Goal: Task Accomplishment & Management: Manage account settings

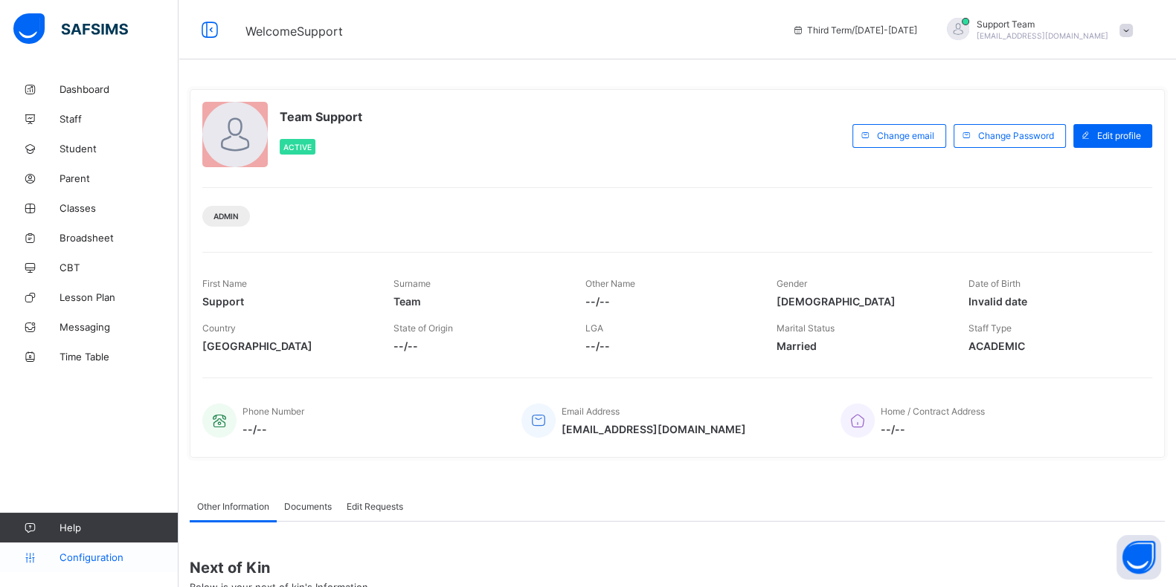
click at [93, 559] on span "Configuration" at bounding box center [118, 558] width 118 height 12
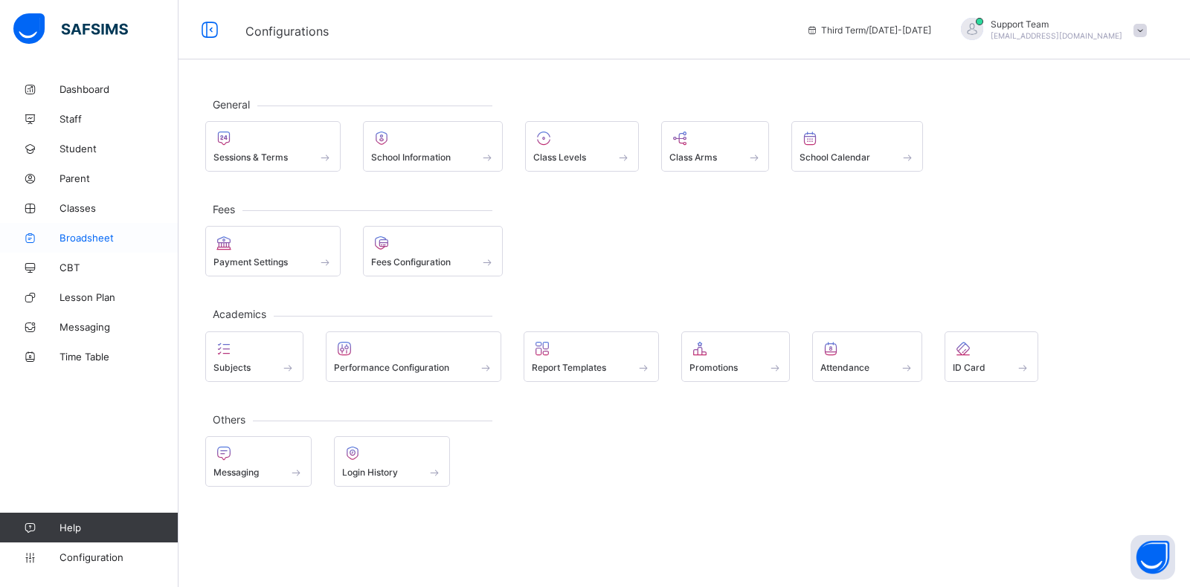
click at [93, 248] on link "Broadsheet" at bounding box center [89, 238] width 178 height 30
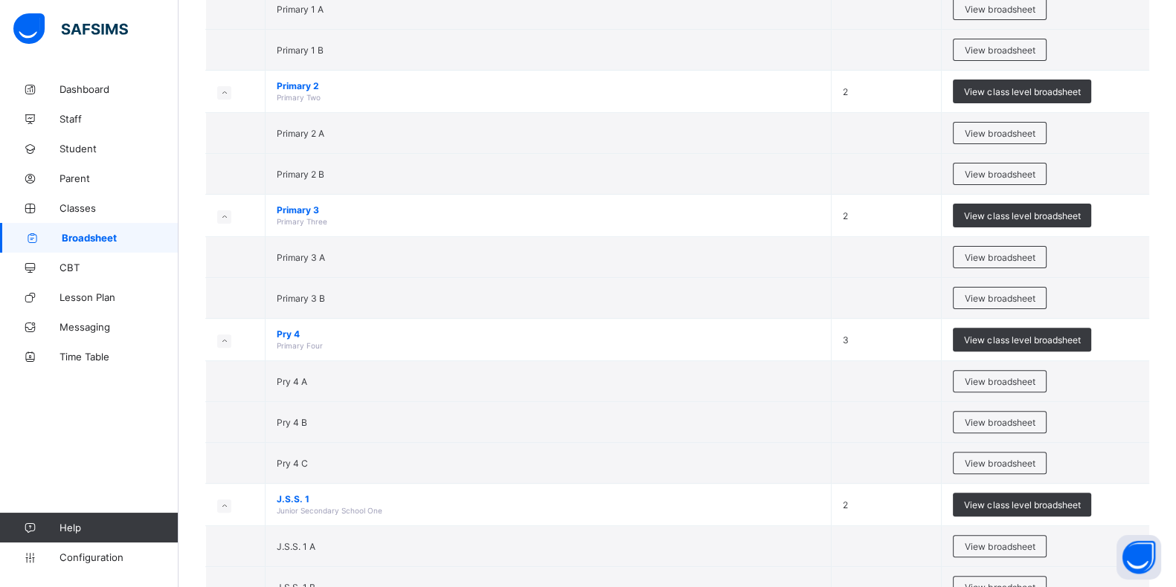
scroll to position [553, 0]
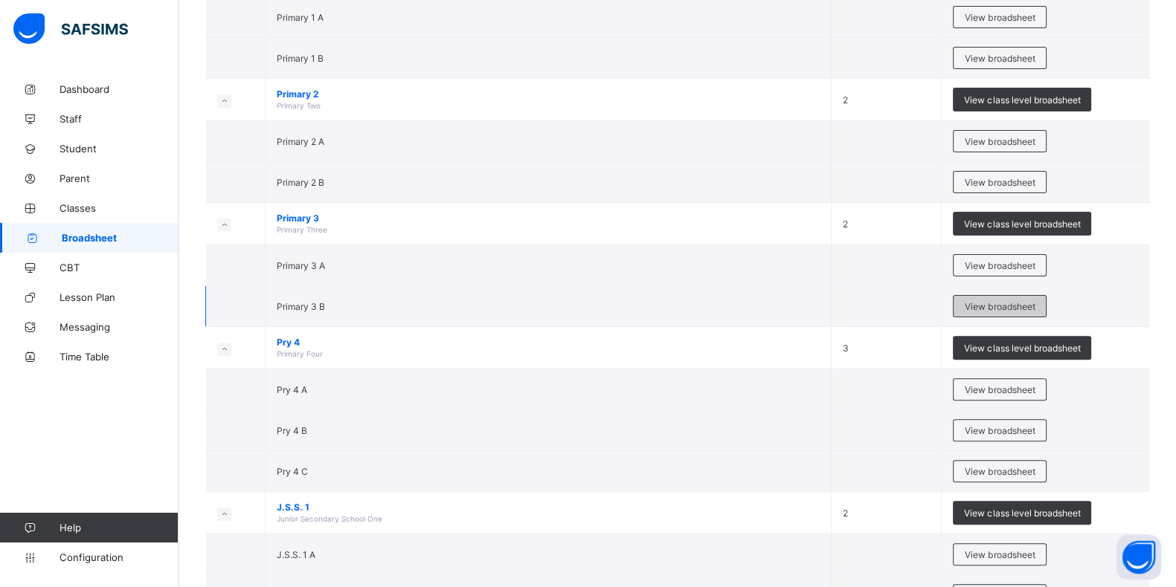
click at [1032, 306] on span "View broadsheet" at bounding box center [999, 306] width 70 height 11
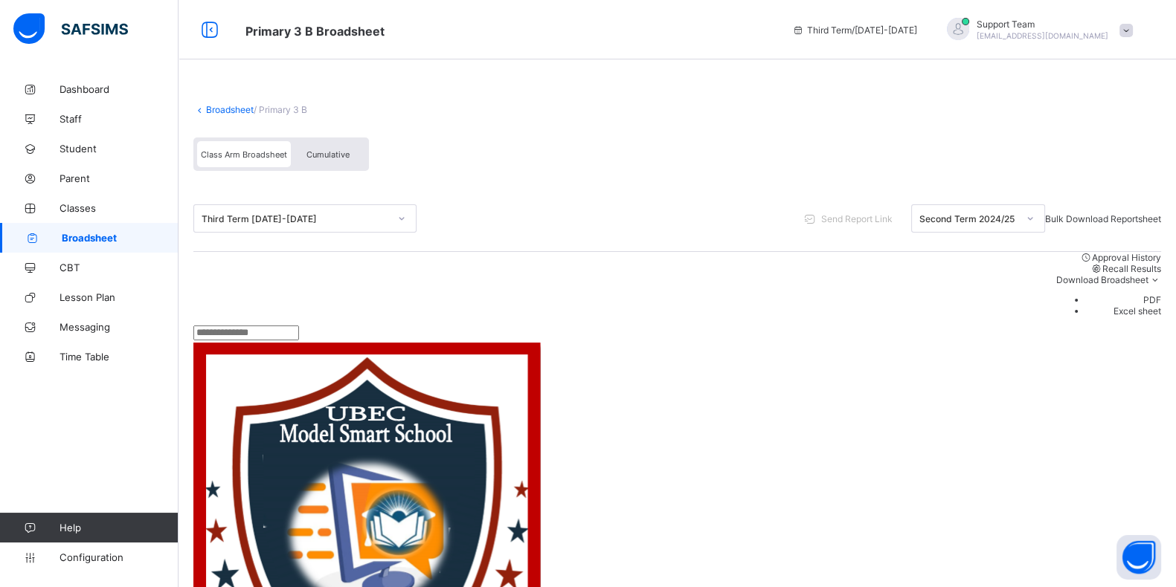
scroll to position [185, 0]
click at [970, 208] on div "Second Term 2024/25" at bounding box center [964, 218] width 104 height 21
click at [628, 154] on div "Class Arm Broadsheet Cumulative" at bounding box center [676, 158] width 967 height 56
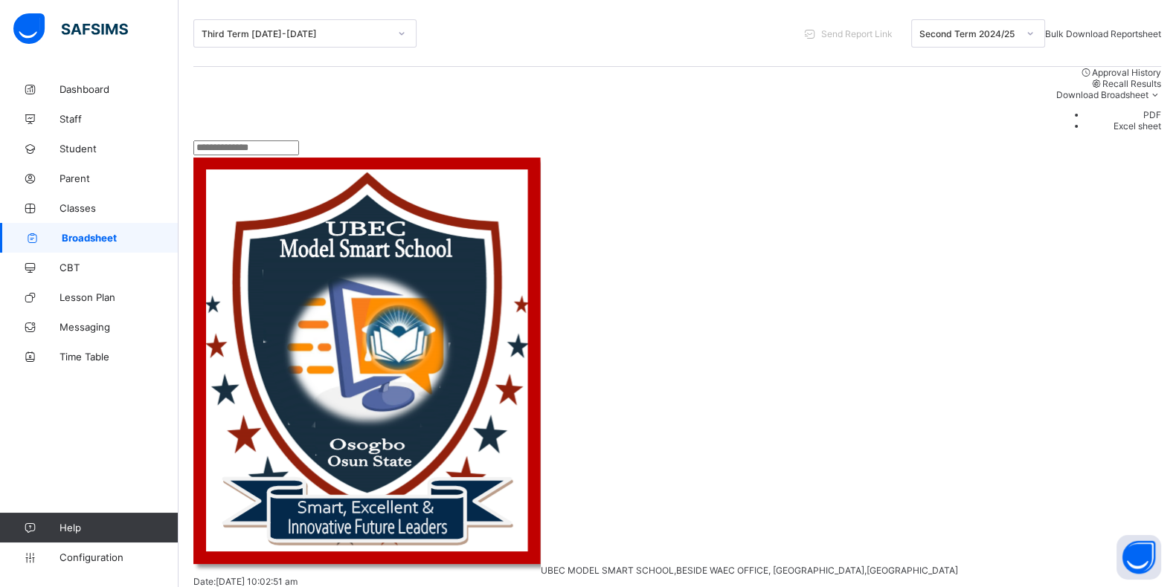
scroll to position [92, 0]
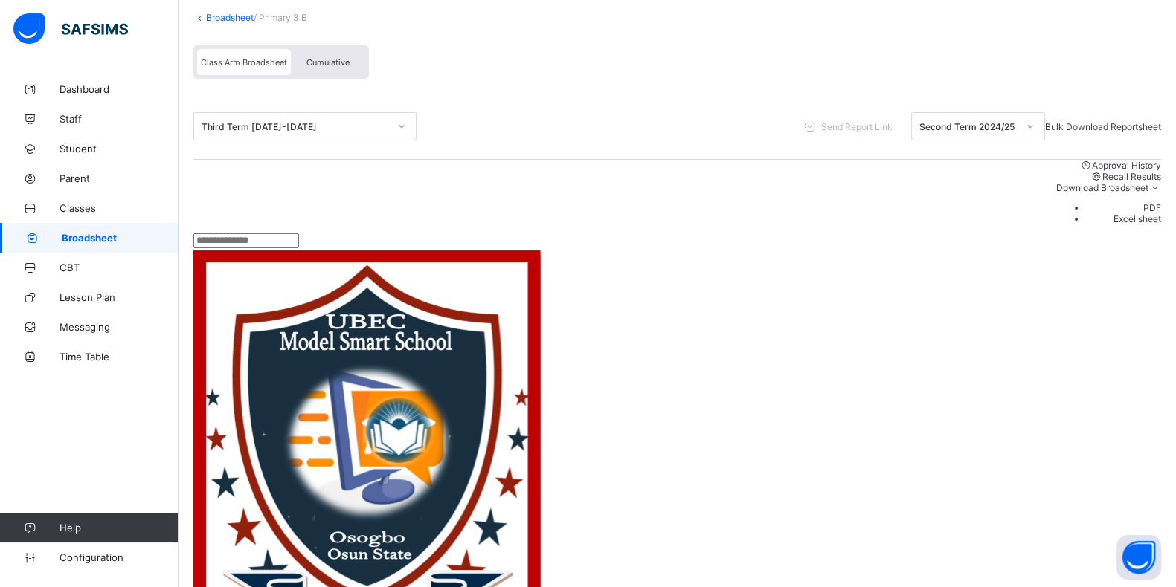
click at [959, 129] on div "Second Term 2024/25" at bounding box center [968, 126] width 98 height 11
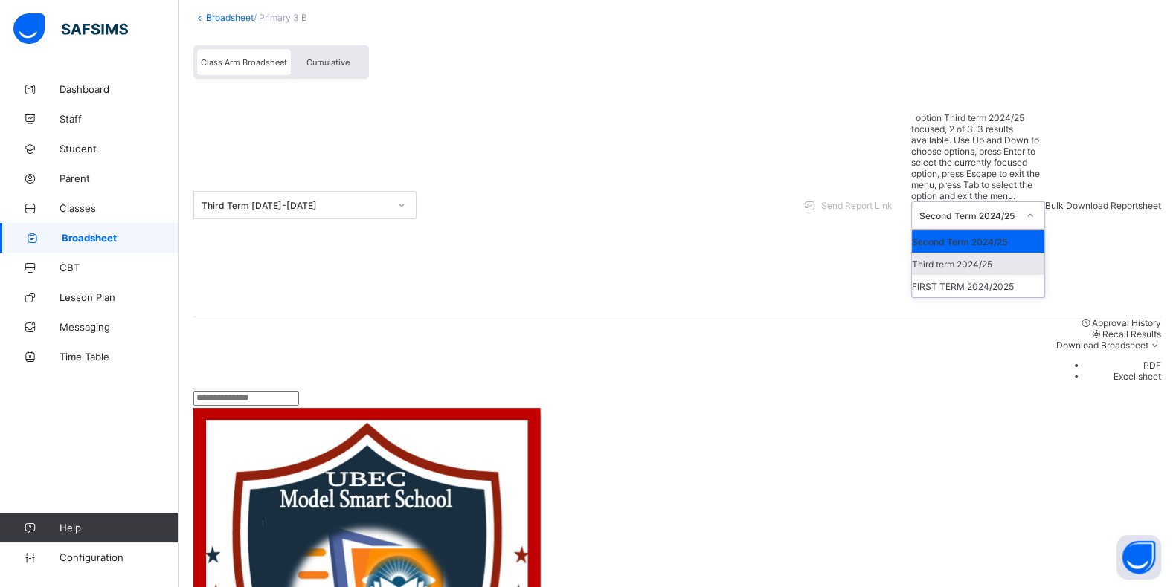
click at [952, 253] on div "Third term 2024/25" at bounding box center [978, 264] width 132 height 22
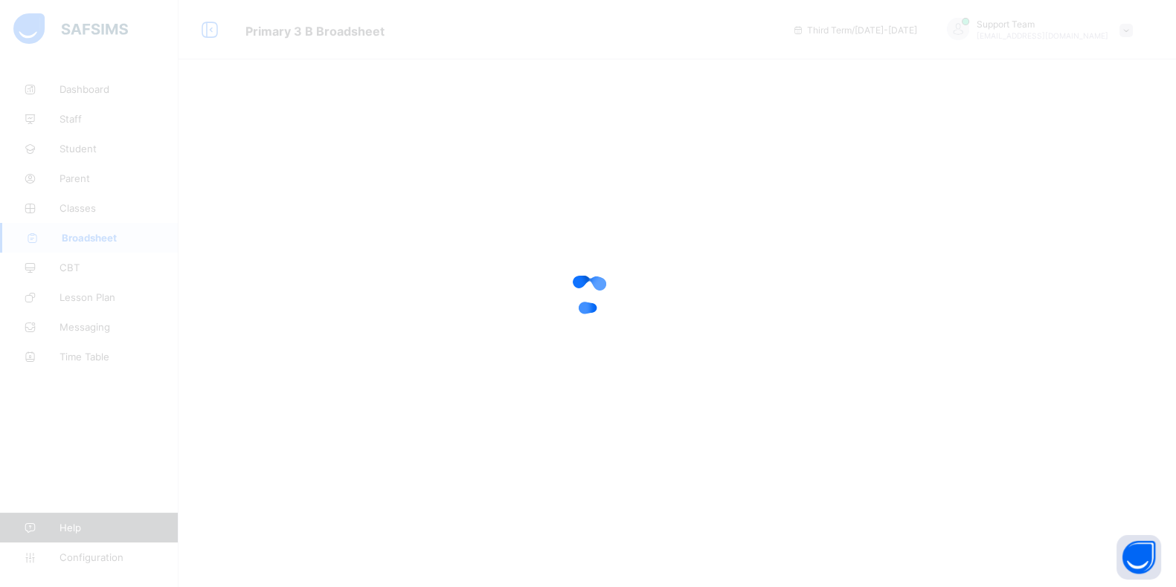
scroll to position [0, 0]
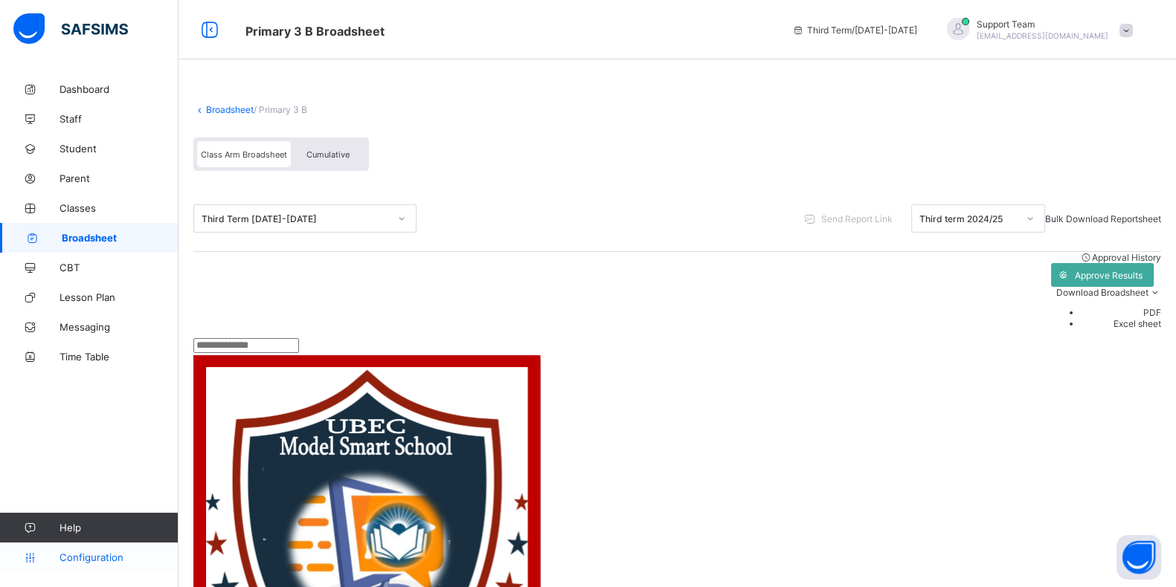
drag, startPoint x: 89, startPoint y: 555, endPoint x: 82, endPoint y: 544, distance: 12.8
click at [89, 555] on span "Configuration" at bounding box center [118, 558] width 118 height 12
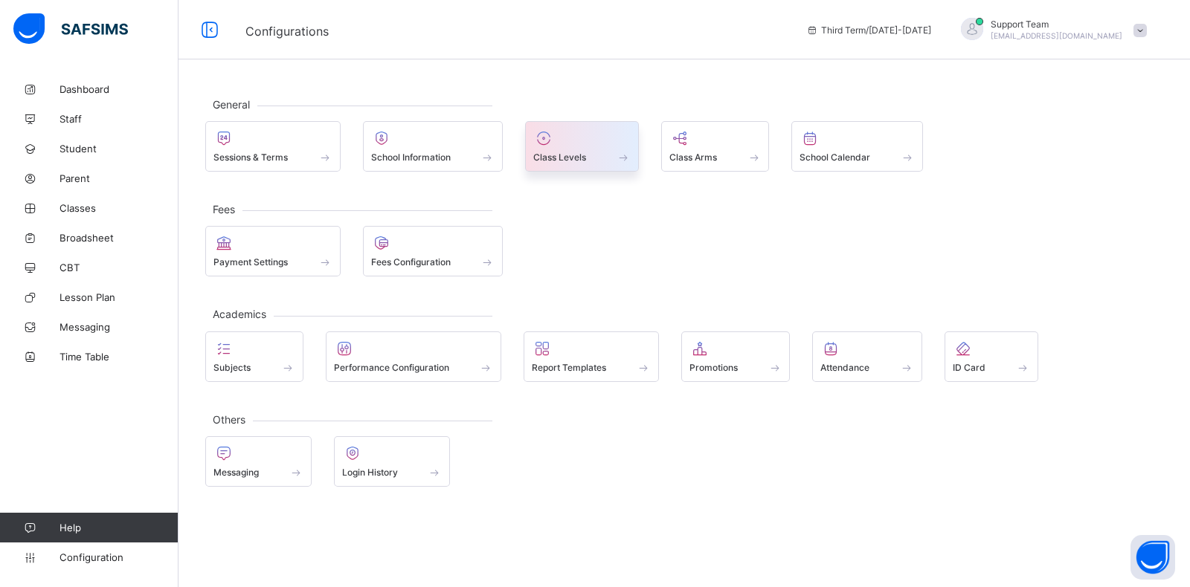
click at [579, 133] on div at bounding box center [581, 138] width 97 height 18
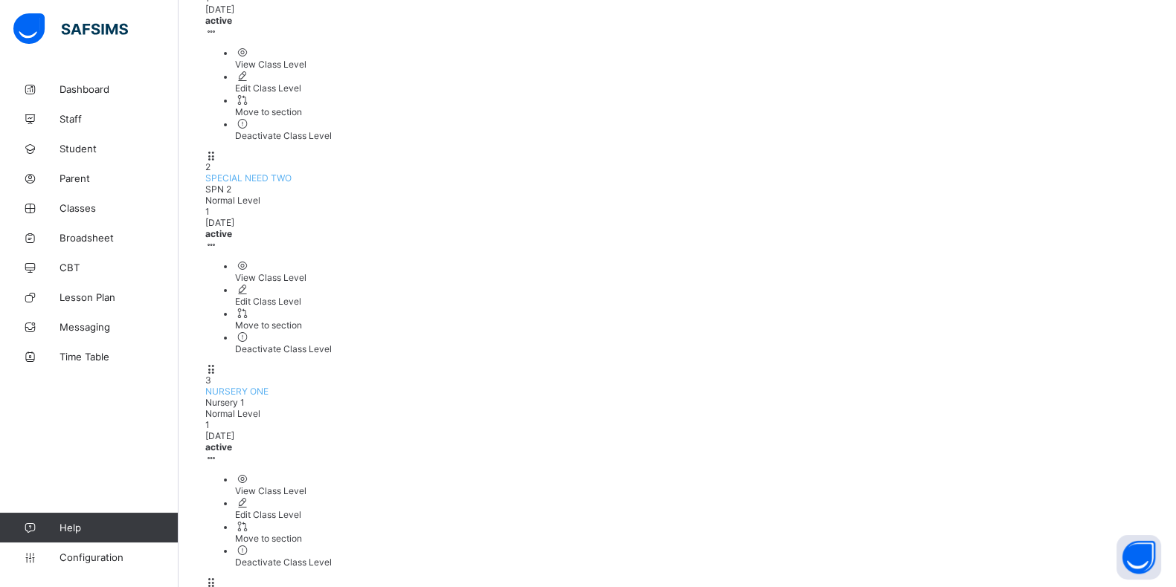
scroll to position [327, 0]
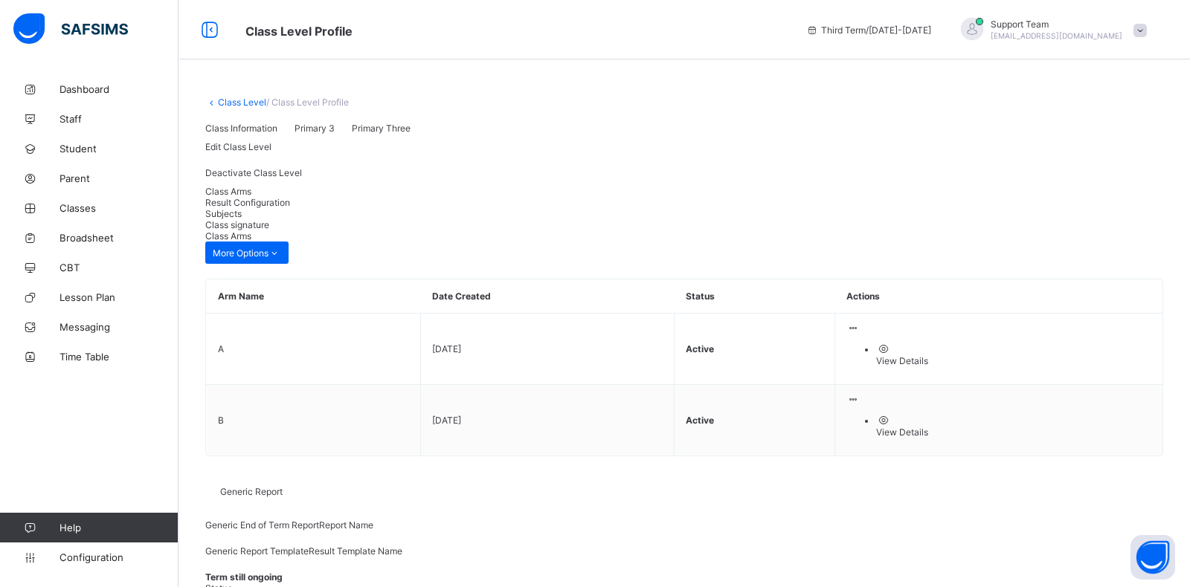
click at [290, 208] on span "Result Configuration" at bounding box center [247, 202] width 85 height 11
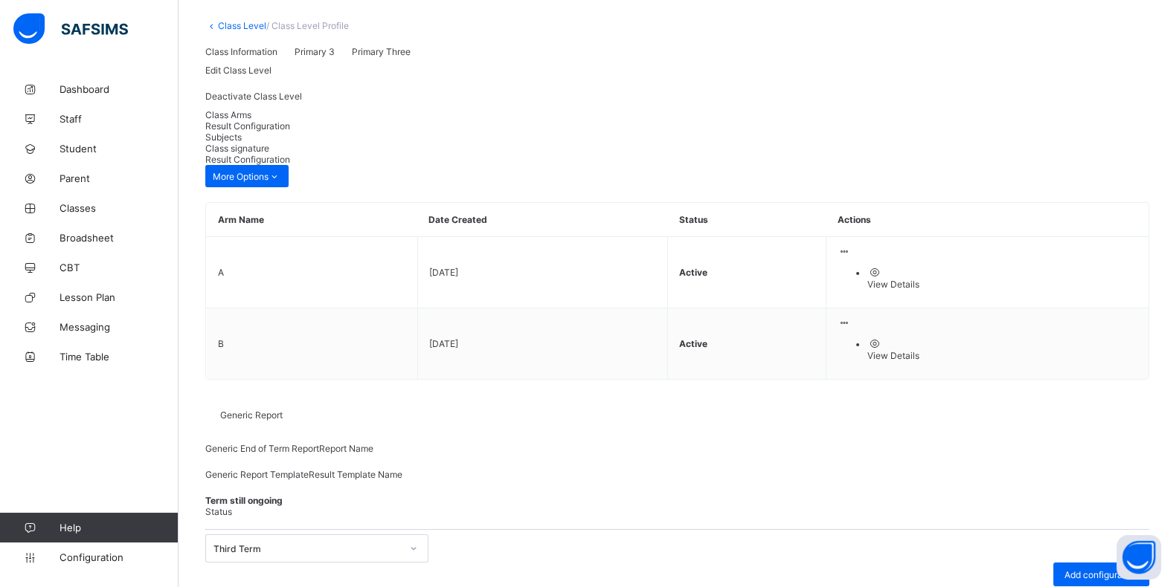
scroll to position [235, 0]
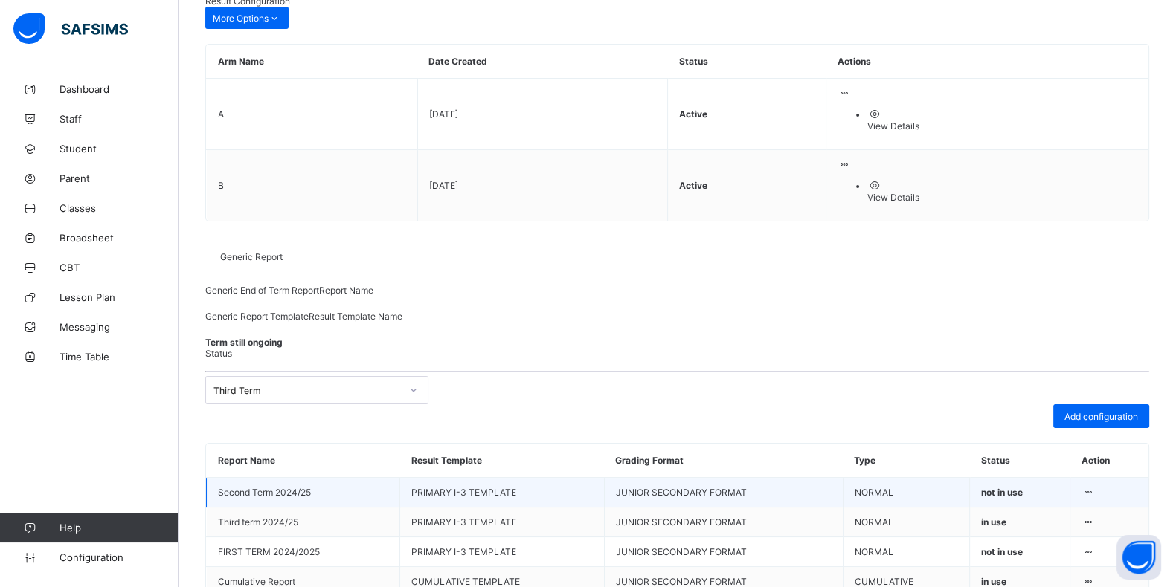
click at [1094, 487] on div at bounding box center [1087, 492] width 13 height 11
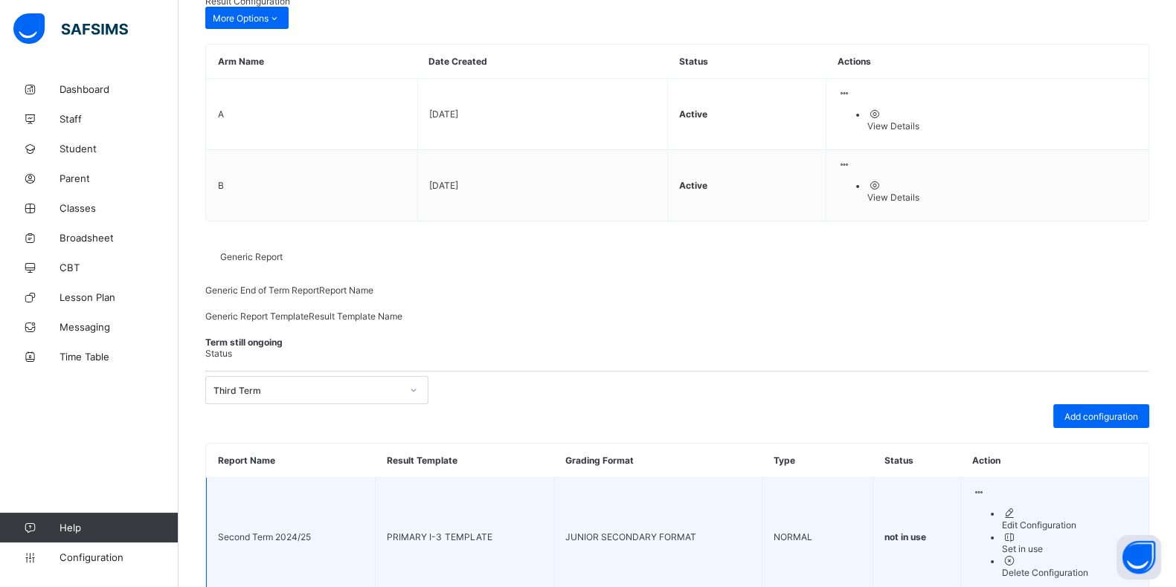
click at [1078, 567] on div "Delete Configuration" at bounding box center [1069, 572] width 135 height 11
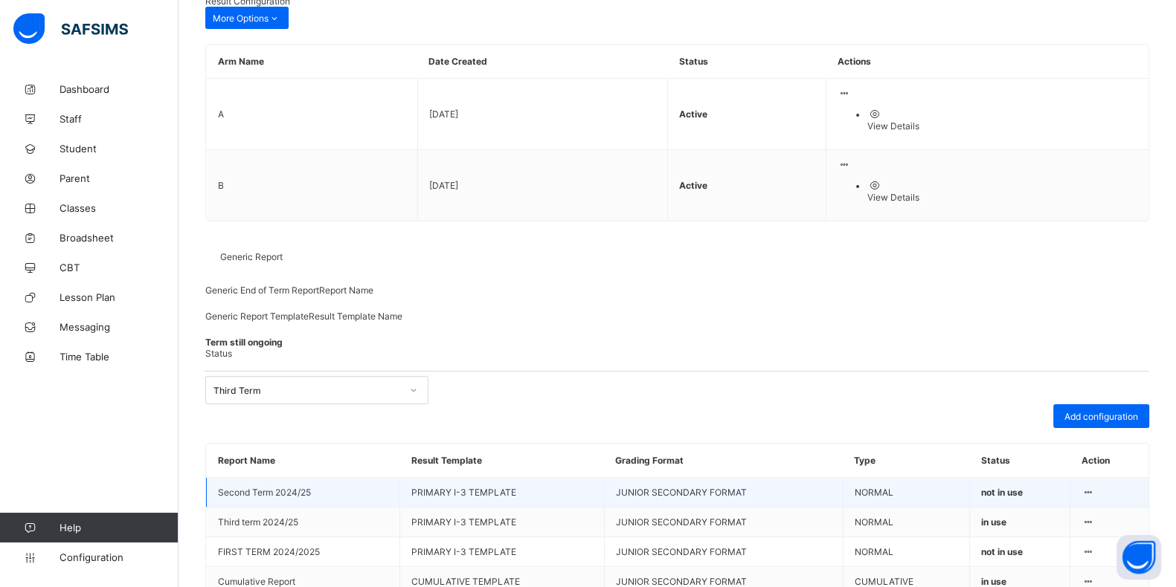
click at [1094, 517] on icon at bounding box center [1087, 522] width 13 height 11
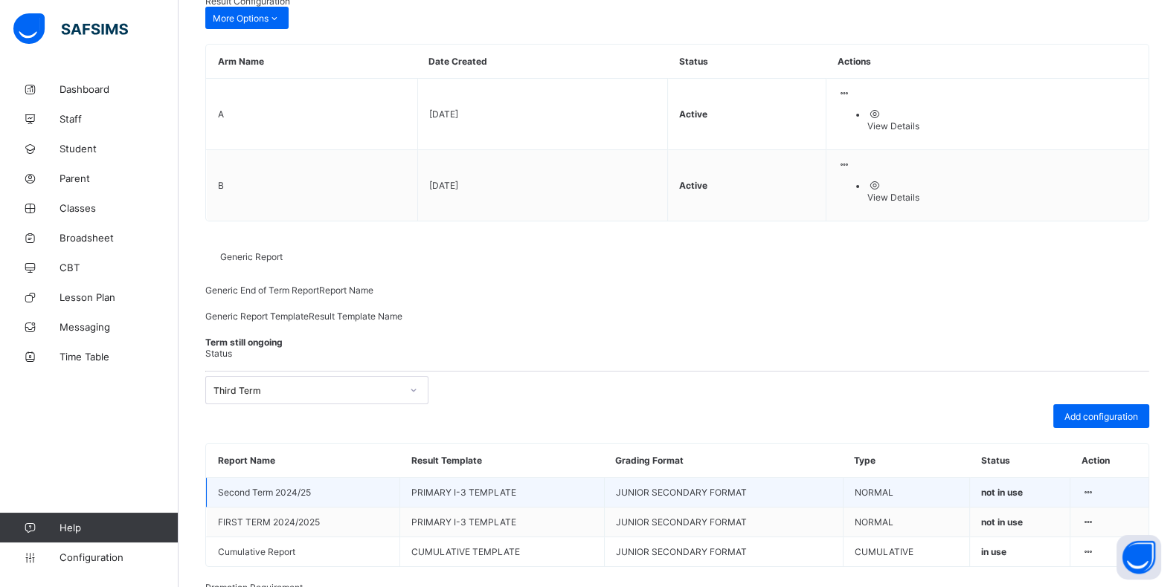
scroll to position [193, 0]
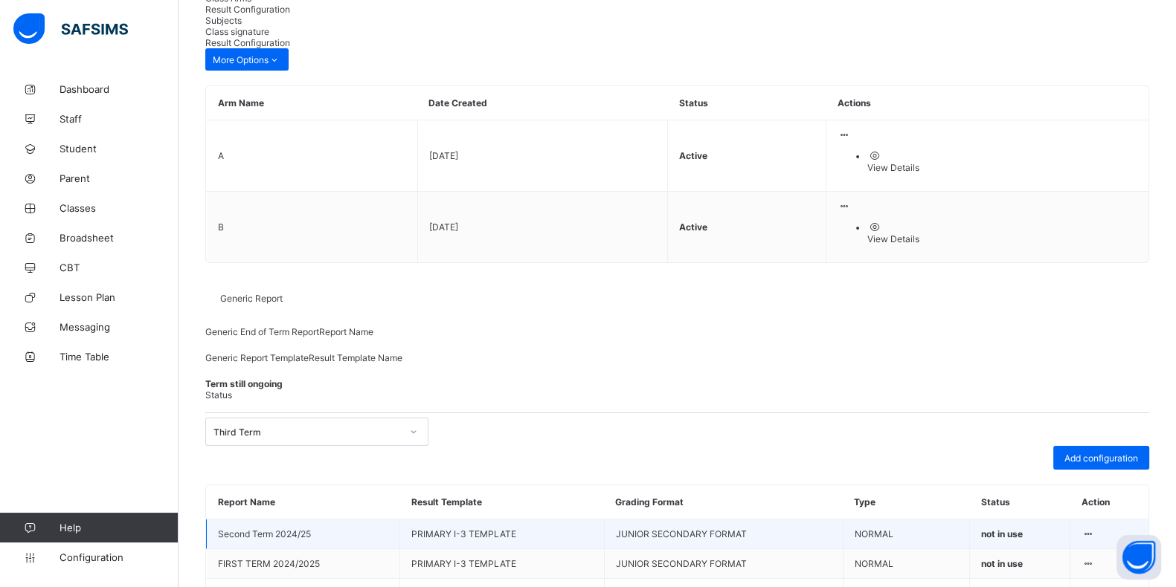
click at [1094, 529] on div at bounding box center [1087, 534] width 13 height 11
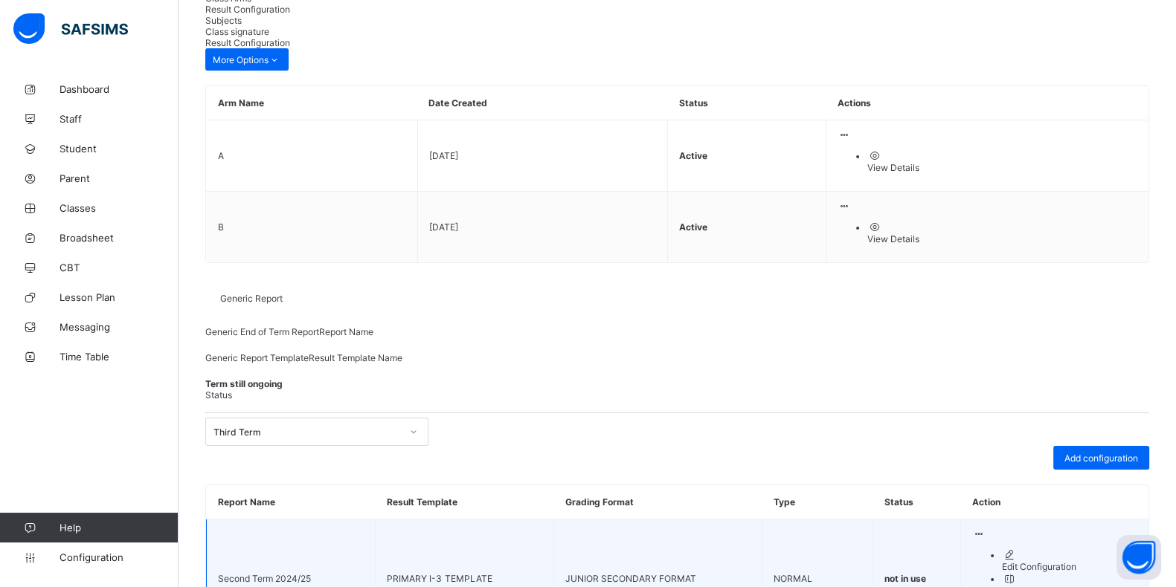
click at [1058, 561] on div "Edit Configuration" at bounding box center [1069, 566] width 135 height 11
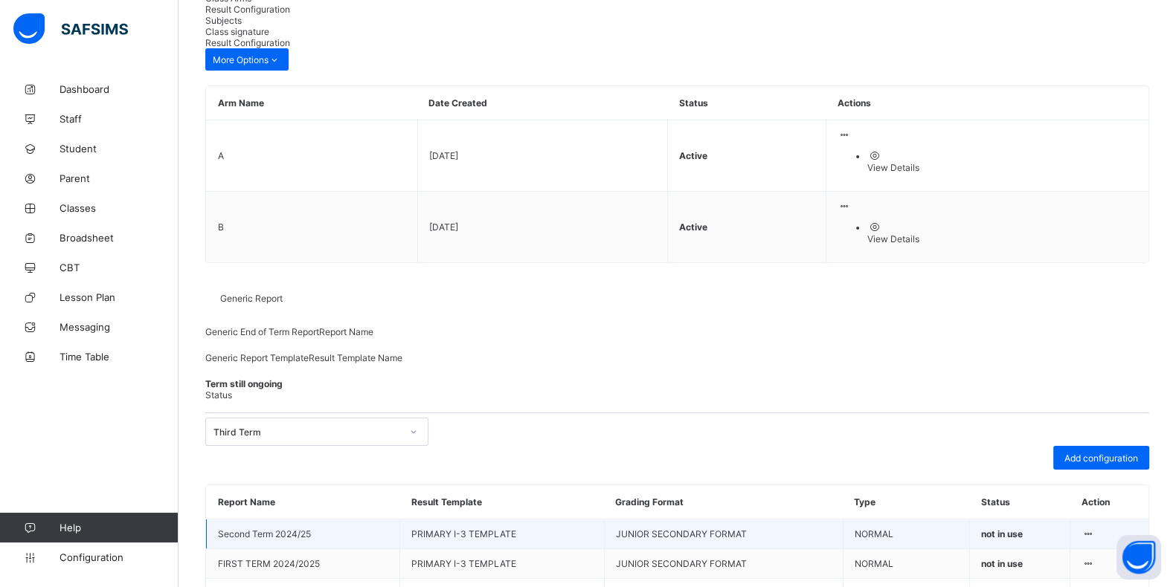
drag, startPoint x: 223, startPoint y: 102, endPoint x: 135, endPoint y: 111, distance: 88.2
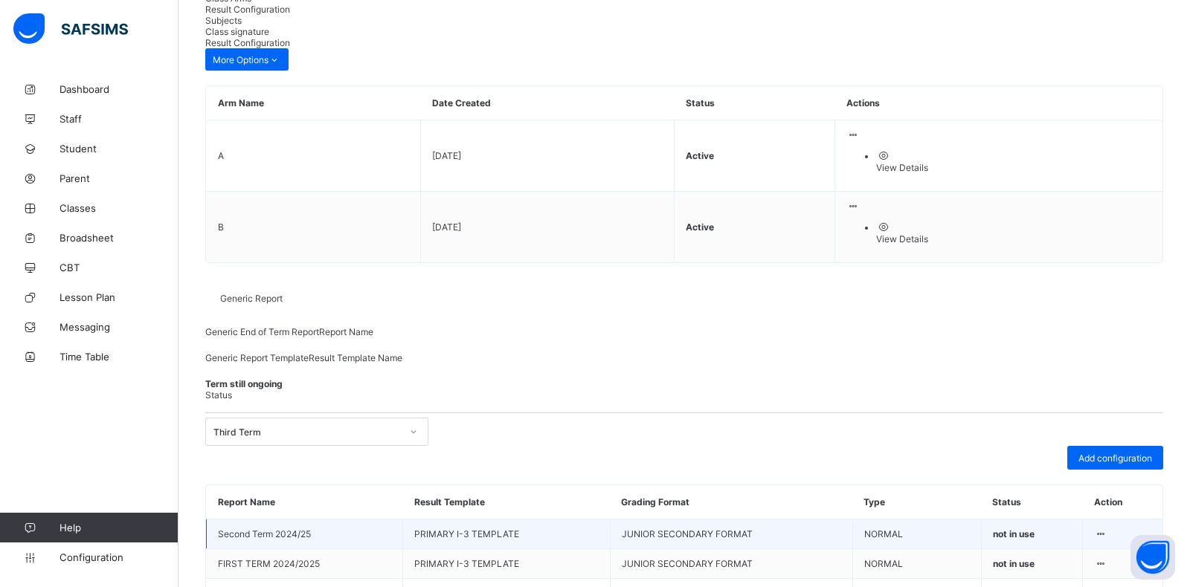
type input "**********"
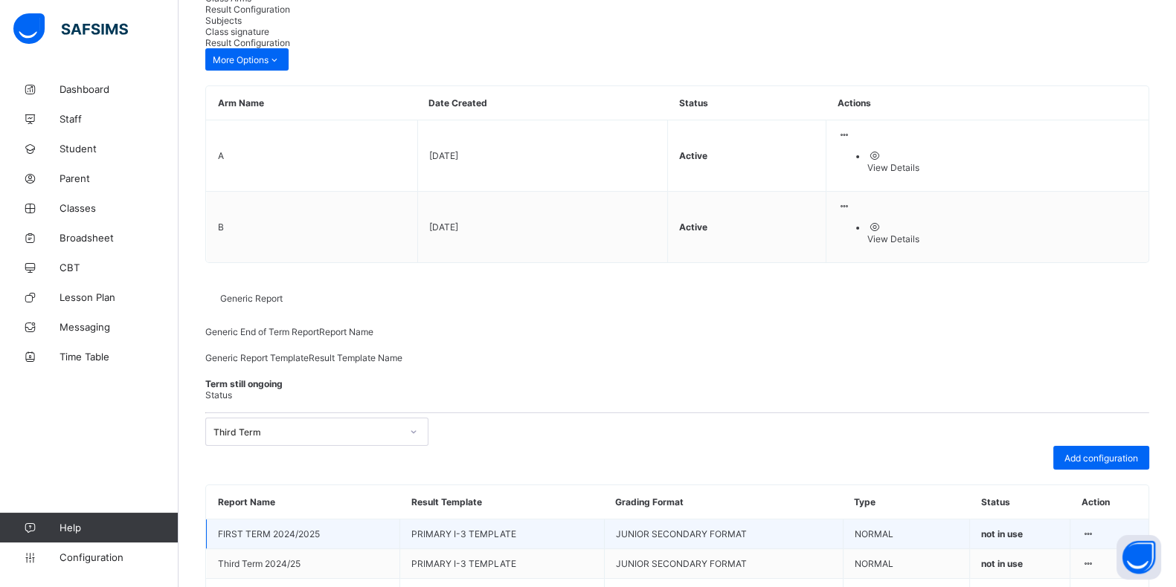
click at [1094, 529] on div at bounding box center [1087, 534] width 13 height 11
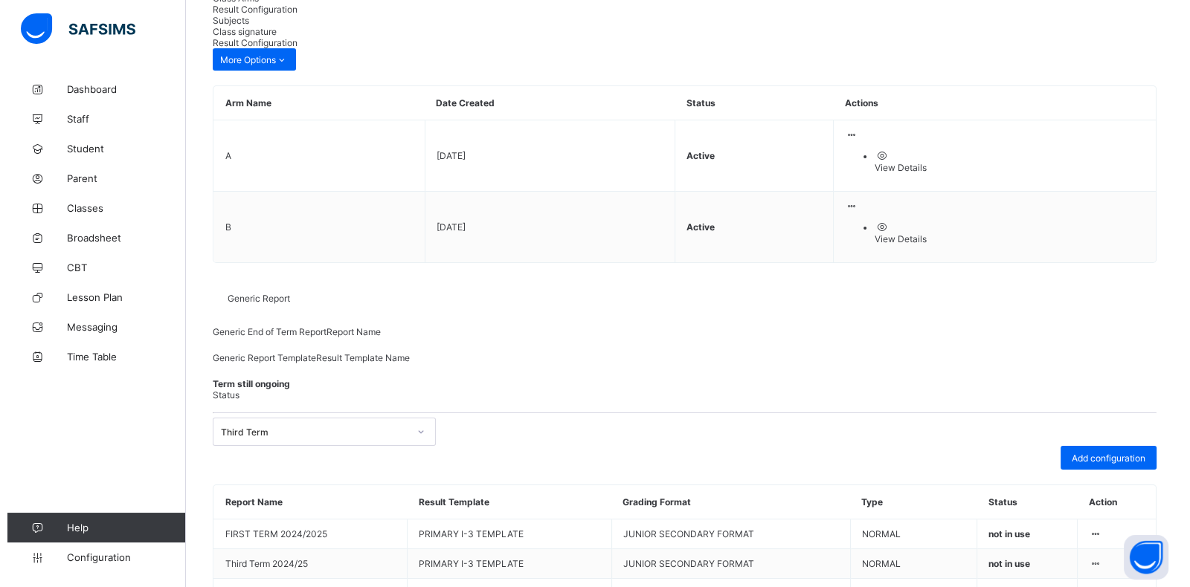
scroll to position [151, 0]
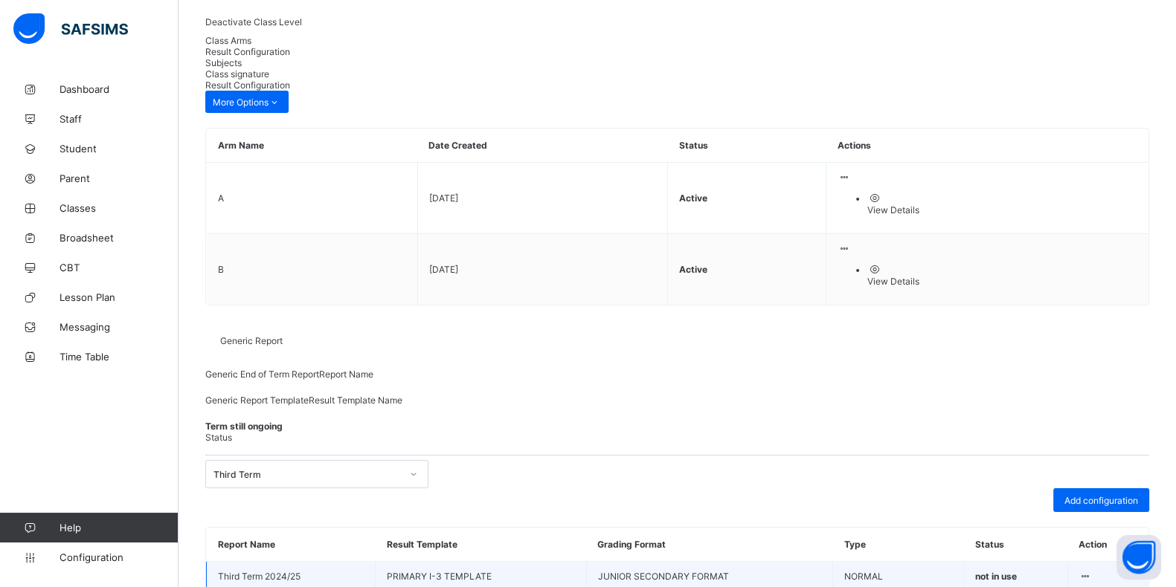
click at [1092, 571] on icon at bounding box center [1085, 576] width 13 height 11
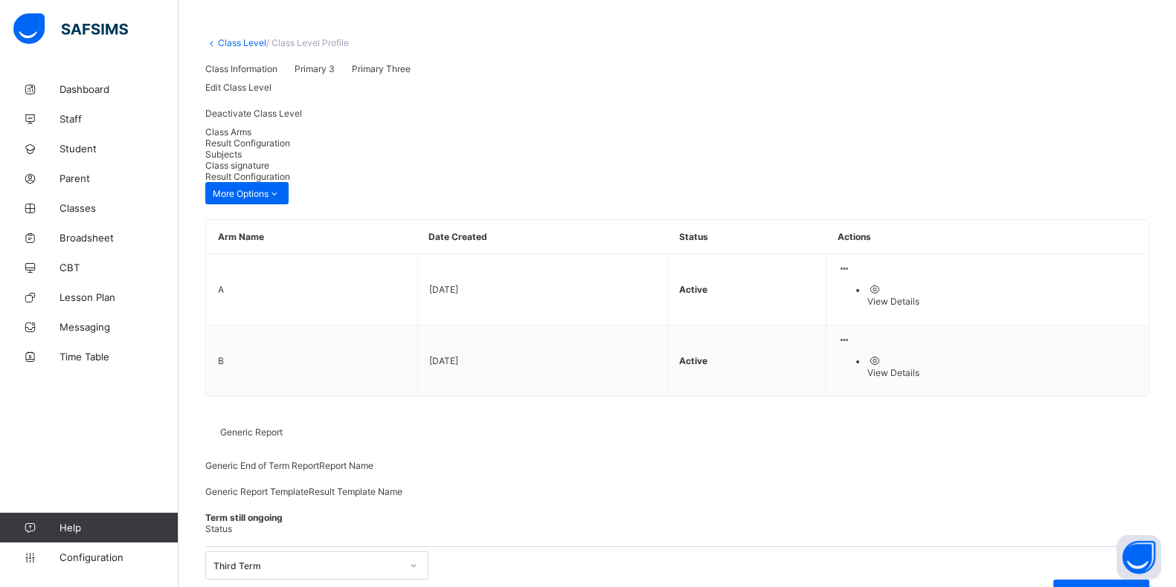
scroll to position [0, 0]
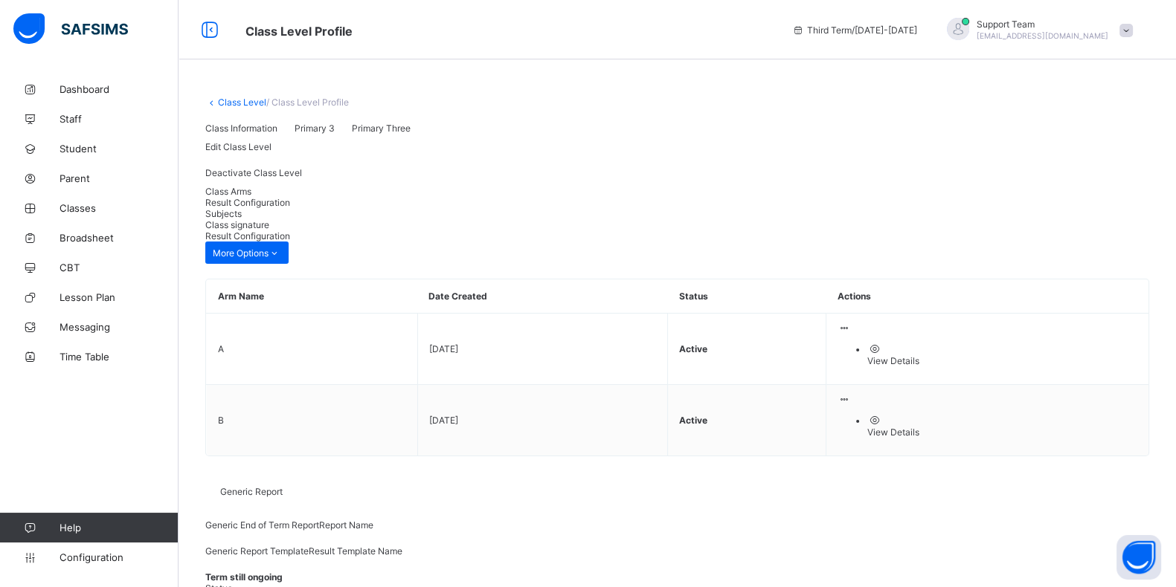
click at [241, 103] on link "Class Level" at bounding box center [242, 102] width 48 height 11
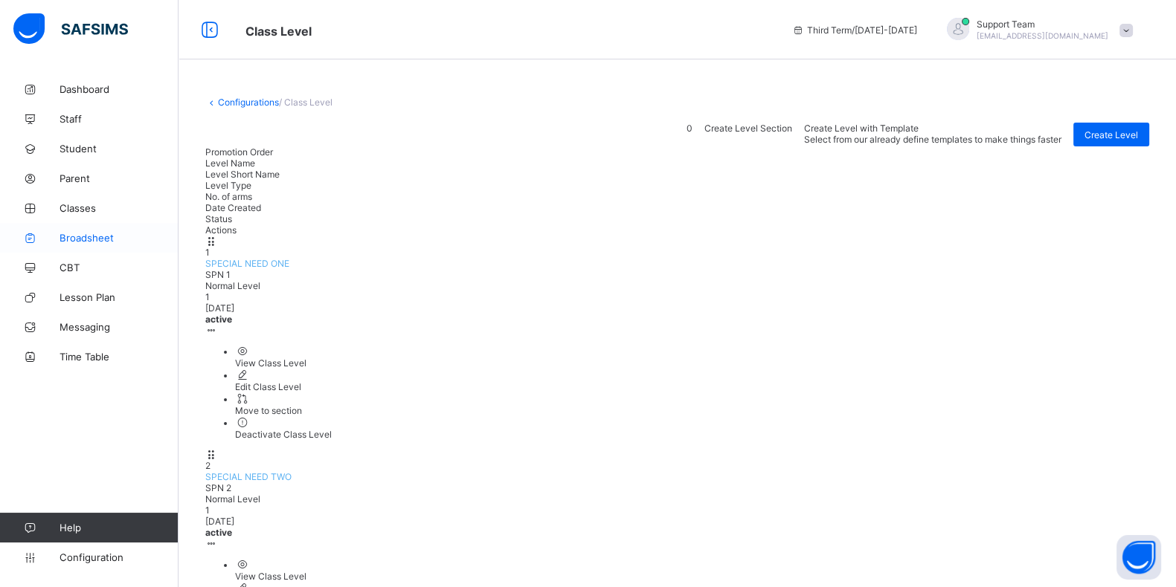
click at [102, 236] on span "Broadsheet" at bounding box center [118, 238] width 119 height 12
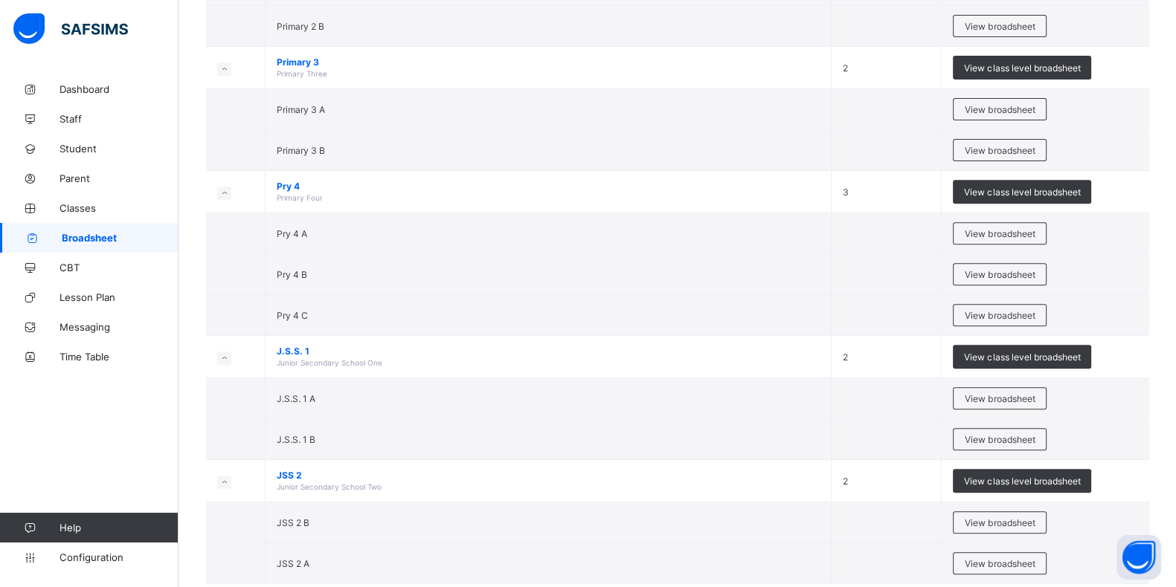
scroll to position [739, 0]
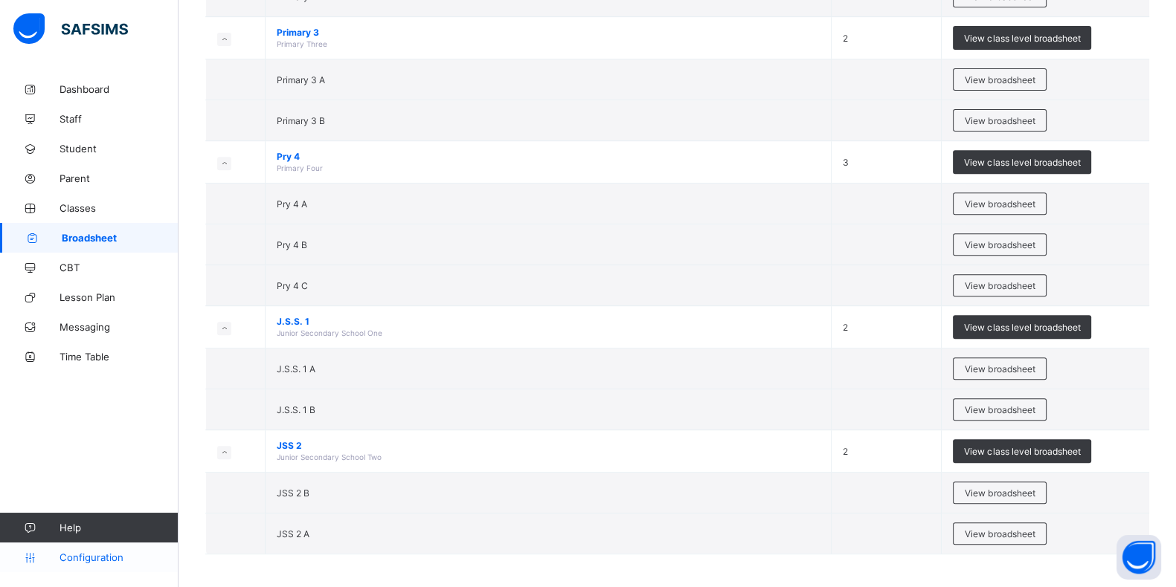
click at [67, 555] on span "Configuration" at bounding box center [118, 558] width 118 height 12
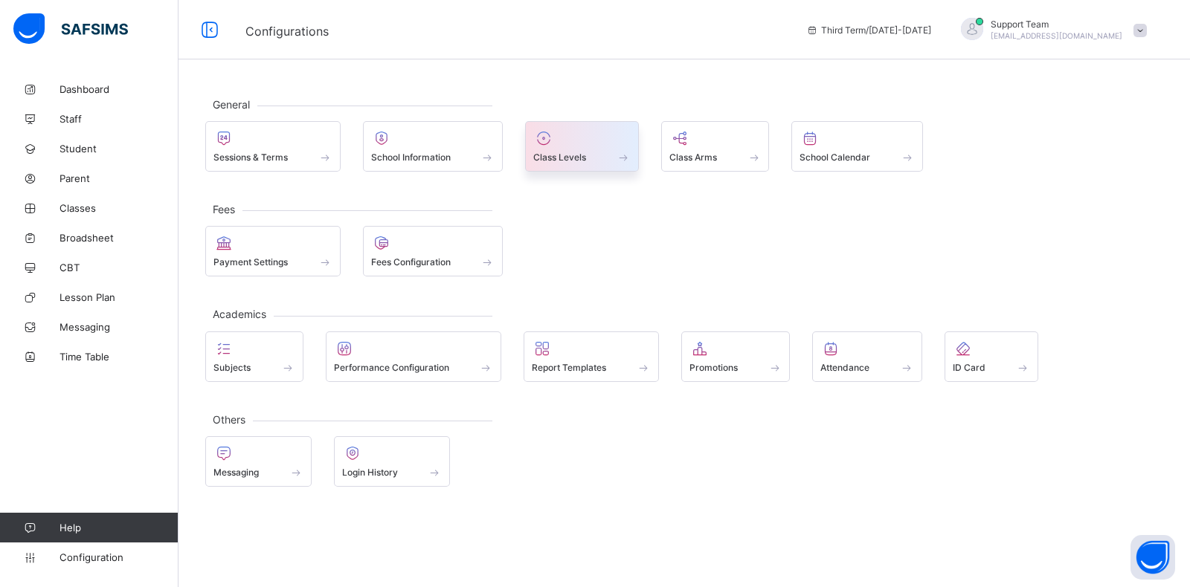
click at [541, 145] on icon at bounding box center [543, 138] width 21 height 18
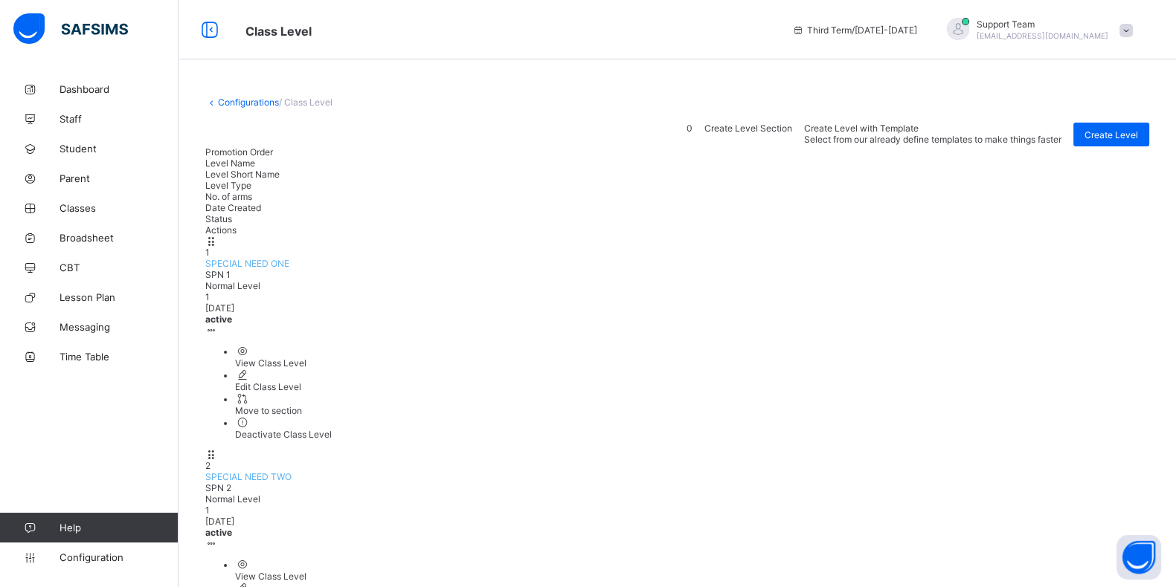
click at [289, 258] on span "SPECIAL NEED ONE" at bounding box center [247, 263] width 84 height 11
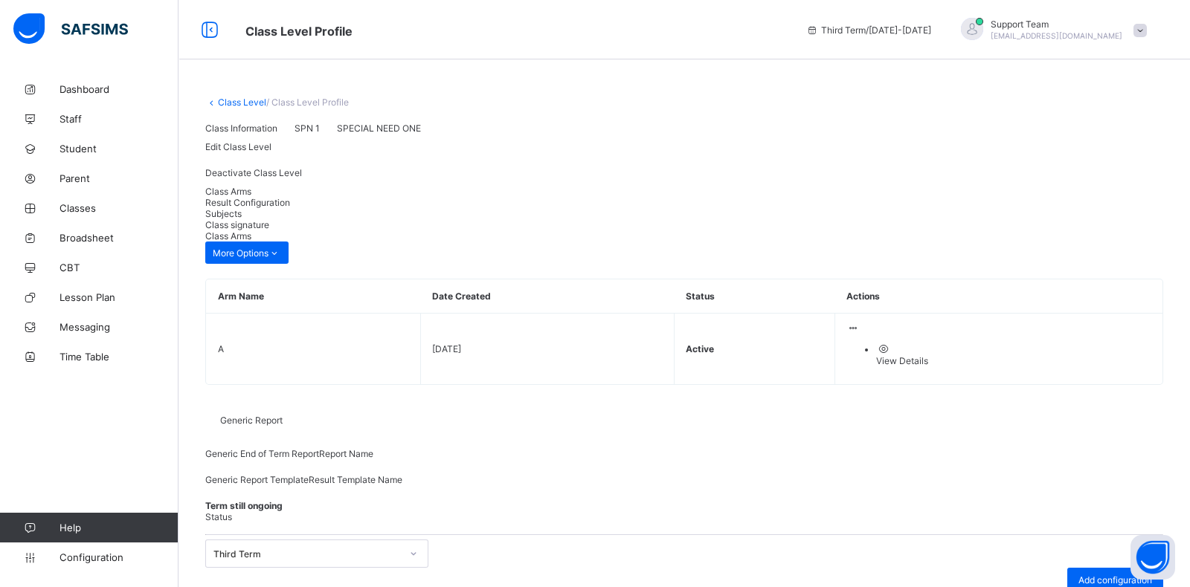
click at [290, 208] on span "Result Configuration" at bounding box center [247, 202] width 85 height 11
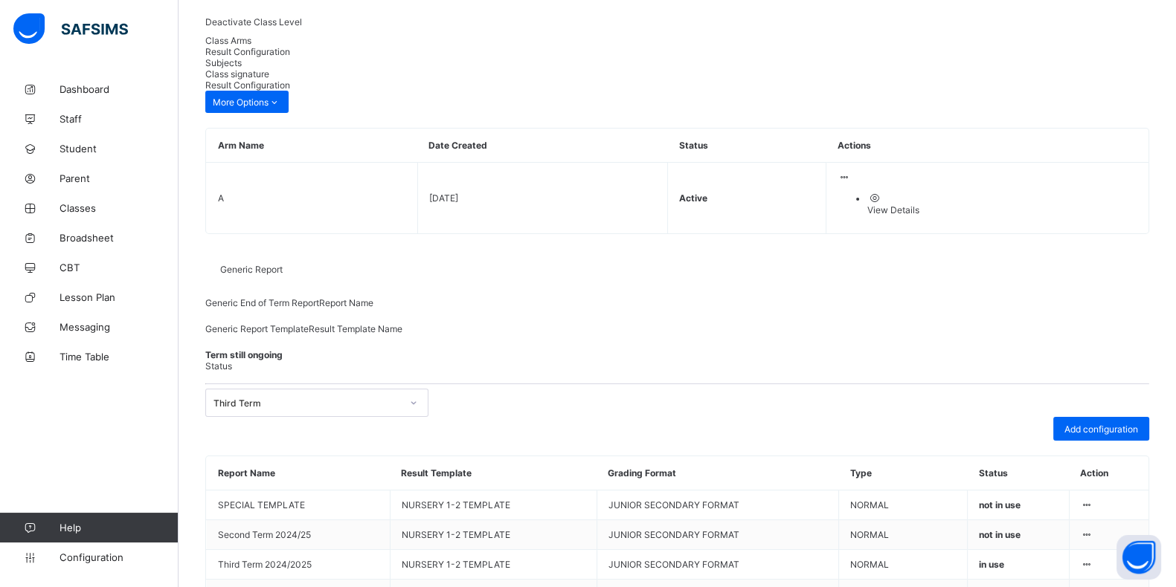
scroll to position [235, 0]
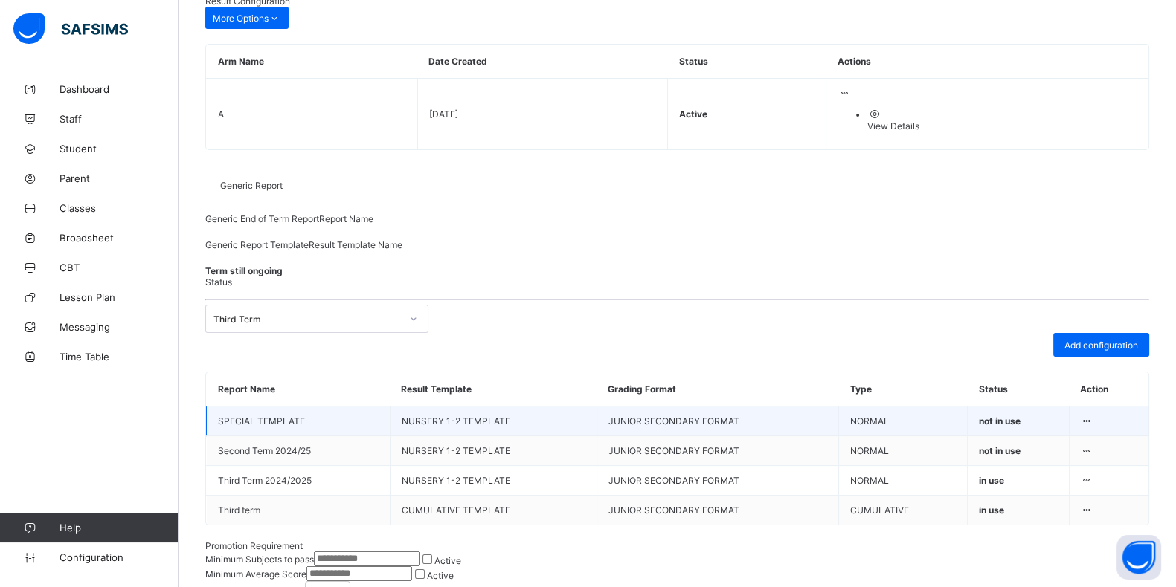
click at [1093, 416] on div at bounding box center [1086, 421] width 13 height 11
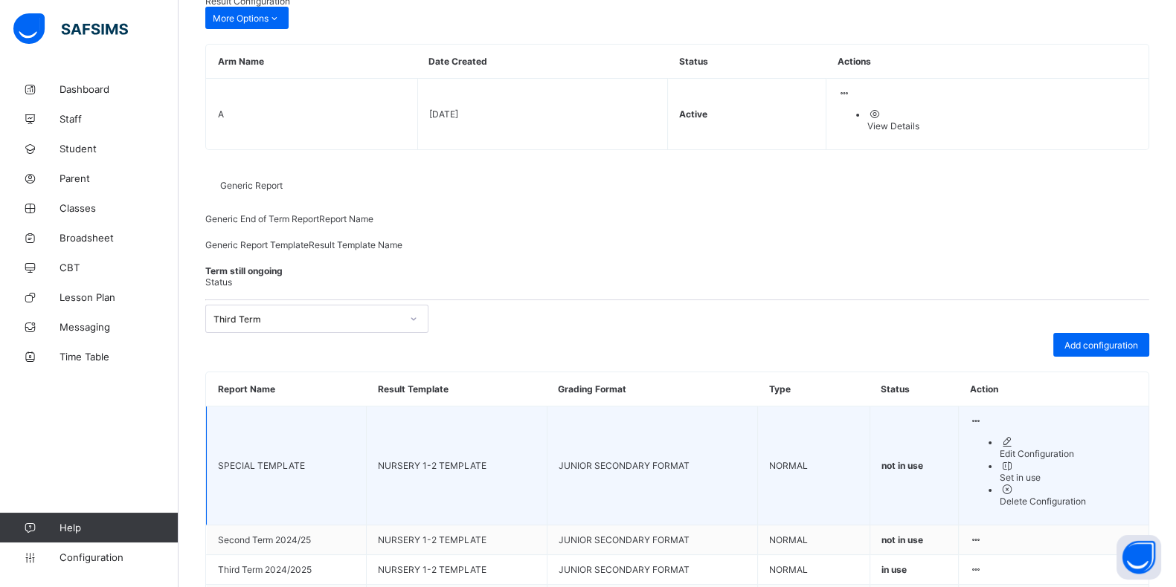
click at [1080, 496] on div "Delete Configuration" at bounding box center [1068, 501] width 138 height 11
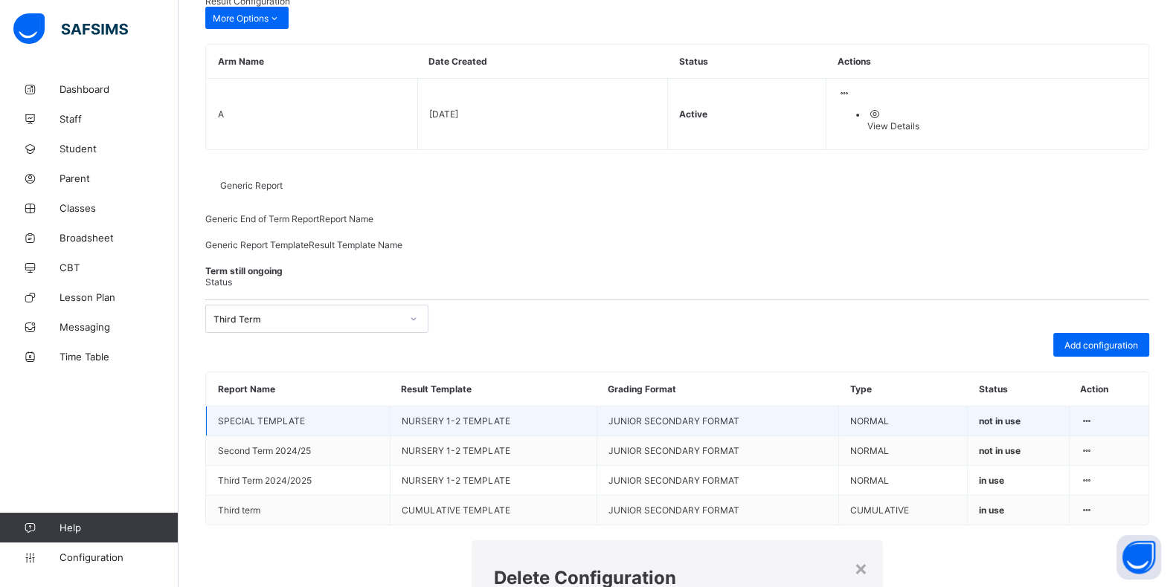
click at [854, 555] on div "×" at bounding box center [861, 567] width 14 height 25
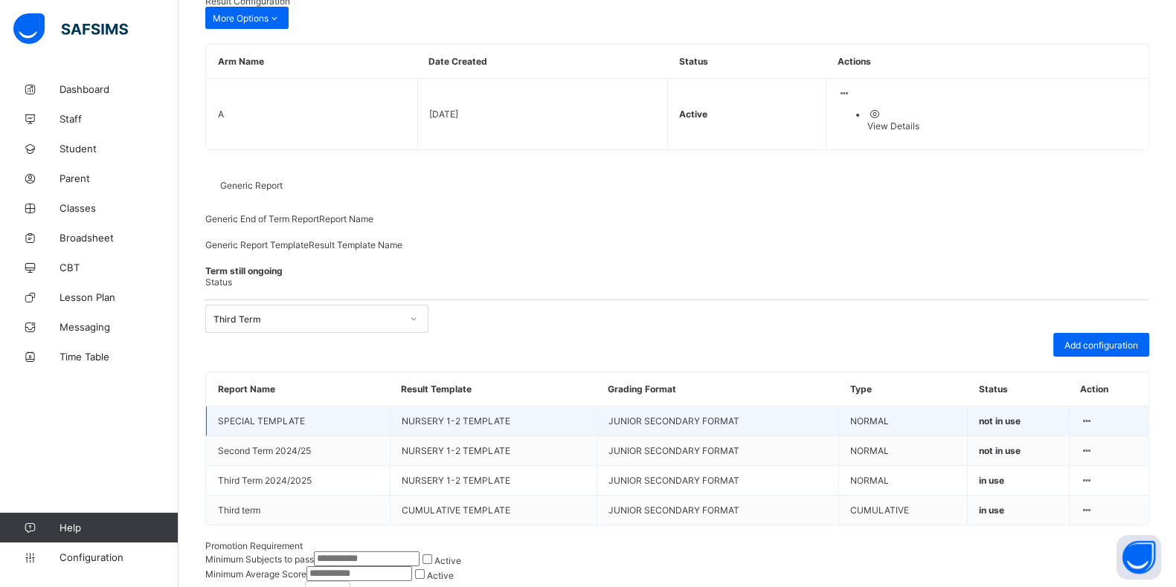
click at [1093, 416] on icon at bounding box center [1086, 421] width 13 height 11
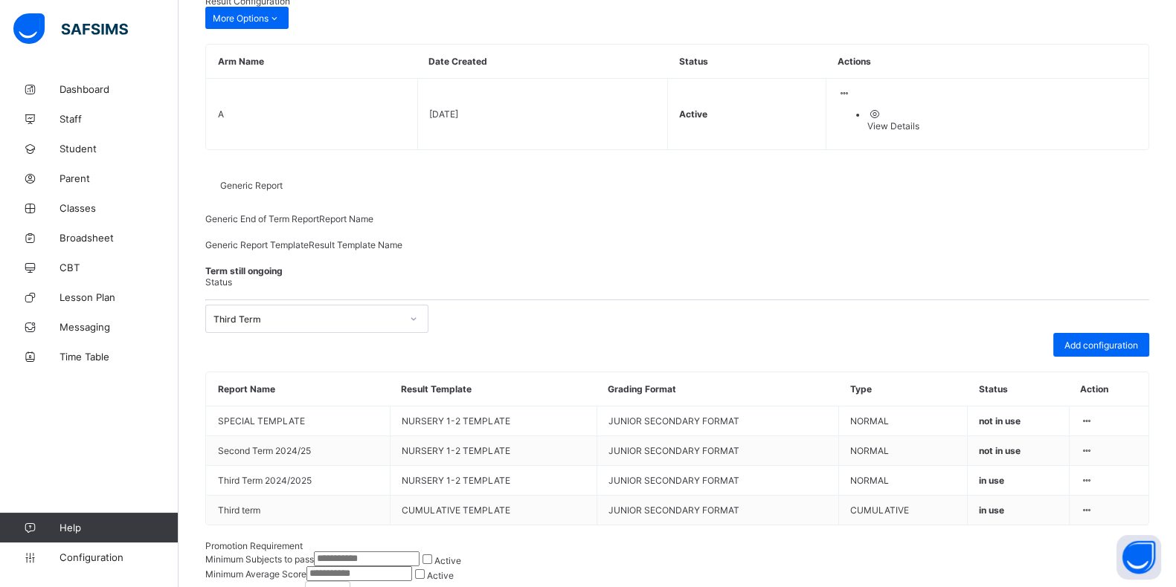
click at [205, 305] on span at bounding box center [205, 305] width 0 height 0
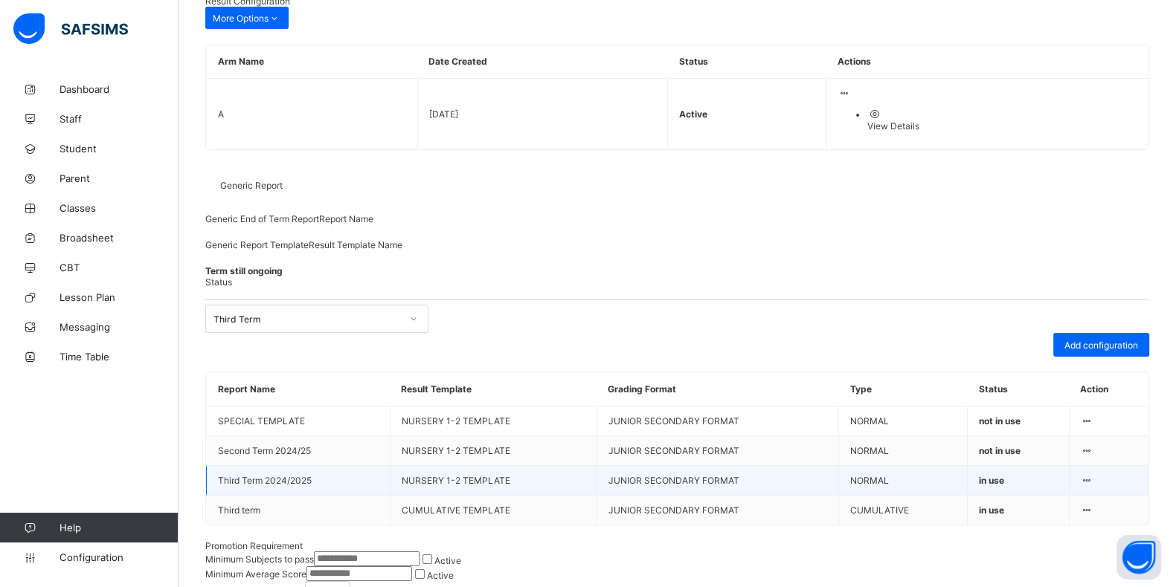
click at [1093, 486] on icon at bounding box center [1086, 480] width 13 height 11
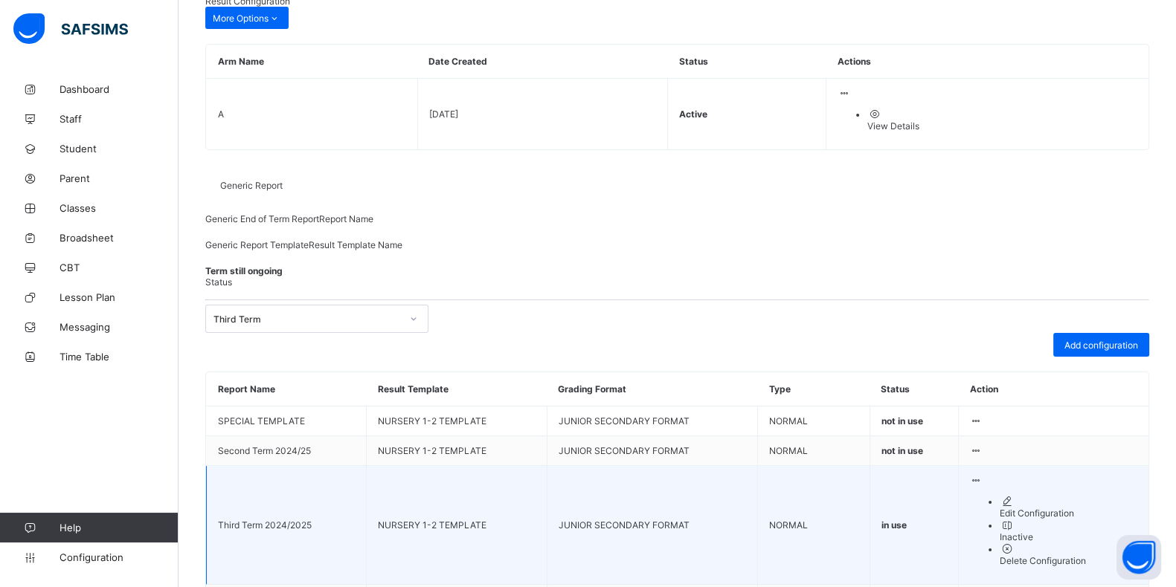
click at [1058, 566] on div "Delete Configuration" at bounding box center [1068, 560] width 138 height 11
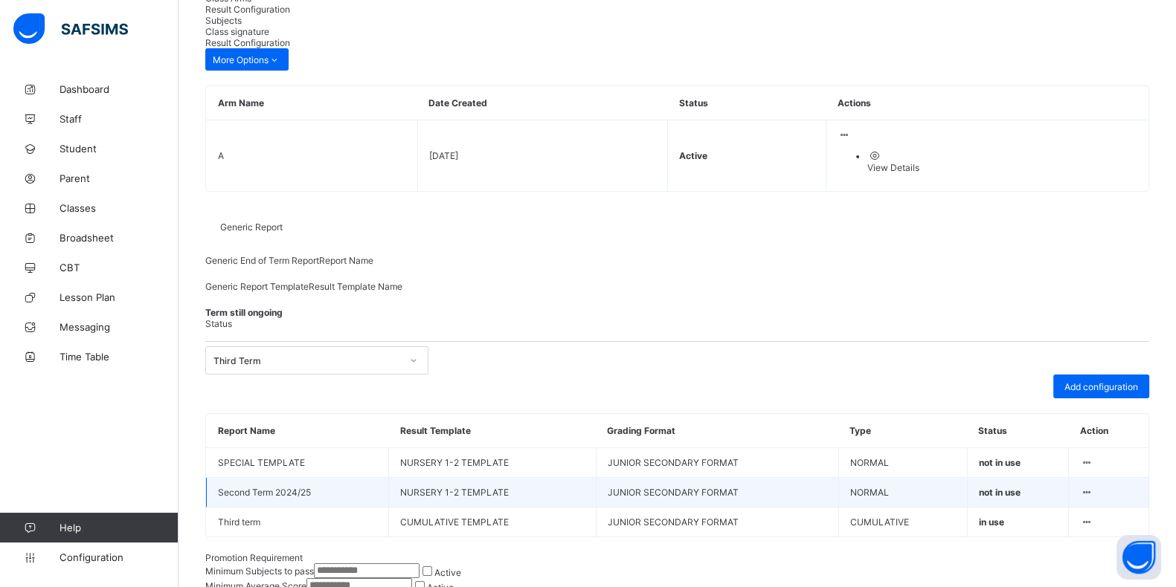
click at [1092, 487] on div at bounding box center [1086, 492] width 13 height 11
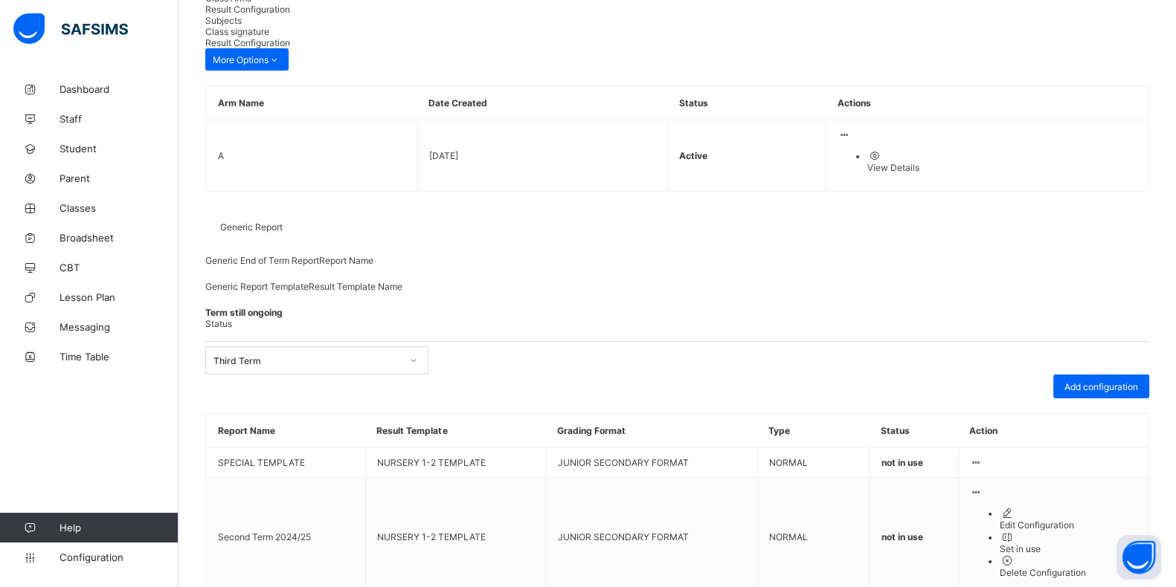
drag, startPoint x: 1034, startPoint y: 569, endPoint x: 1022, endPoint y: 559, distance: 15.9
click at [1034, 570] on div "Delete Configuration" at bounding box center [1068, 572] width 138 height 11
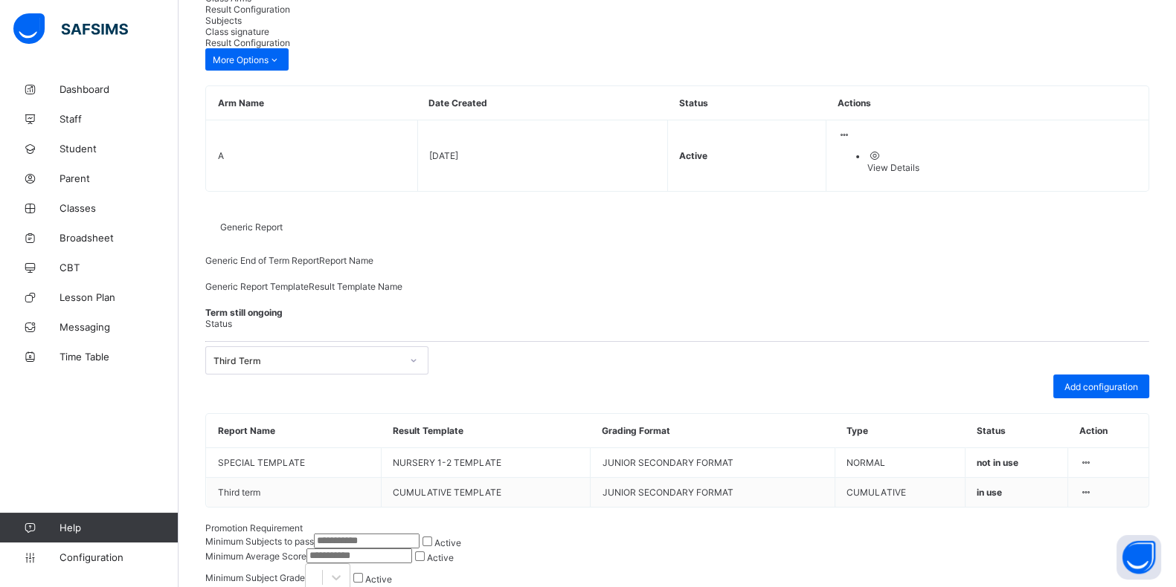
scroll to position [151, 0]
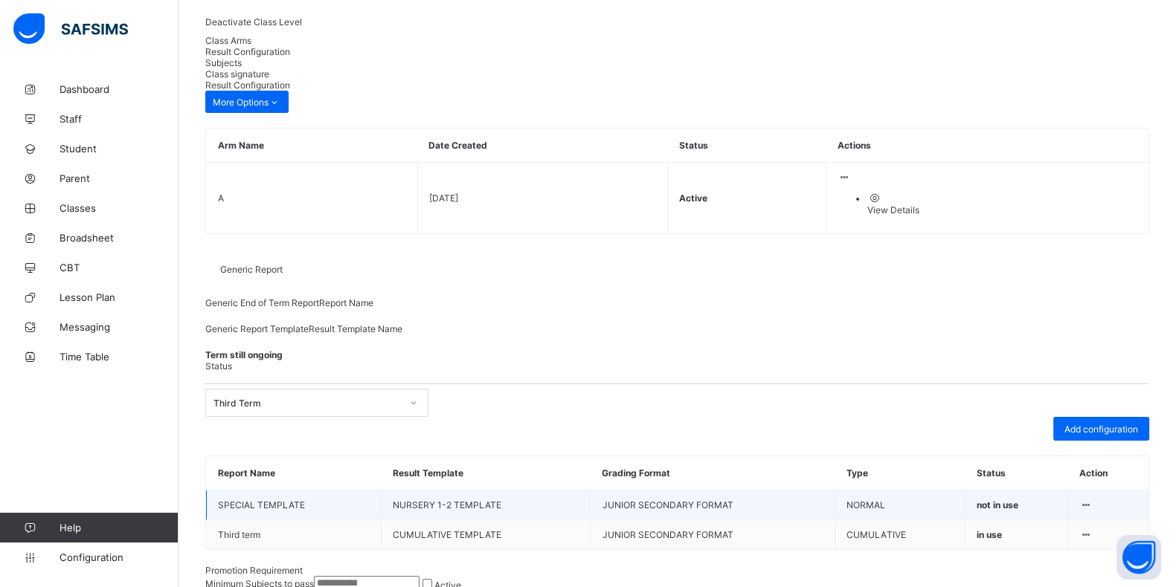
click at [1092, 500] on div at bounding box center [1085, 505] width 13 height 11
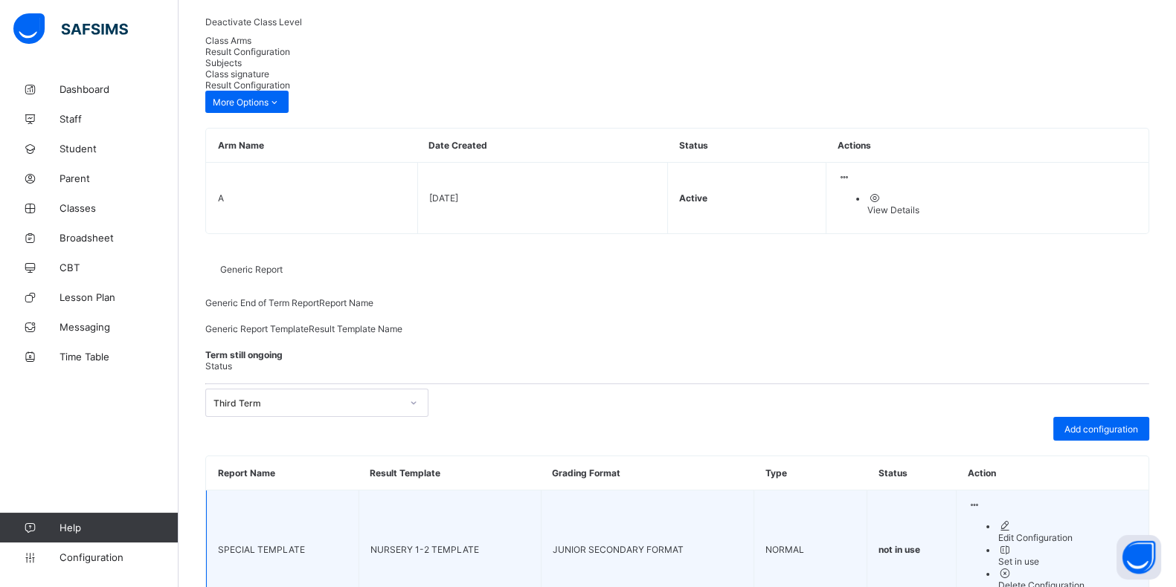
click at [1078, 532] on div "Edit Configuration" at bounding box center [1067, 537] width 140 height 11
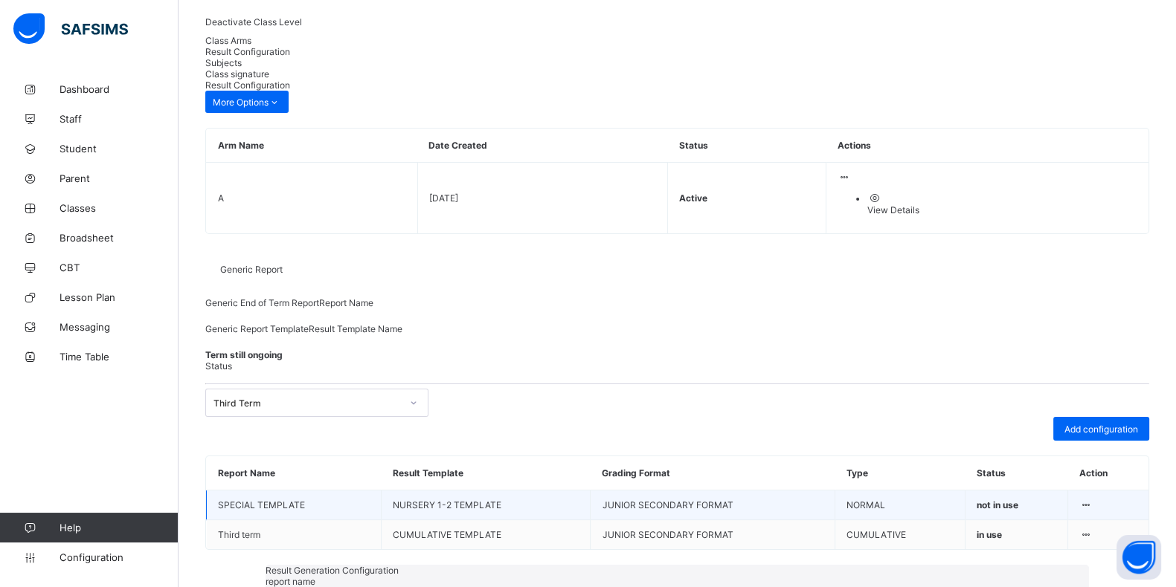
drag, startPoint x: 337, startPoint y: 117, endPoint x: 0, endPoint y: 124, distance: 336.9
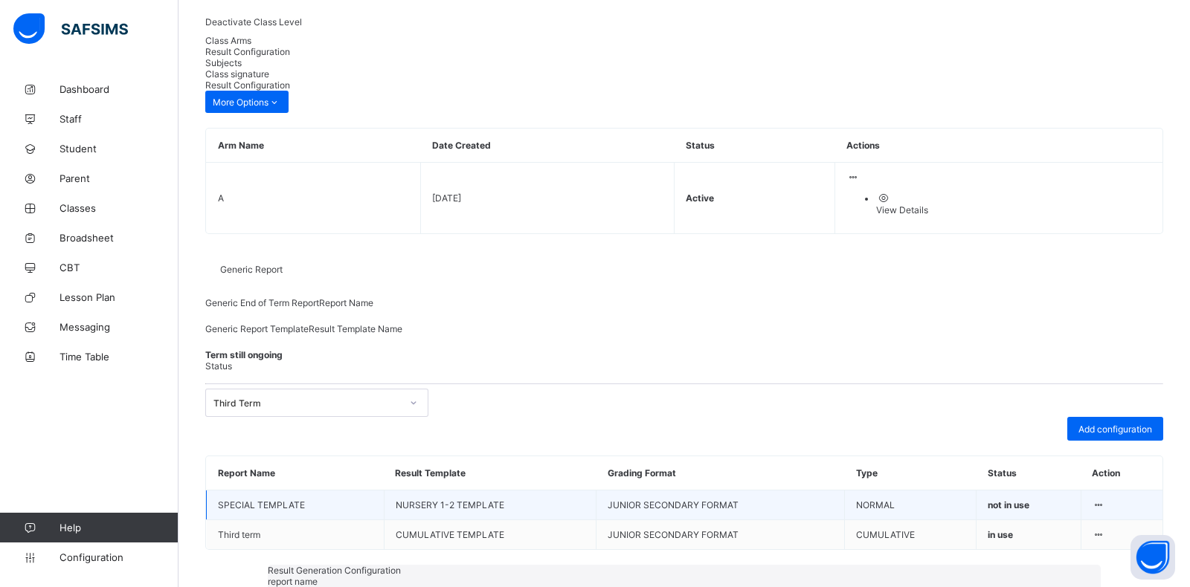
type input "**********"
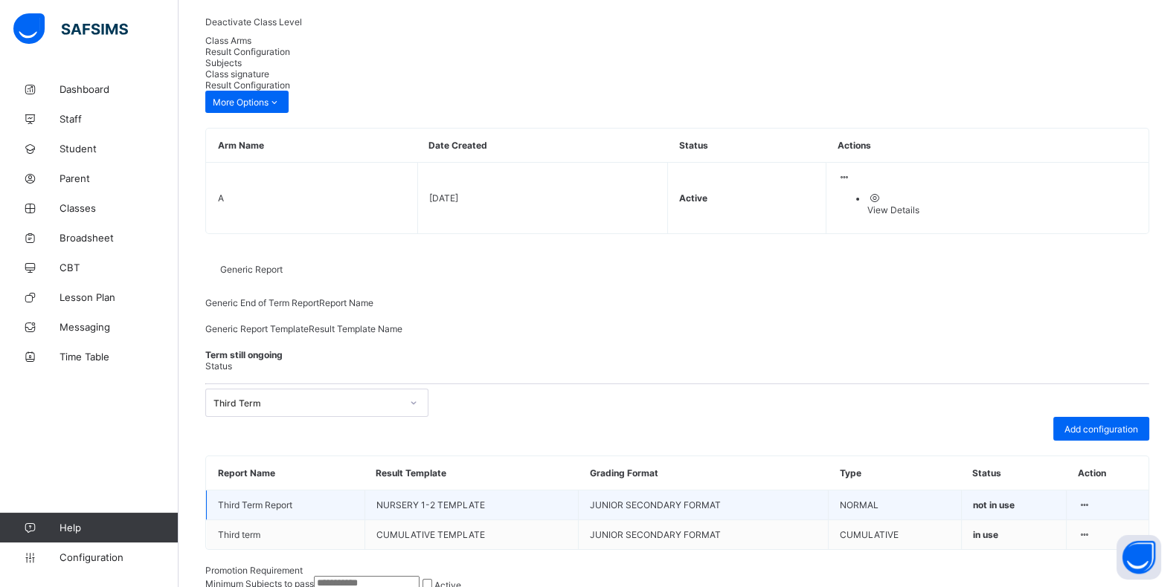
click at [1090, 500] on icon at bounding box center [1084, 505] width 13 height 11
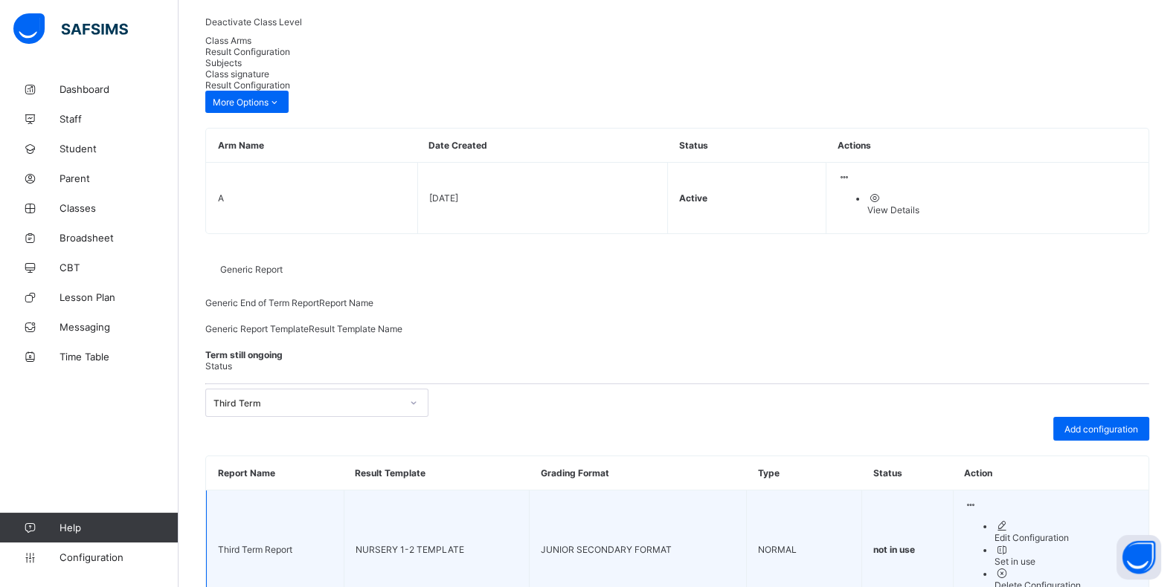
click at [1063, 556] on div "Set in use" at bounding box center [1065, 561] width 143 height 11
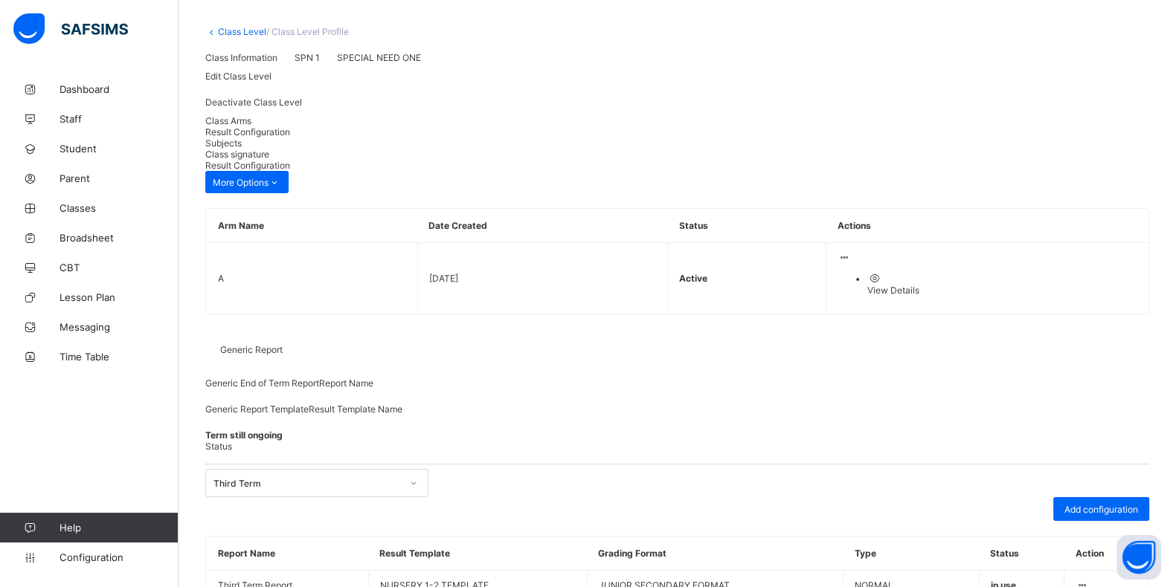
scroll to position [0, 0]
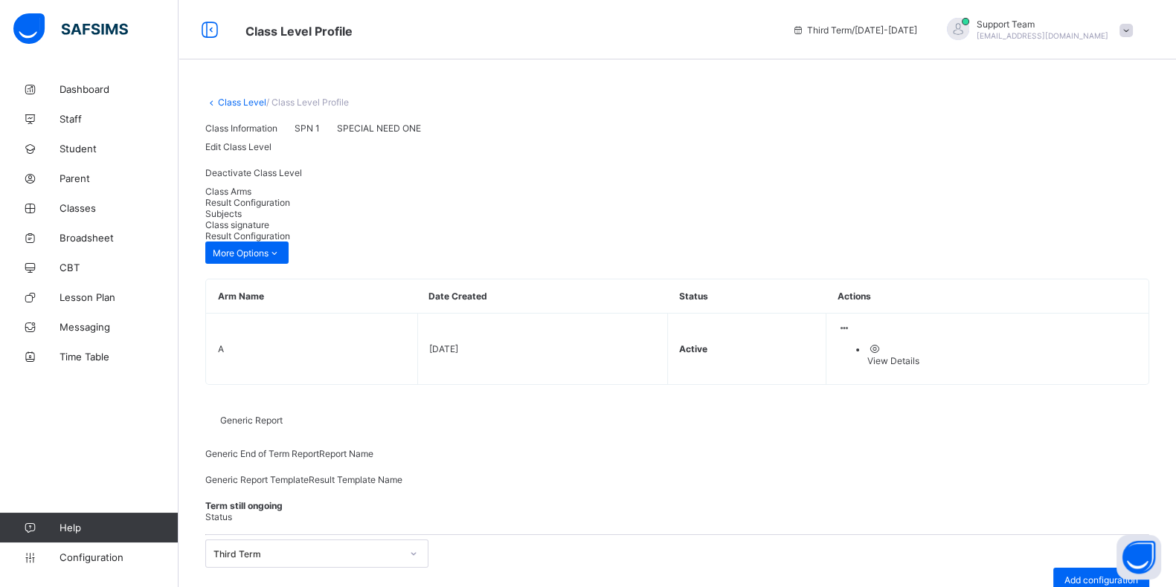
click at [245, 103] on link "Class Level" at bounding box center [242, 102] width 48 height 11
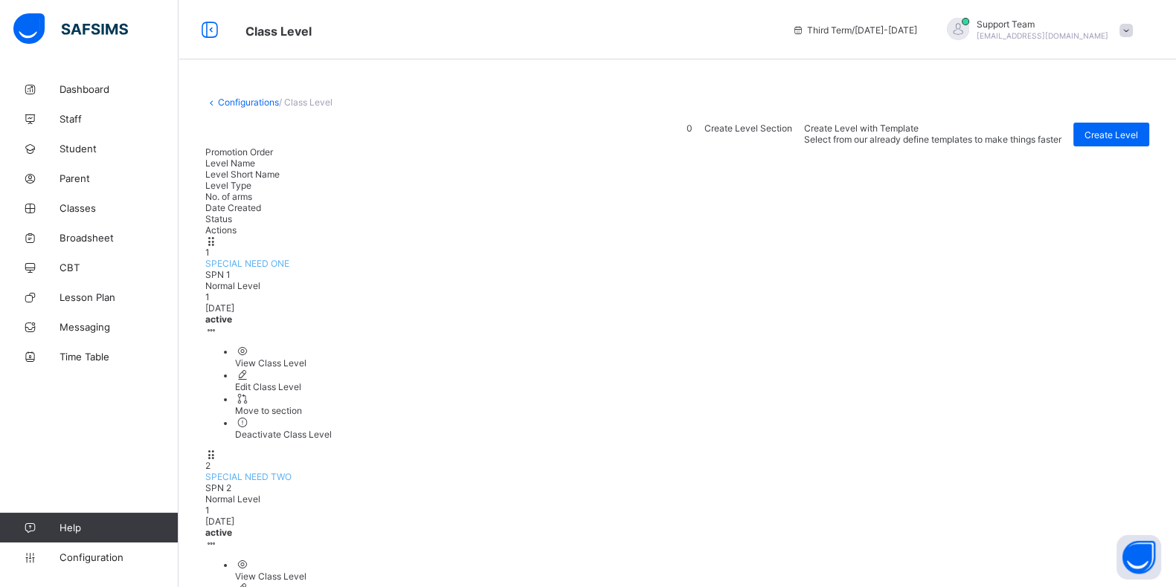
click at [292, 471] on span "SPECIAL NEED TWO" at bounding box center [248, 476] width 86 height 11
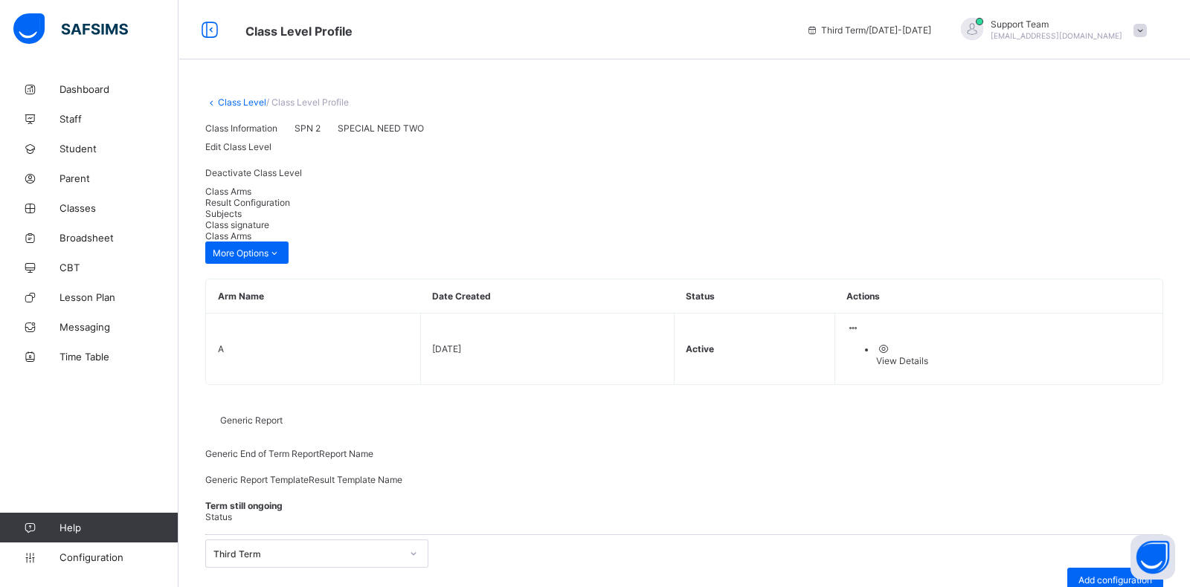
click at [290, 208] on span "Result Configuration" at bounding box center [247, 202] width 85 height 11
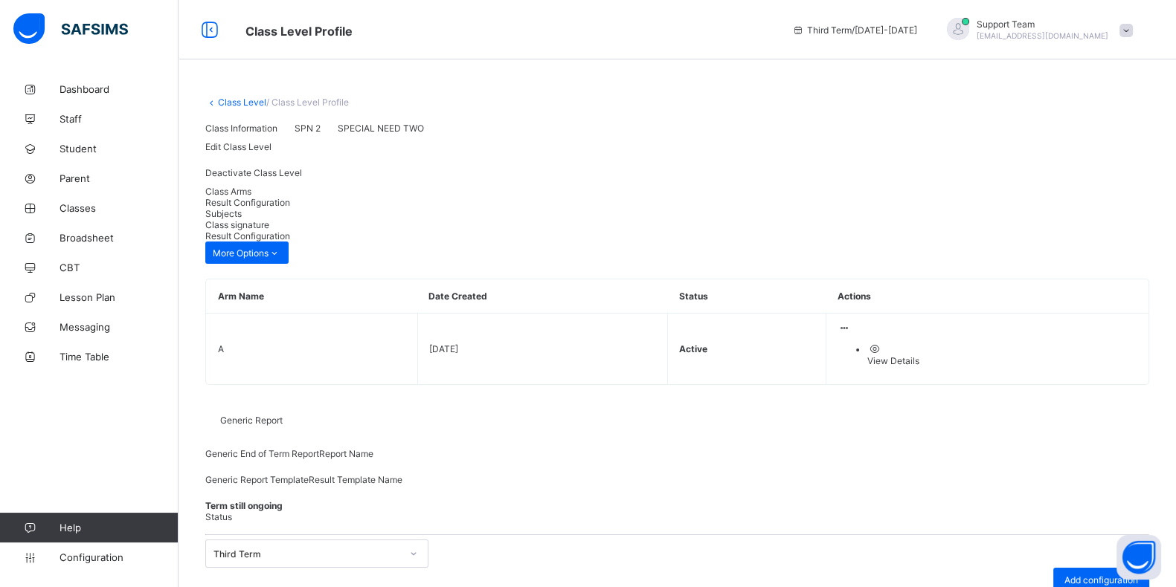
click at [251, 100] on link "Class Level" at bounding box center [242, 102] width 48 height 11
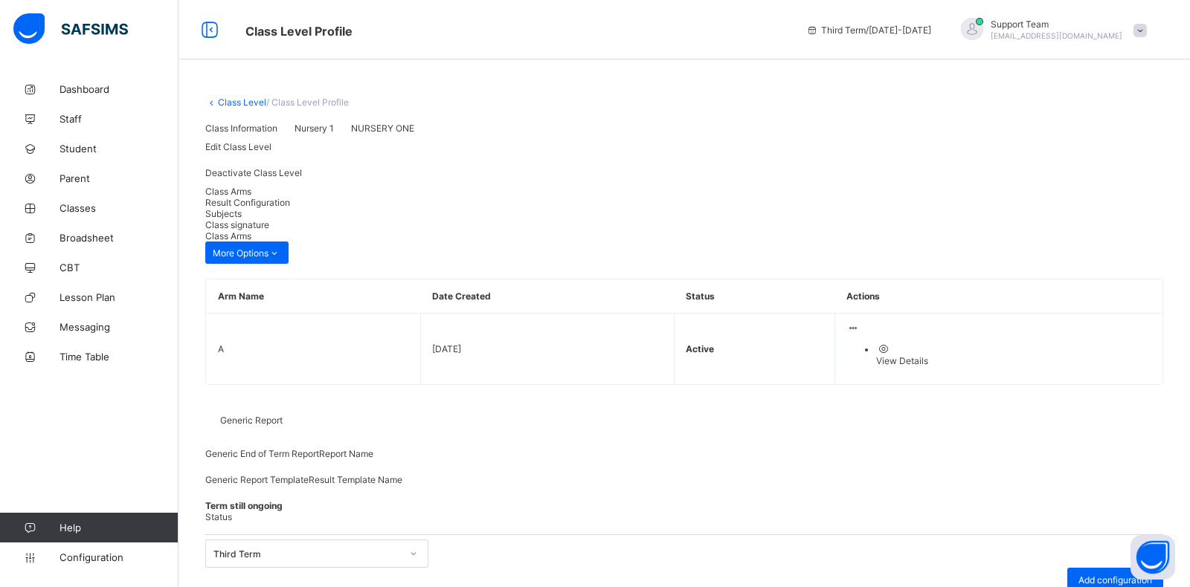
click at [290, 208] on span "Result Configuration" at bounding box center [247, 202] width 85 height 11
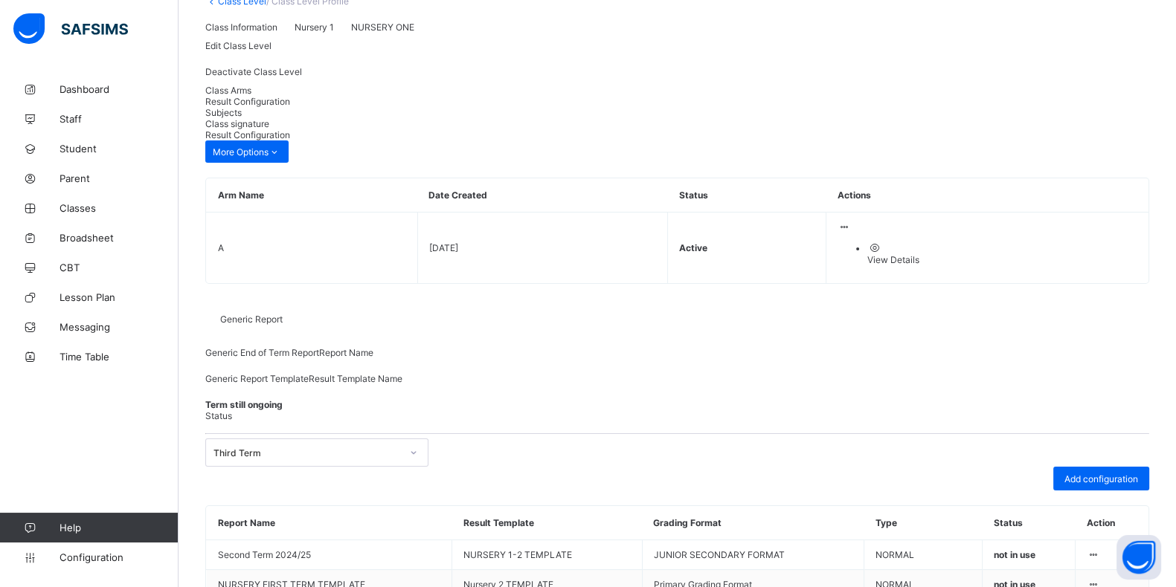
scroll to position [193, 0]
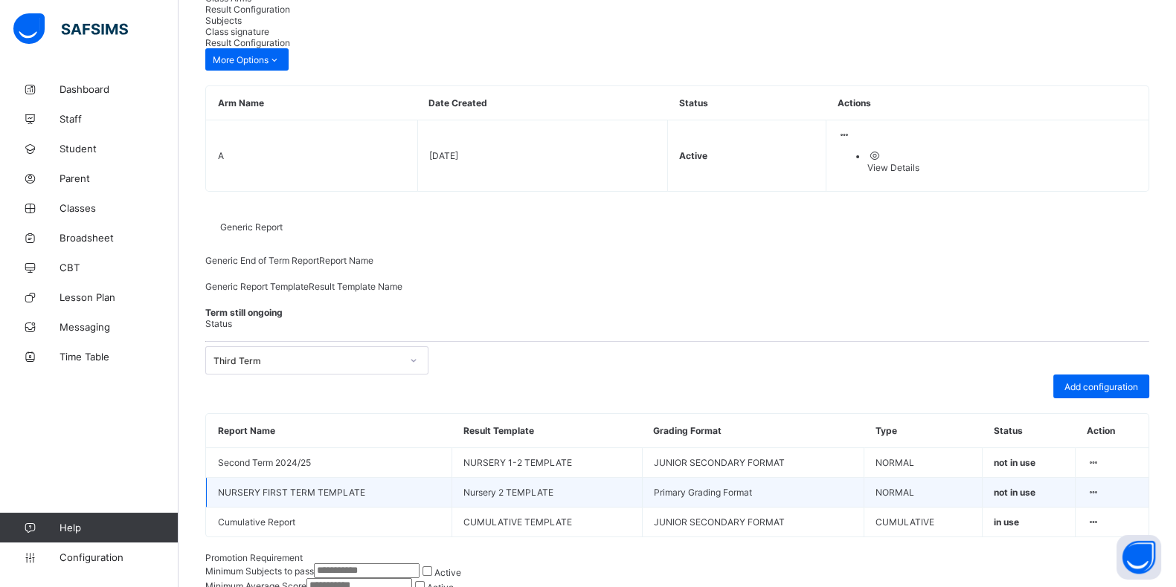
click at [1099, 492] on div at bounding box center [1092, 492] width 13 height 11
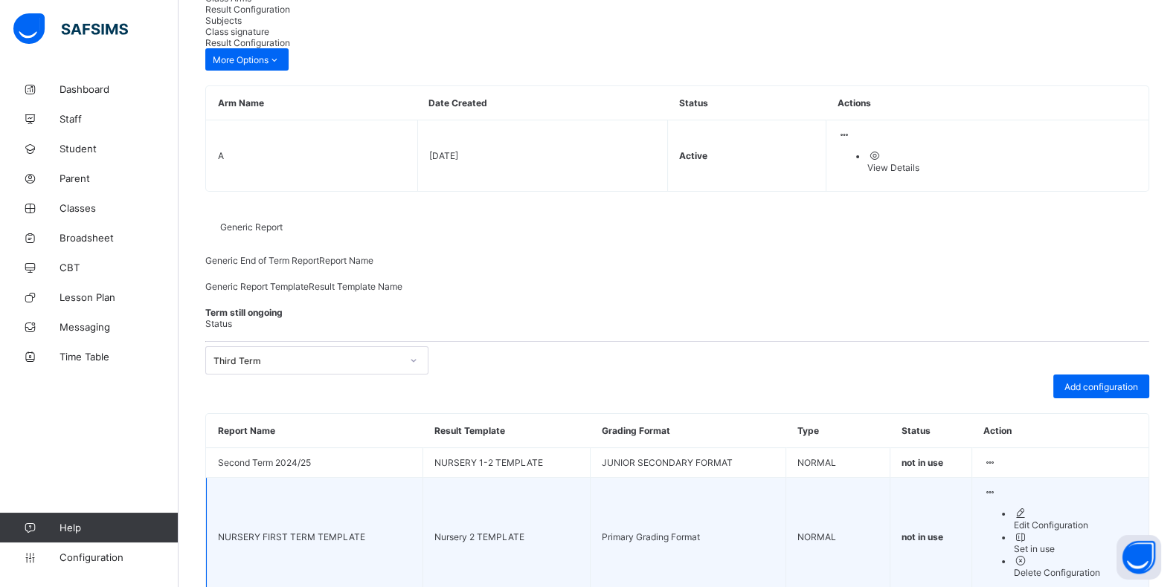
click at [1070, 567] on div "Delete Configuration" at bounding box center [1075, 572] width 124 height 11
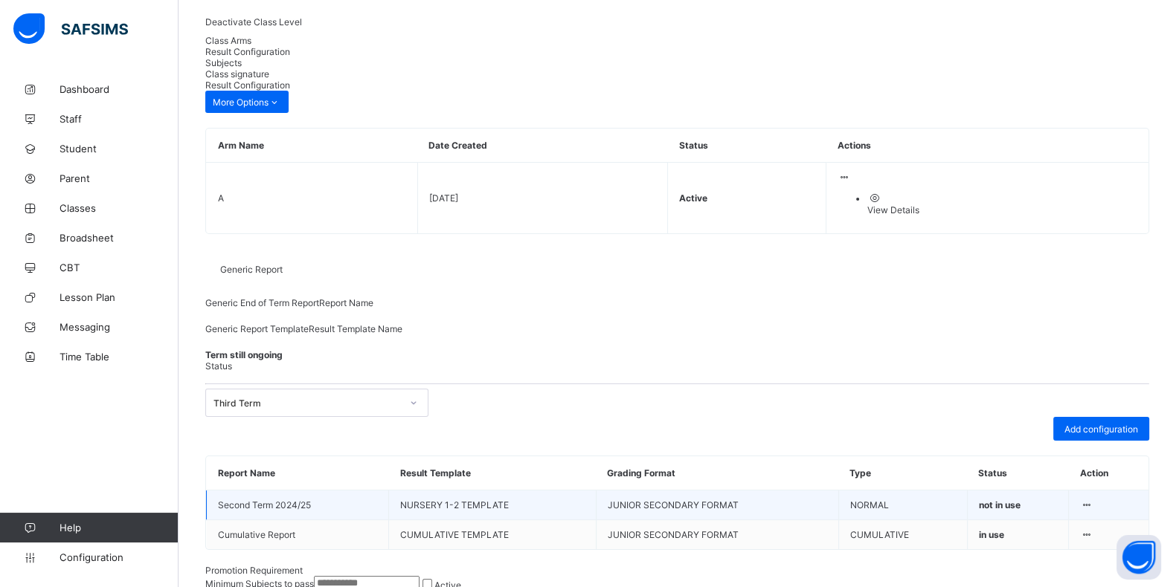
click at [1092, 500] on div at bounding box center [1086, 505] width 13 height 11
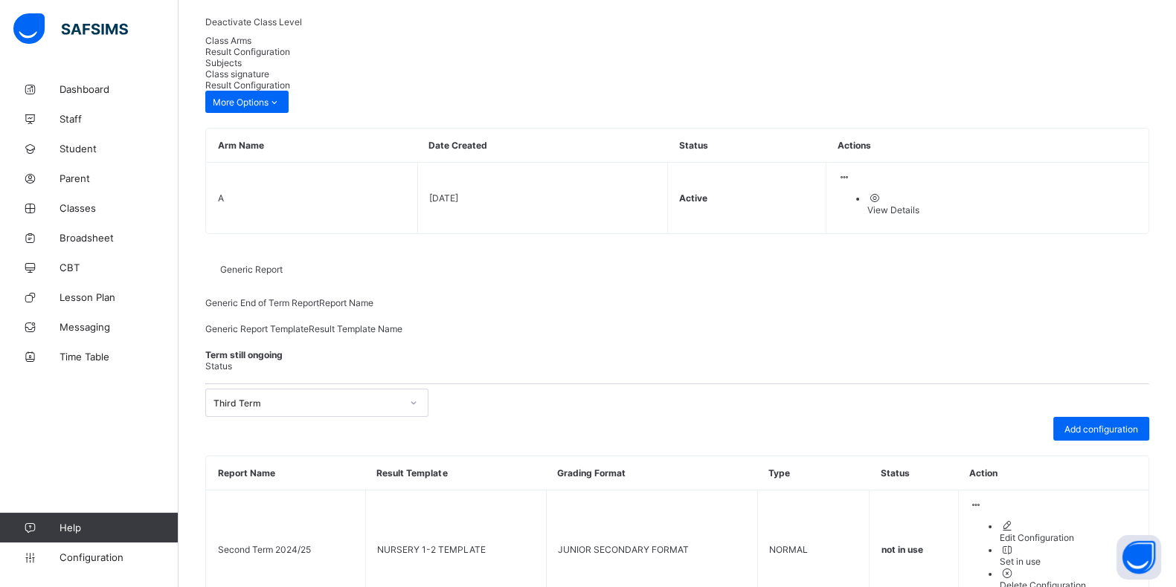
click at [1043, 532] on div "Edit Configuration" at bounding box center [1068, 537] width 138 height 11
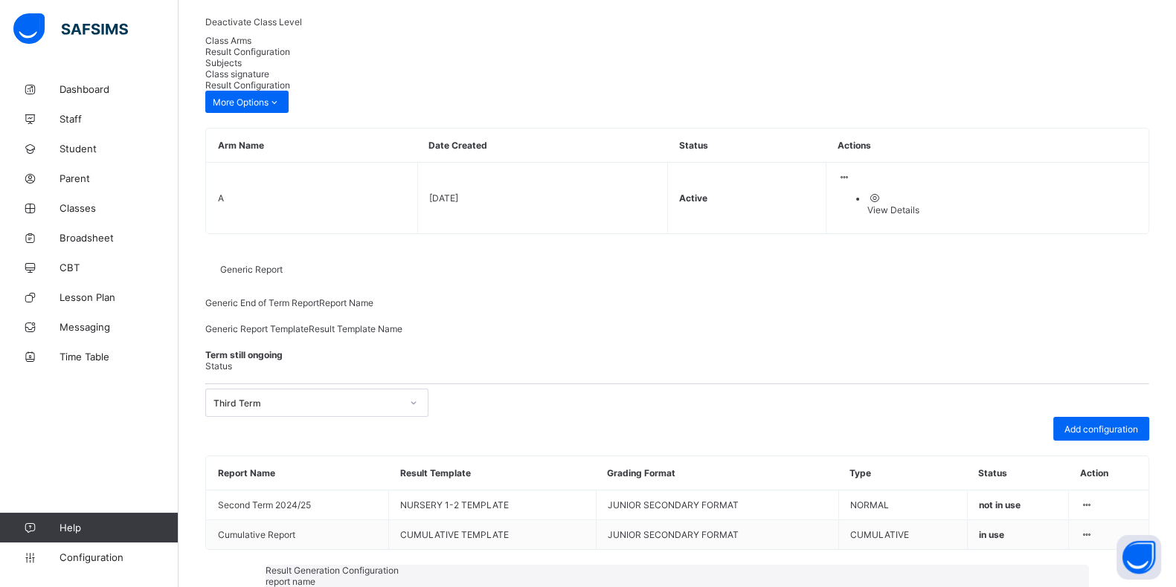
drag, startPoint x: 223, startPoint y: 105, endPoint x: 74, endPoint y: 105, distance: 149.5
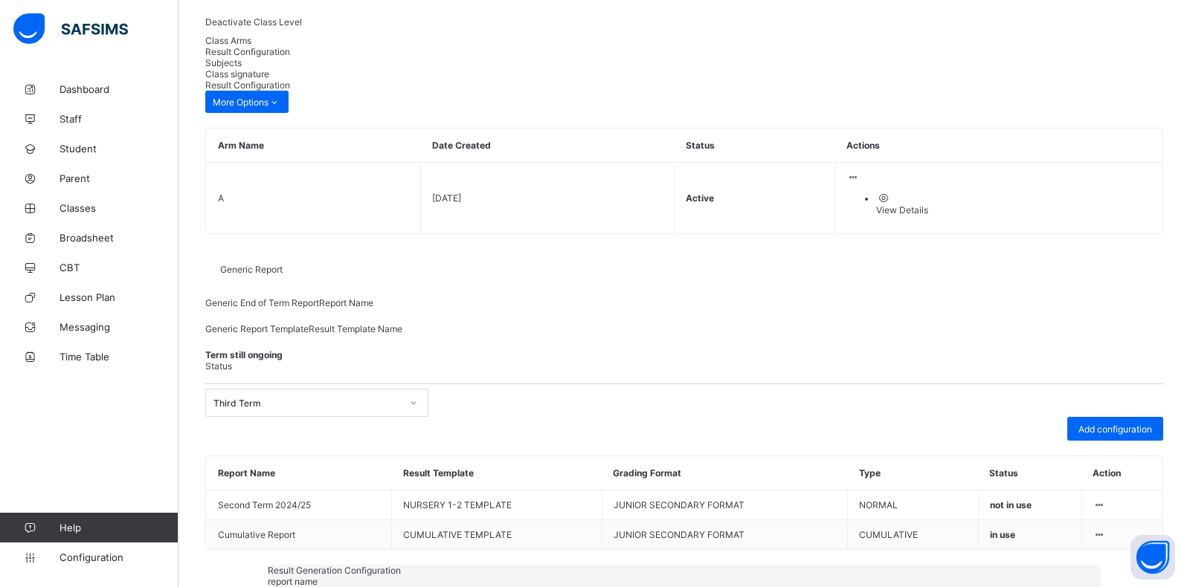
drag, startPoint x: 284, startPoint y: 114, endPoint x: 93, endPoint y: 112, distance: 191.1
drag, startPoint x: 160, startPoint y: 111, endPoint x: 96, endPoint y: 110, distance: 64.0
type input "**********"
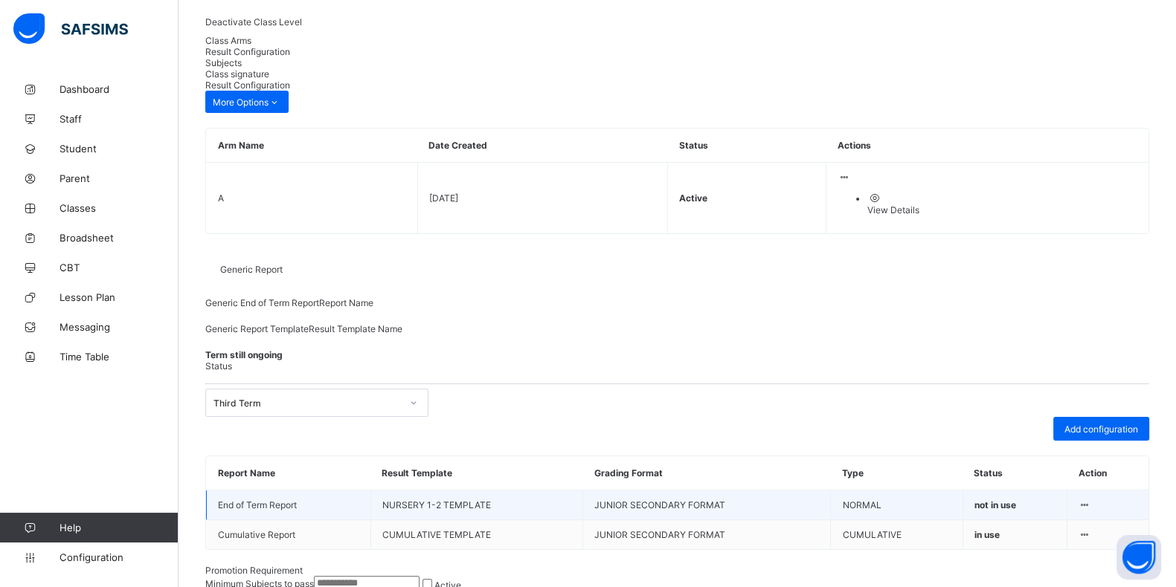
click at [1091, 500] on icon at bounding box center [1084, 505] width 13 height 11
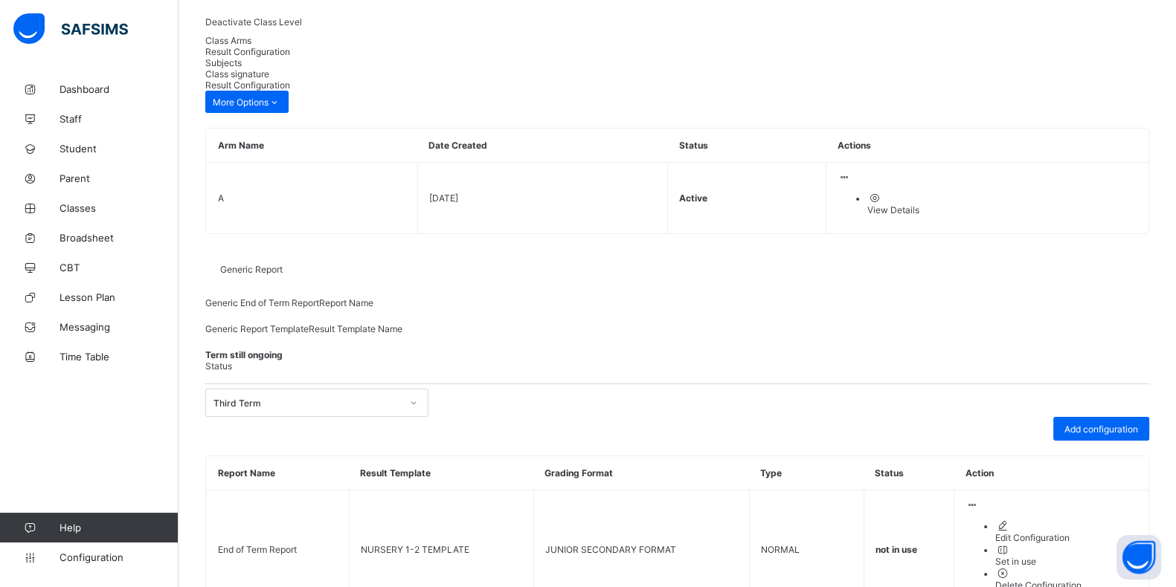
drag, startPoint x: 1066, startPoint y: 550, endPoint x: 1011, endPoint y: 511, distance: 67.7
click at [1066, 556] on div "Set in use" at bounding box center [1066, 561] width 142 height 11
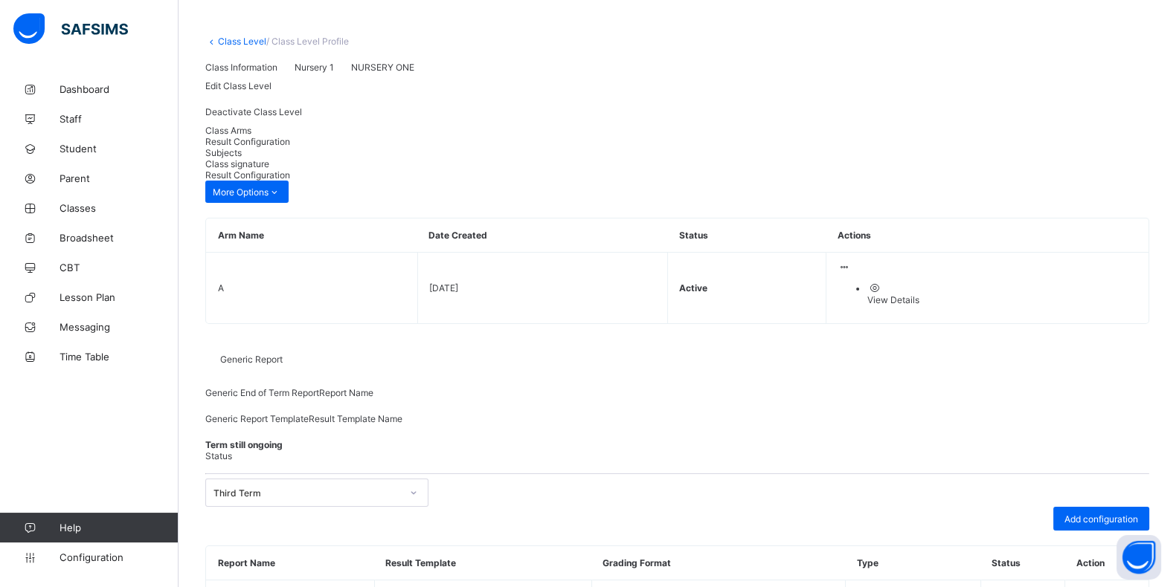
scroll to position [0, 0]
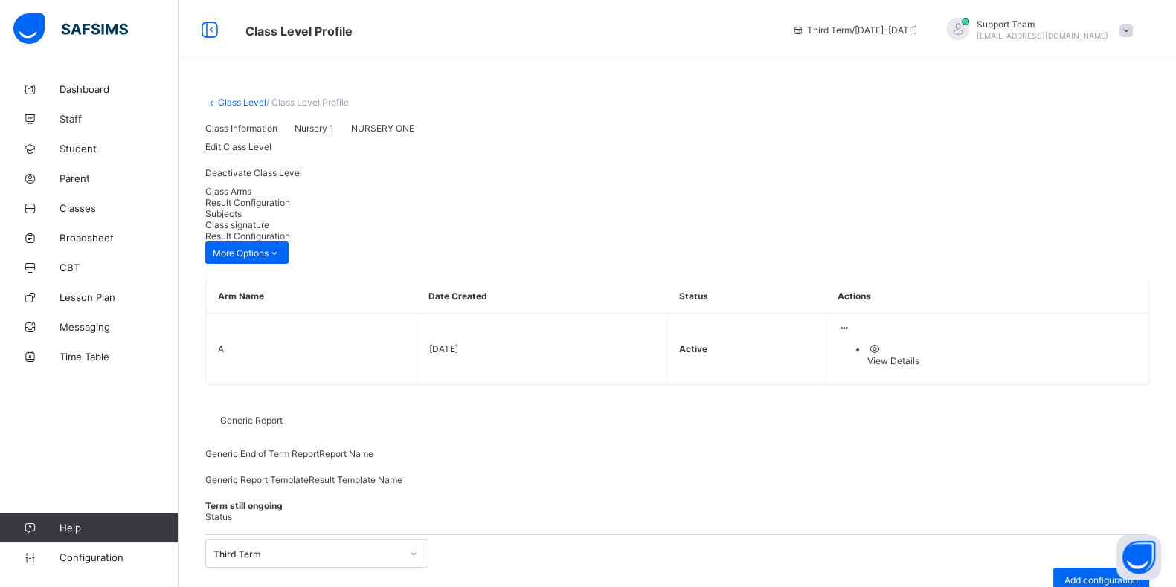
click at [227, 97] on link "Class Level" at bounding box center [242, 102] width 48 height 11
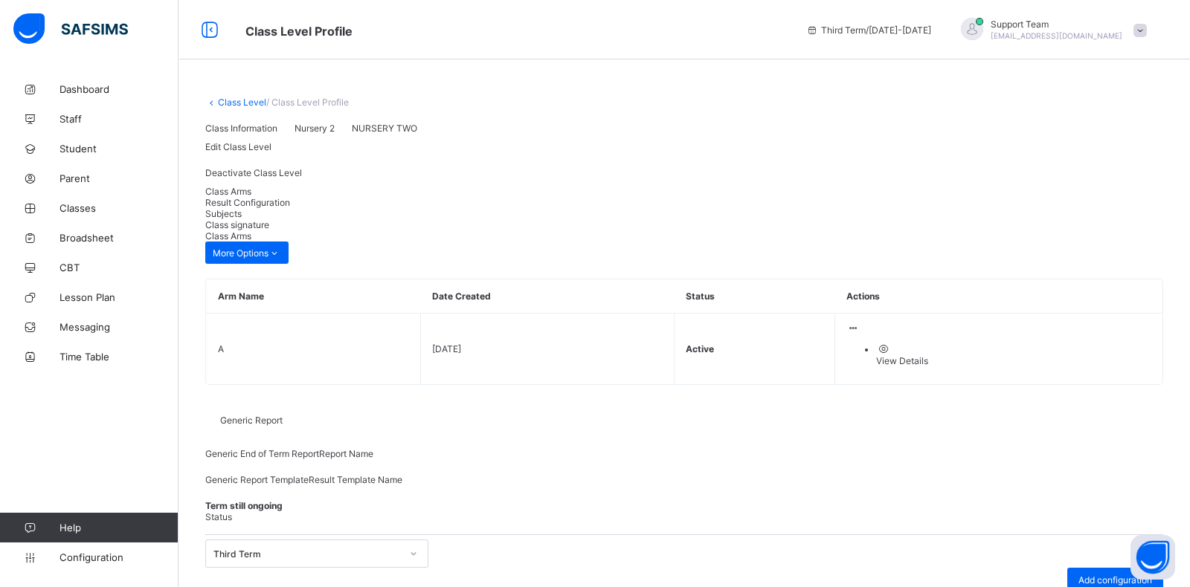
click at [290, 208] on span "Result Configuration" at bounding box center [247, 202] width 85 height 11
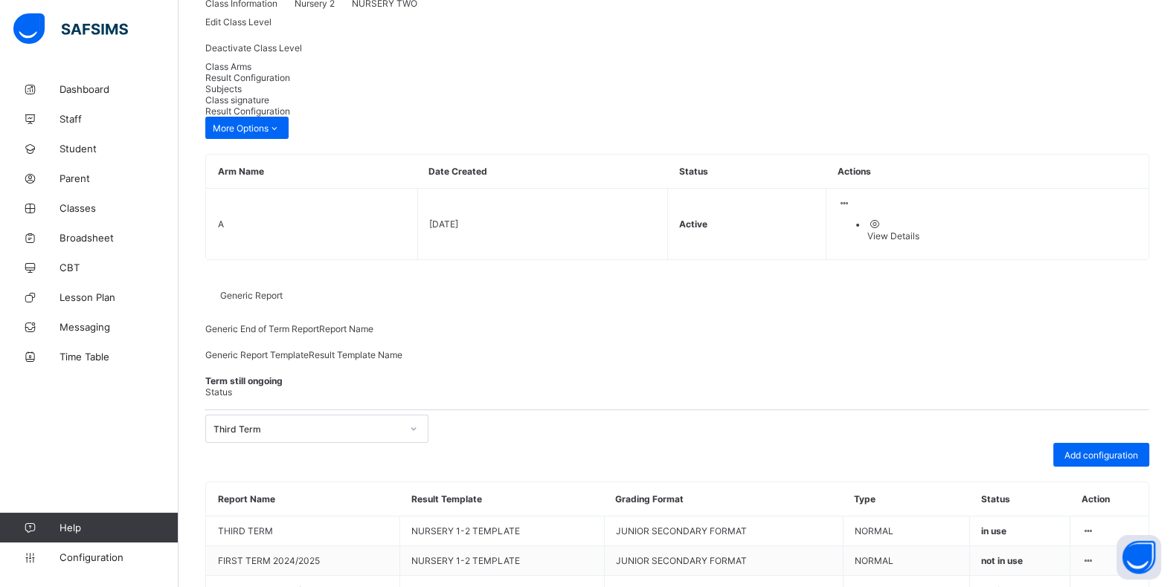
scroll to position [235, 0]
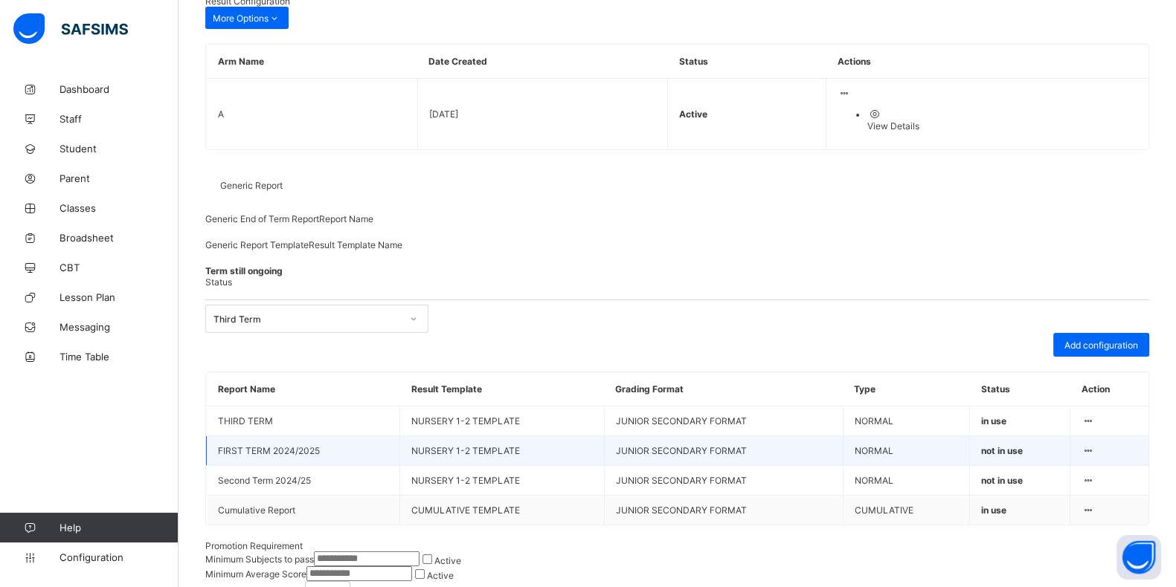
click at [1094, 451] on div at bounding box center [1087, 450] width 13 height 11
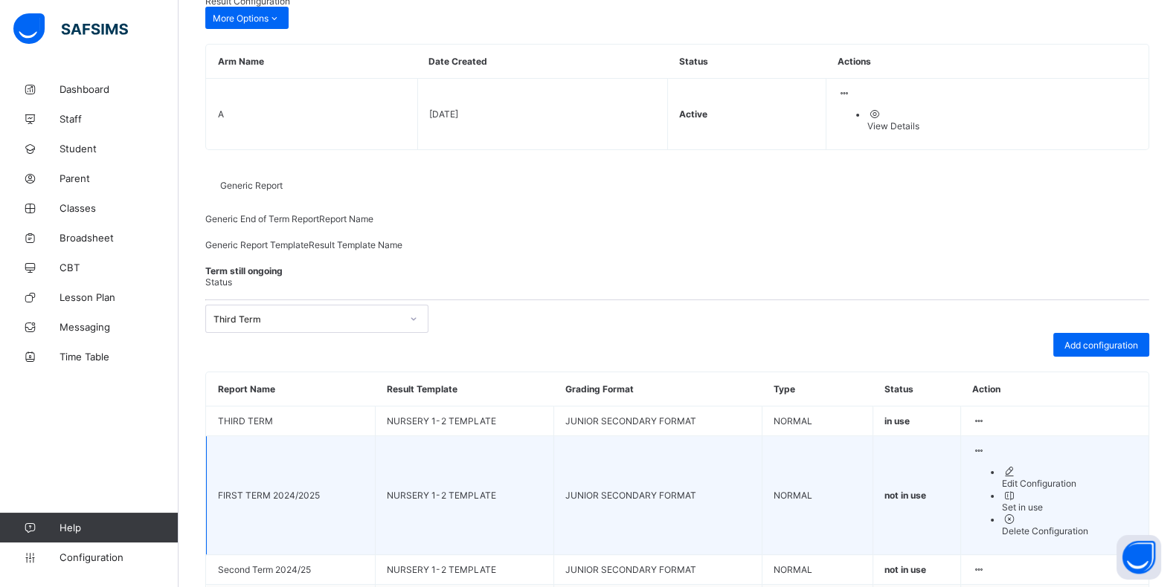
click at [1056, 529] on div "Delete Configuration" at bounding box center [1069, 531] width 135 height 11
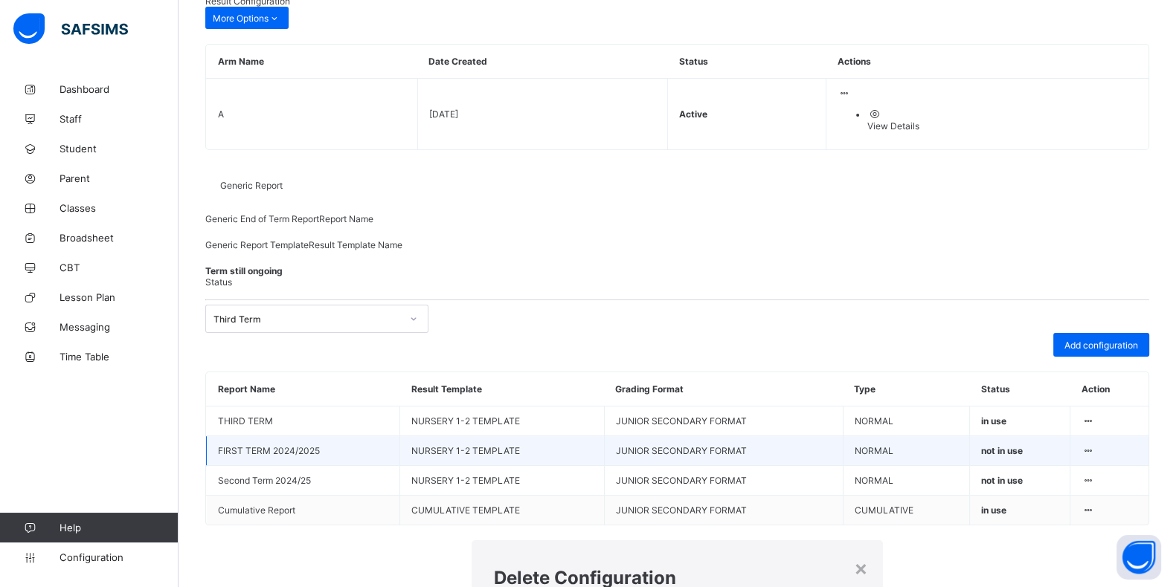
click at [854, 555] on div "×" at bounding box center [861, 567] width 14 height 25
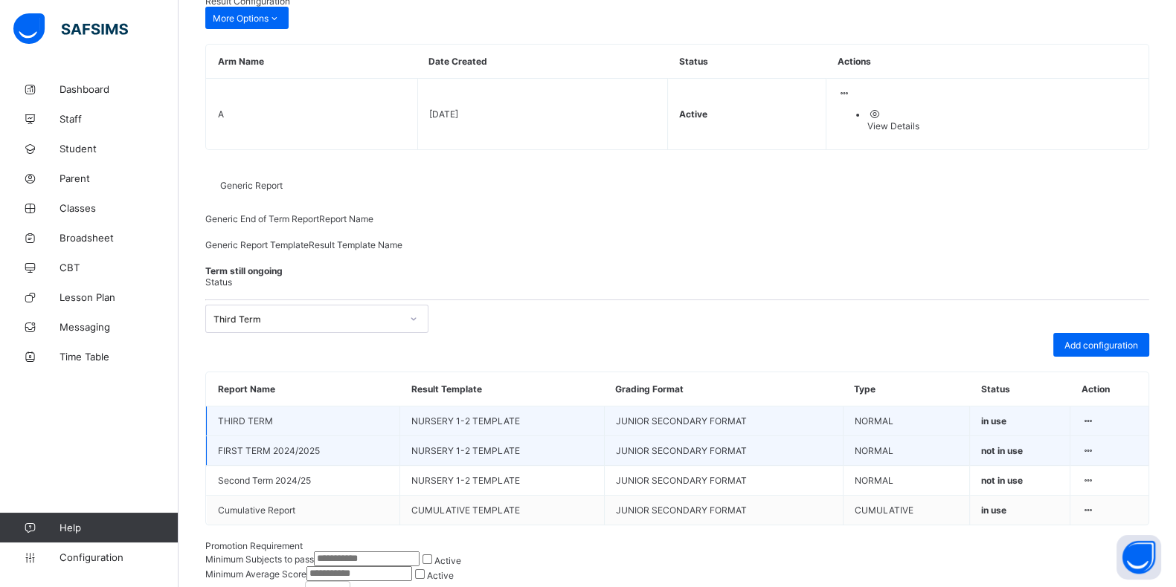
click at [1094, 416] on icon at bounding box center [1087, 421] width 13 height 11
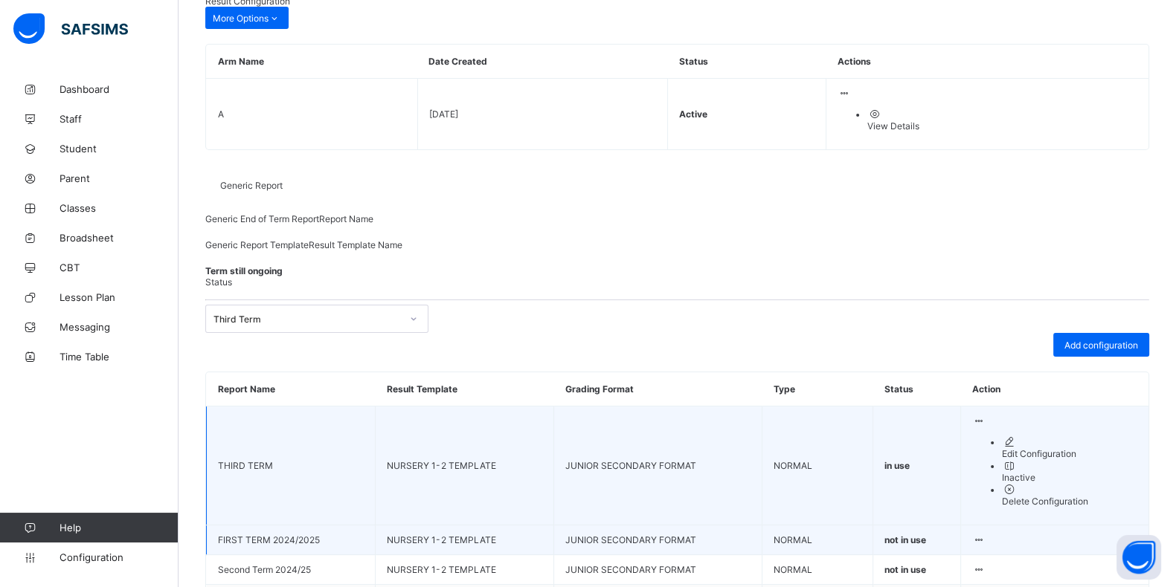
click at [1075, 500] on li "Delete Configuration" at bounding box center [1069, 495] width 135 height 24
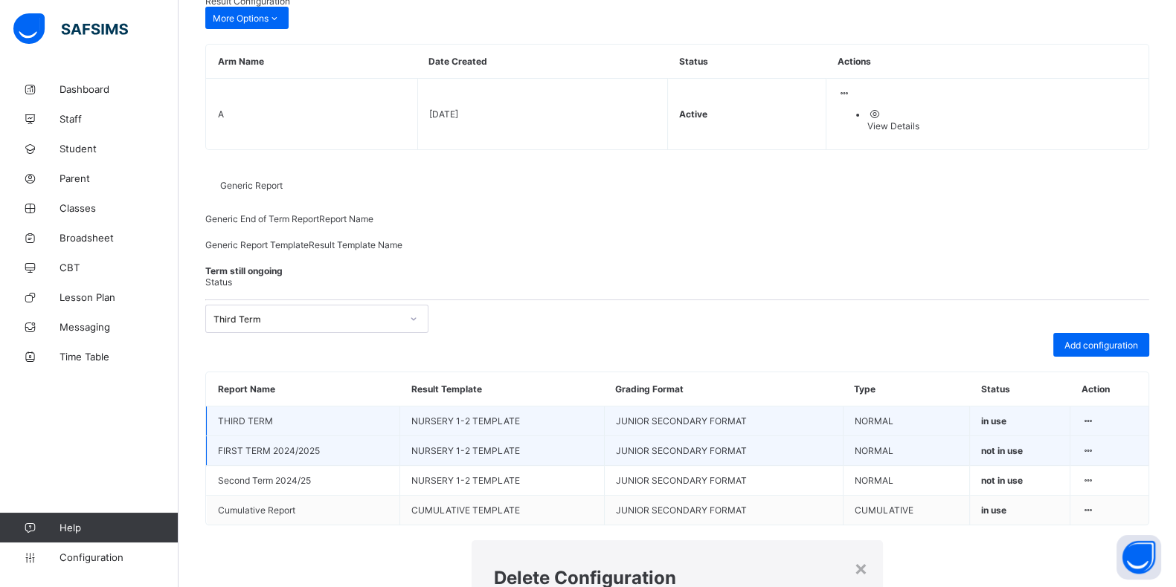
click at [854, 555] on div "×" at bounding box center [861, 567] width 14 height 25
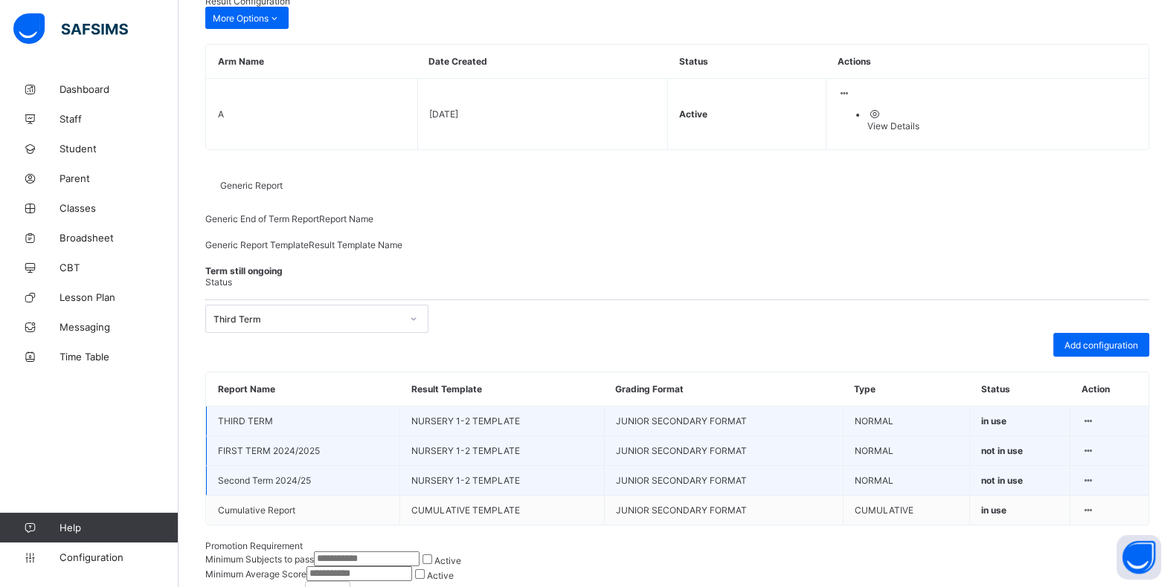
click at [1094, 486] on icon at bounding box center [1087, 480] width 13 height 11
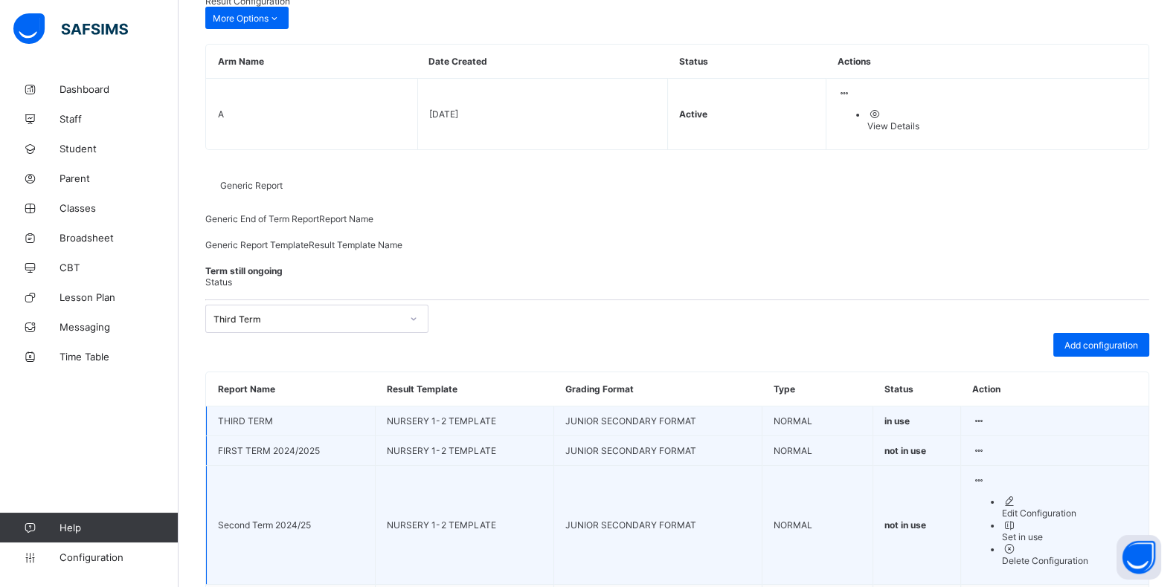
click at [1017, 555] on icon at bounding box center [1009, 549] width 15 height 13
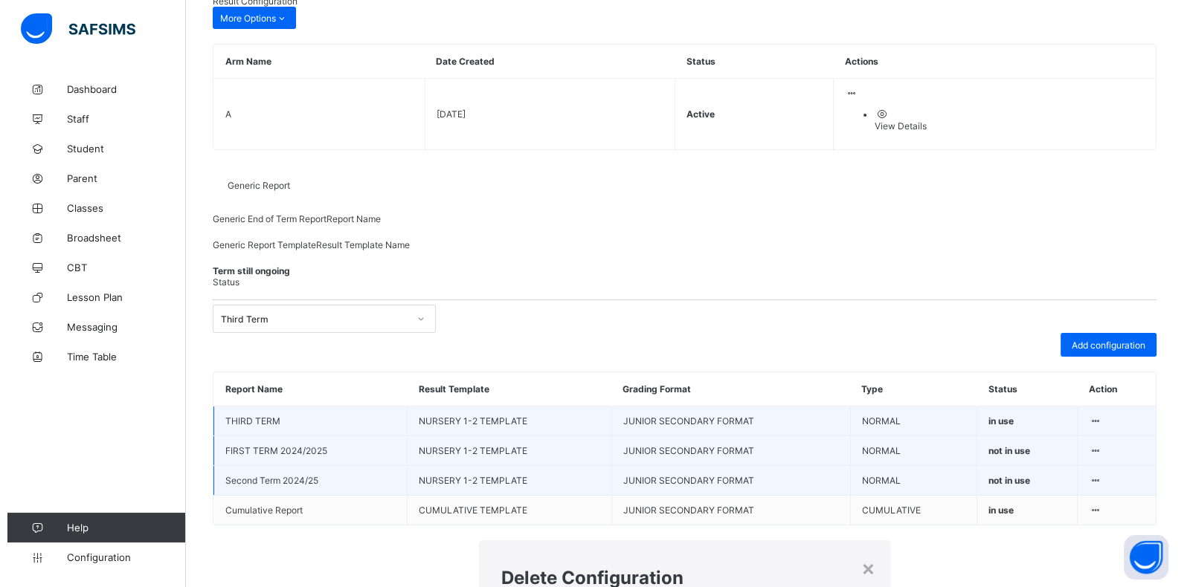
scroll to position [193, 0]
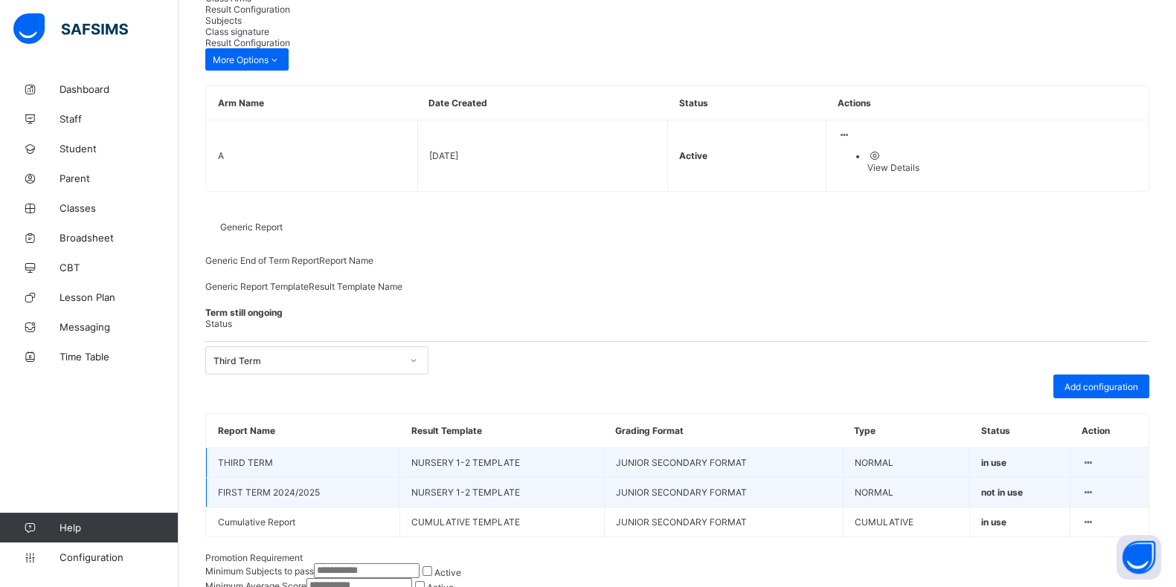
click at [1094, 489] on icon at bounding box center [1087, 492] width 13 height 11
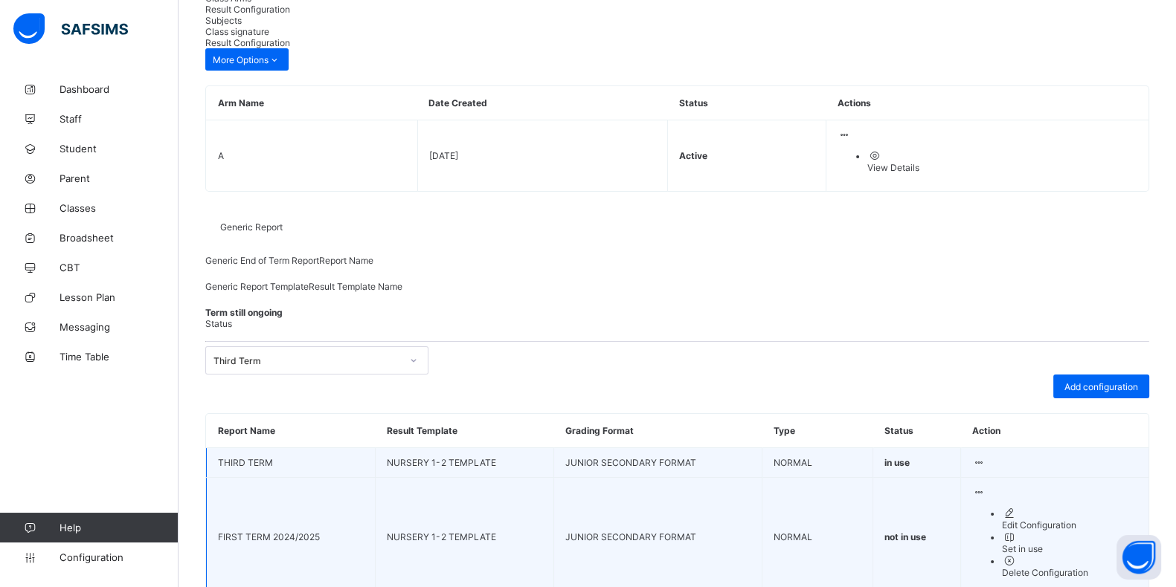
click at [1074, 546] on div "Set in use" at bounding box center [1069, 549] width 135 height 11
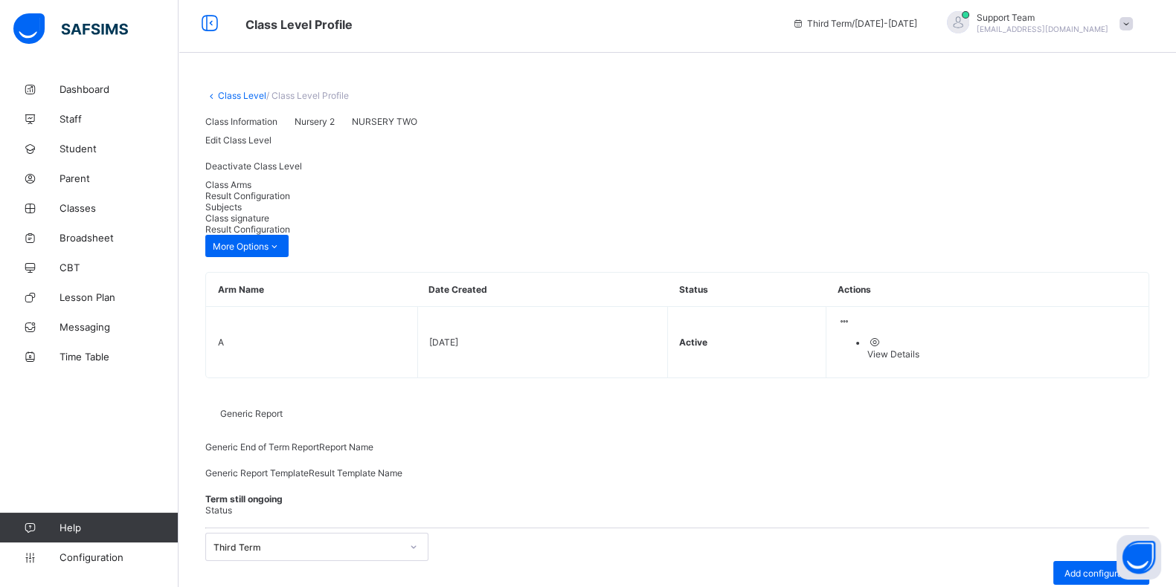
scroll to position [0, 0]
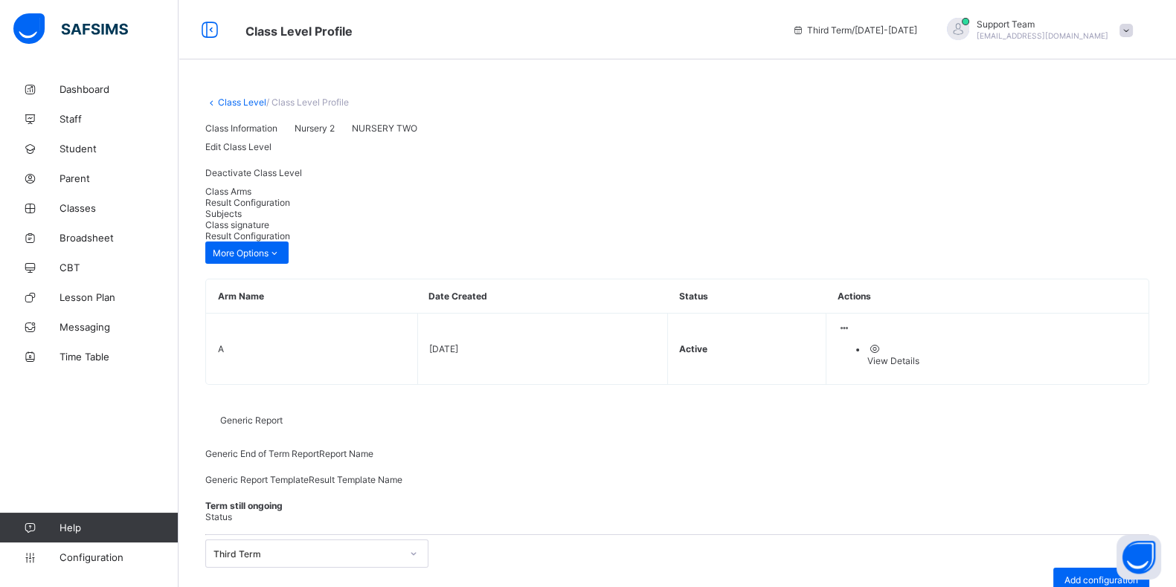
click at [228, 99] on link "Class Level" at bounding box center [242, 102] width 48 height 11
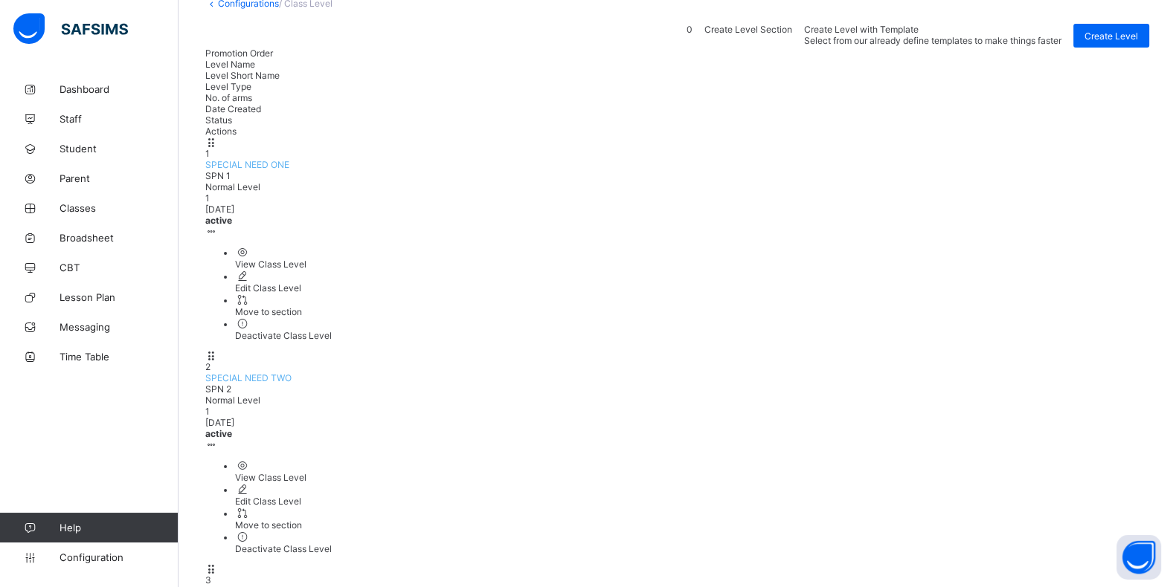
scroll to position [185, 0]
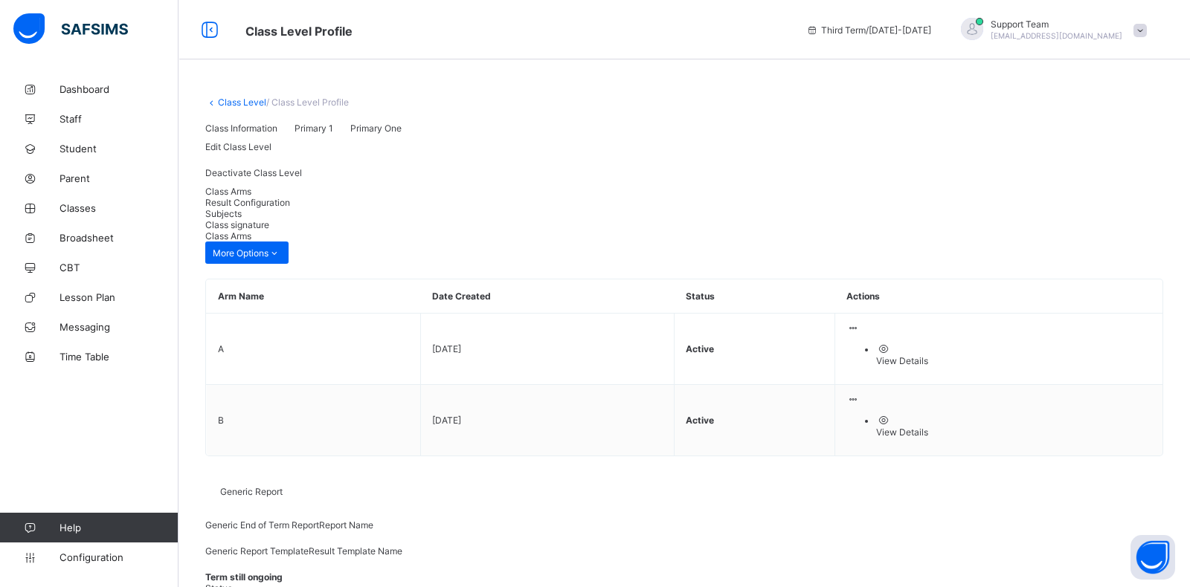
click at [280, 208] on span "Result Configuration" at bounding box center [247, 202] width 85 height 11
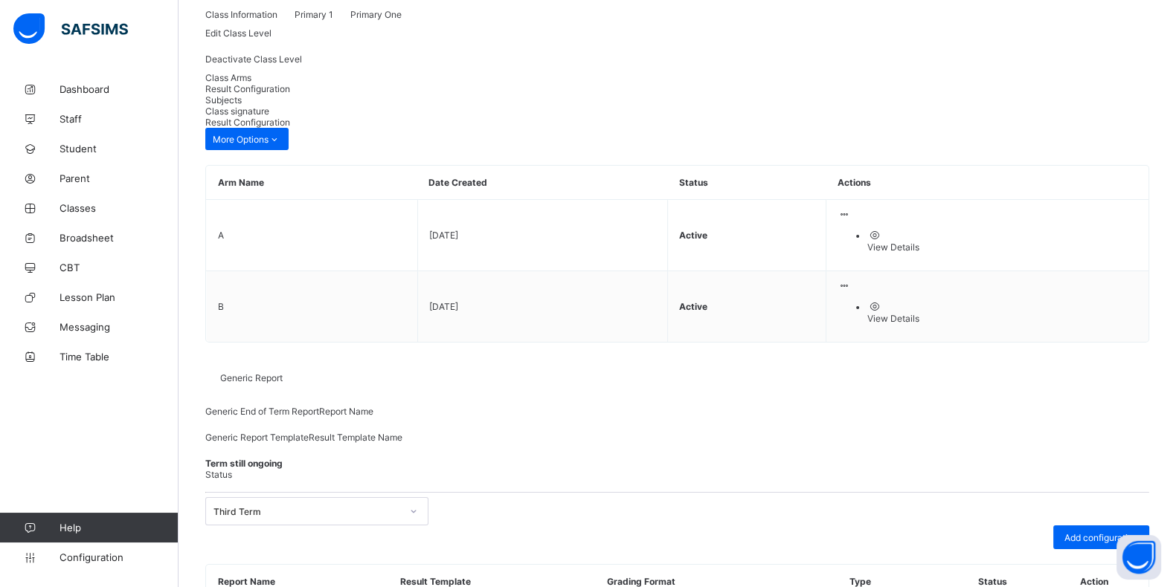
scroll to position [193, 0]
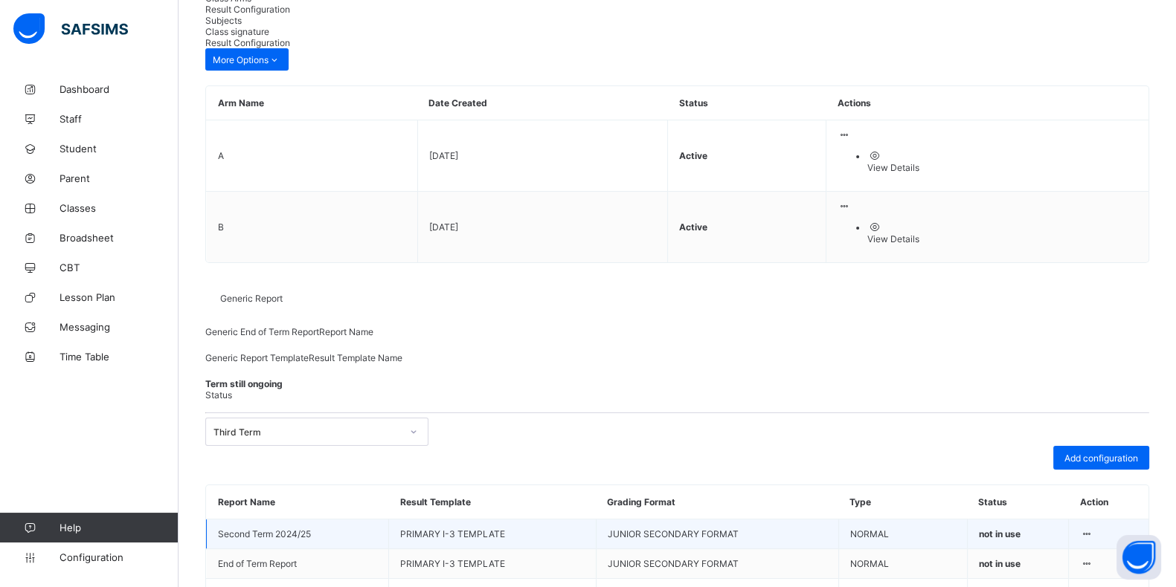
click at [1092, 529] on icon at bounding box center [1086, 534] width 13 height 11
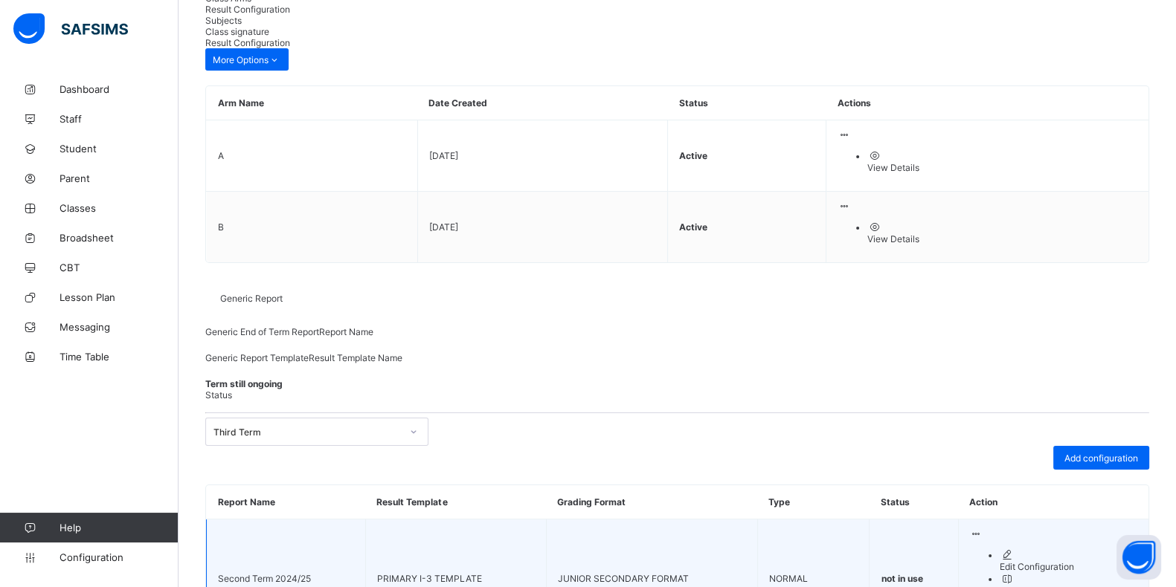
click at [1028, 561] on div "Edit Configuration" at bounding box center [1068, 566] width 138 height 11
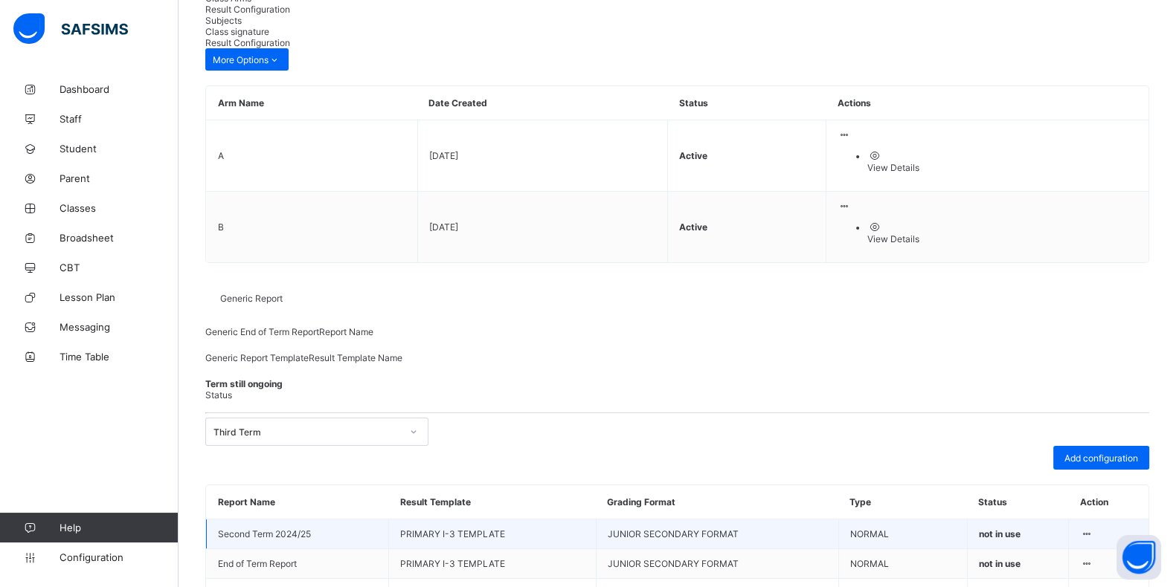
click at [1092, 529] on icon at bounding box center [1086, 534] width 13 height 11
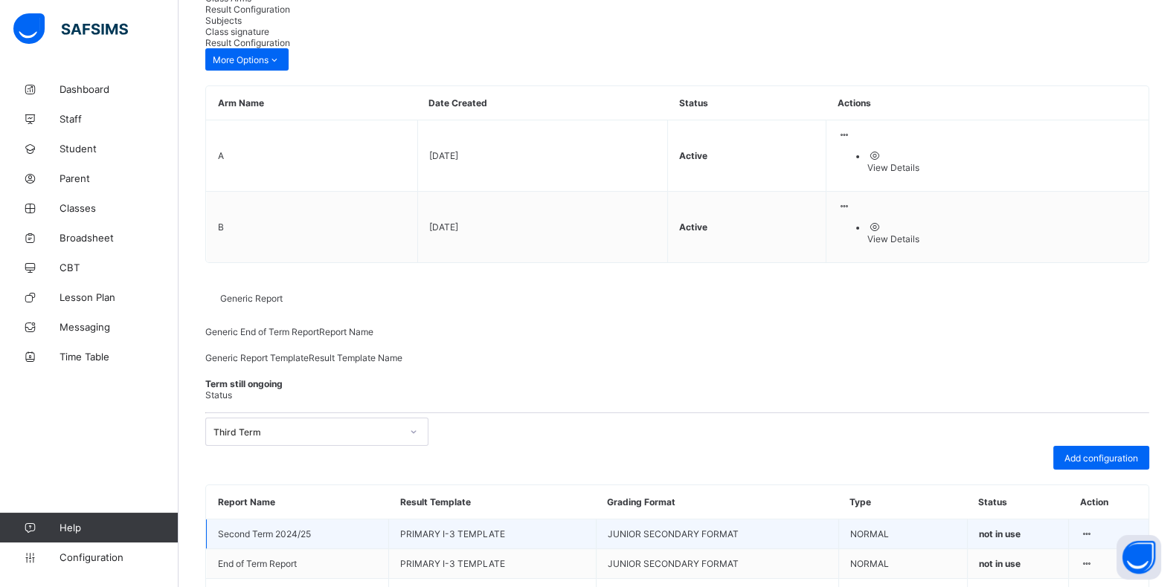
click at [1092, 558] on icon at bounding box center [1086, 563] width 13 height 11
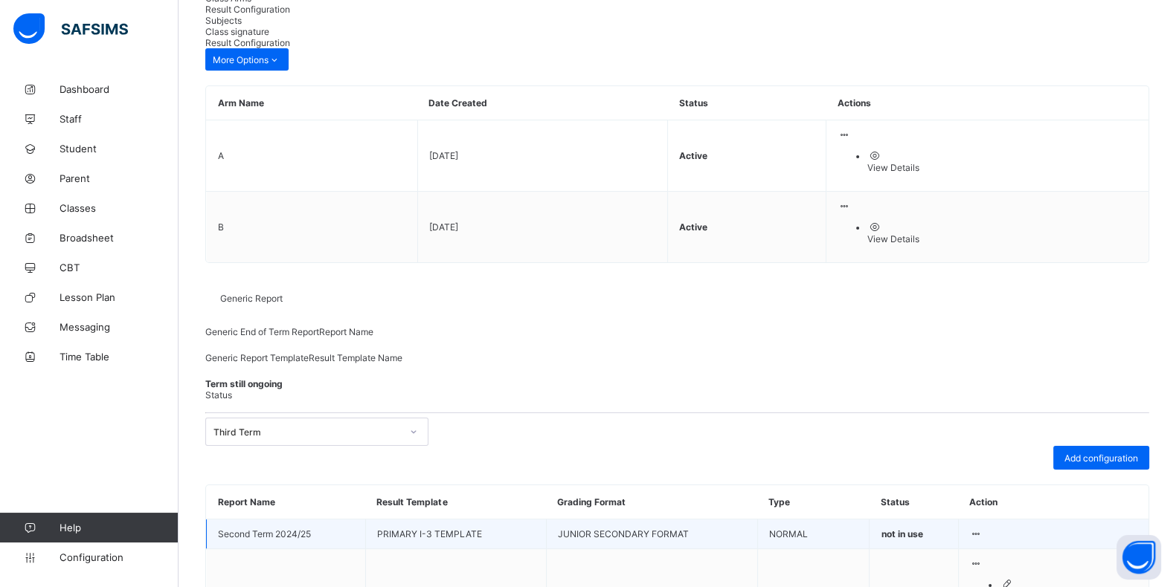
drag, startPoint x: 1060, startPoint y: 573, endPoint x: 1048, endPoint y: 562, distance: 16.3
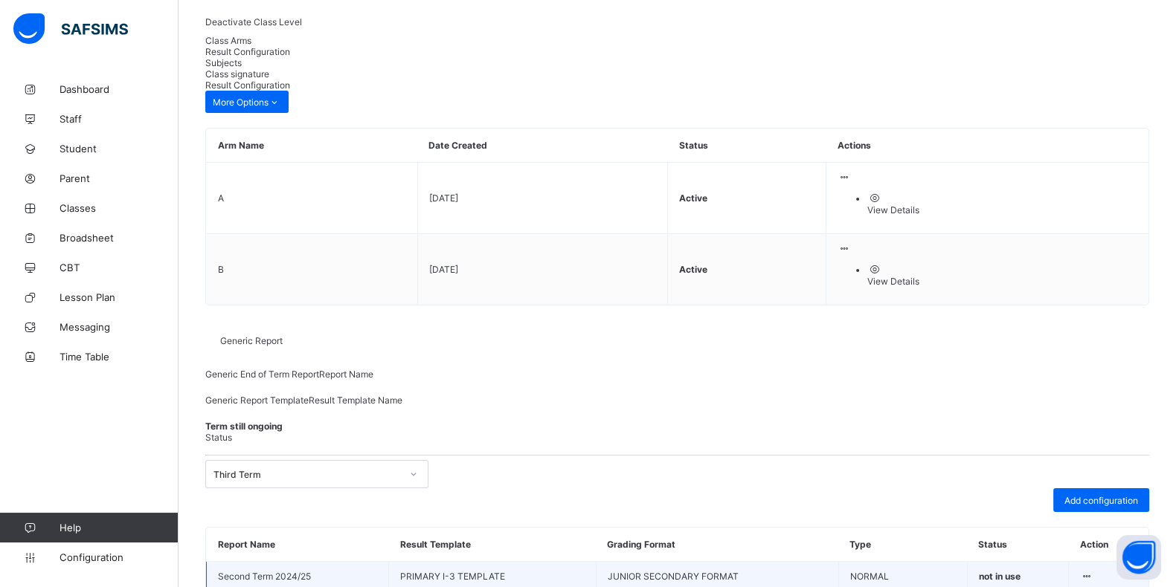
click at [1092, 571] on icon at bounding box center [1086, 576] width 13 height 11
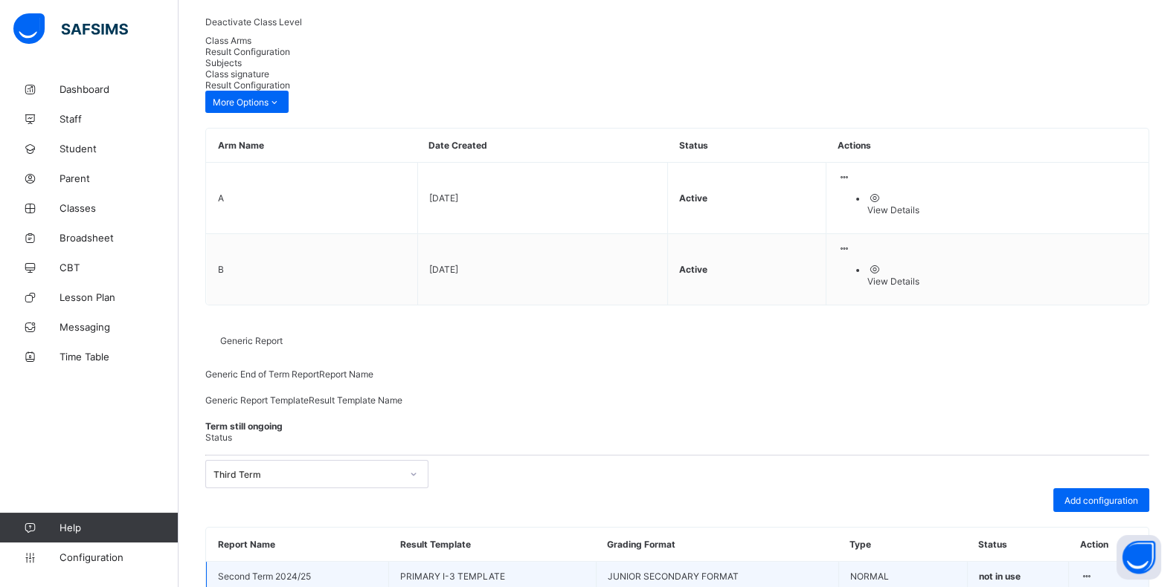
drag, startPoint x: 316, startPoint y: 106, endPoint x: 0, endPoint y: 112, distance: 316.1
paste input "text"
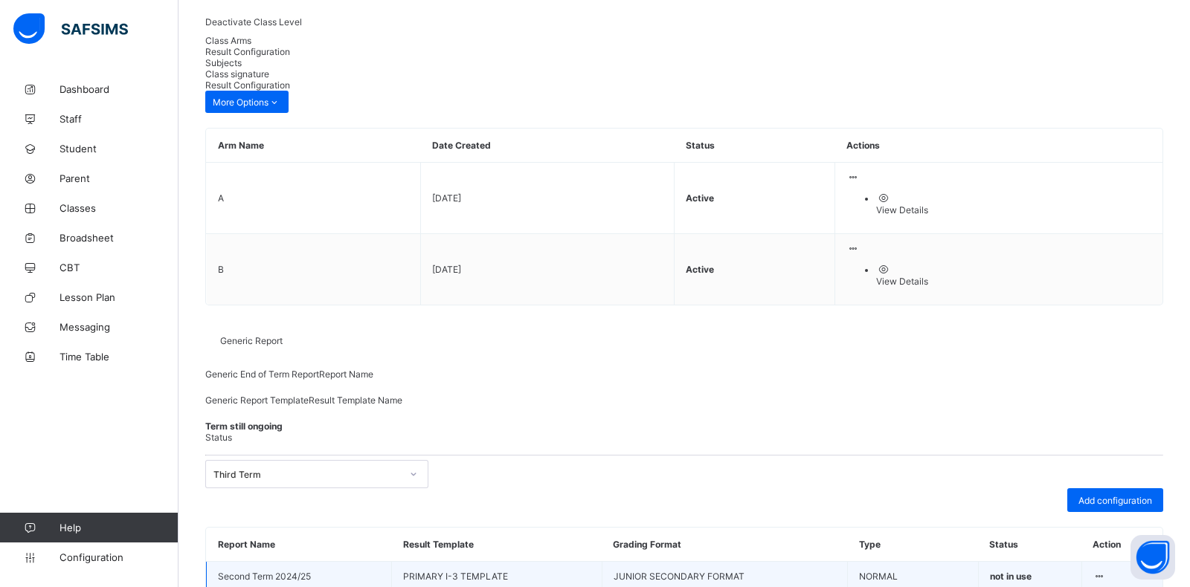
type input "**********"
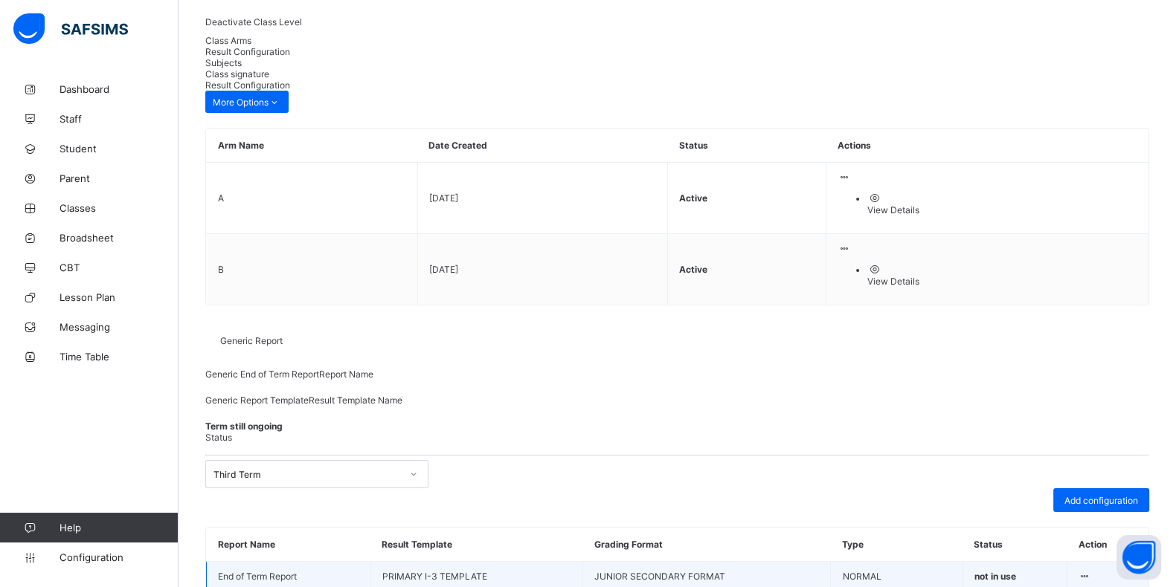
click at [1091, 571] on icon at bounding box center [1084, 576] width 13 height 11
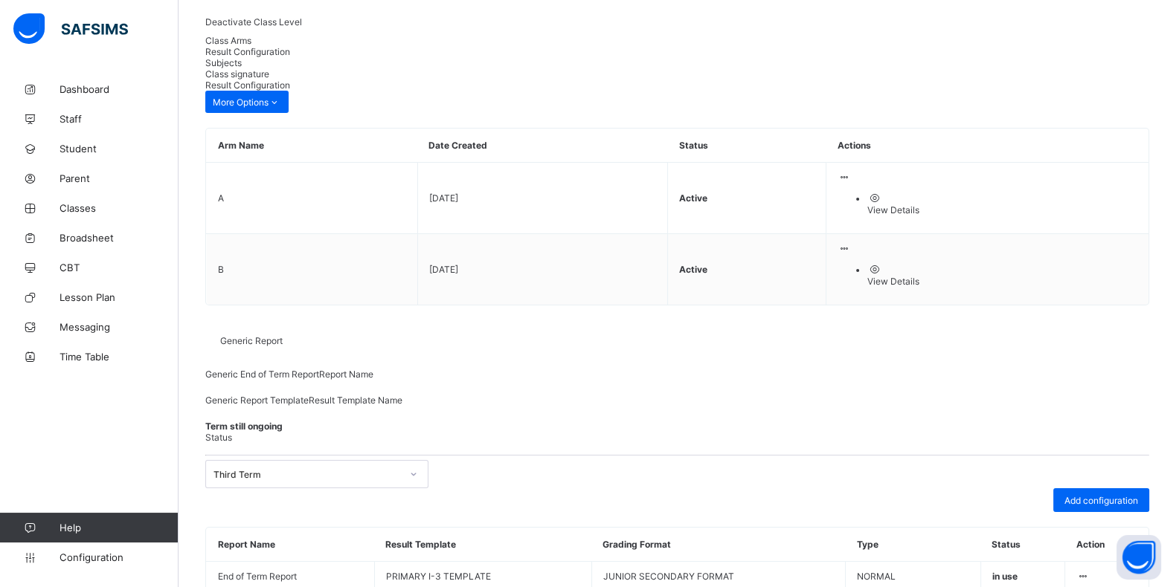
scroll to position [0, 0]
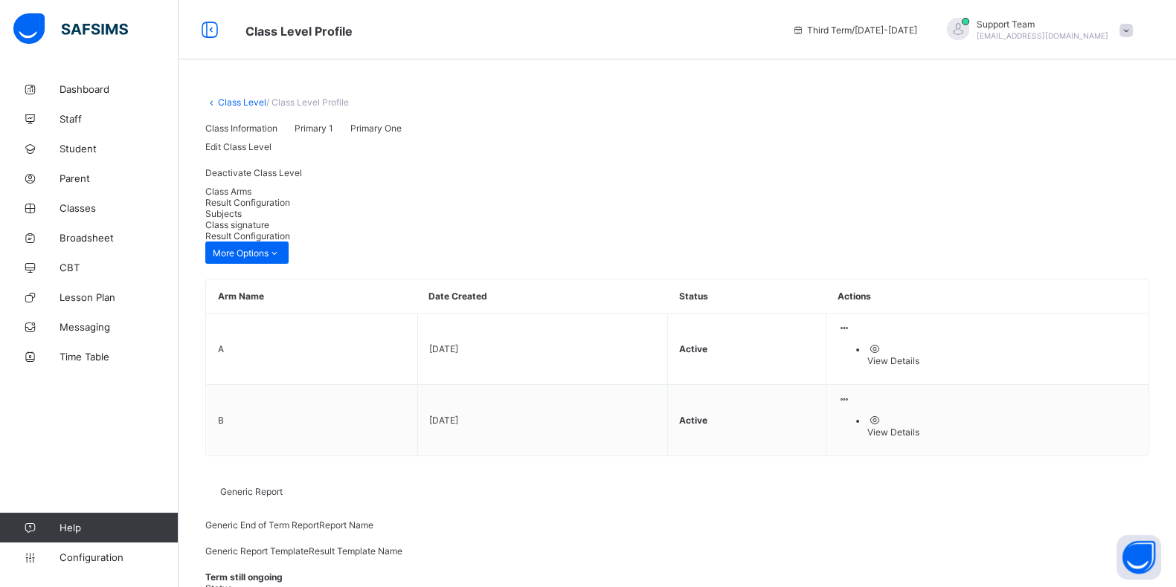
click at [231, 106] on link "Class Level" at bounding box center [242, 102] width 48 height 11
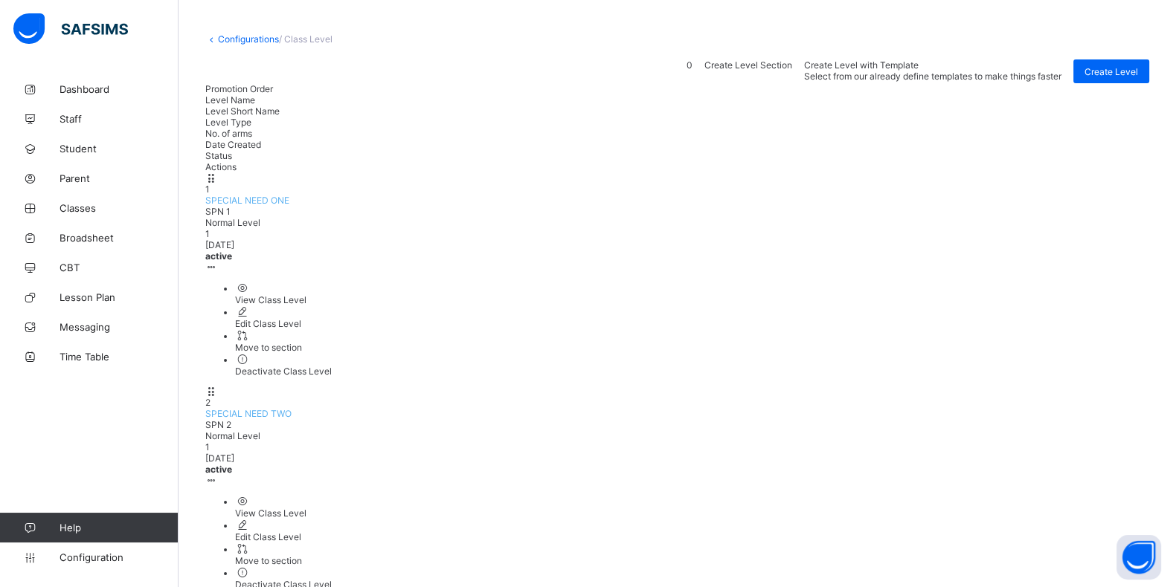
scroll to position [92, 0]
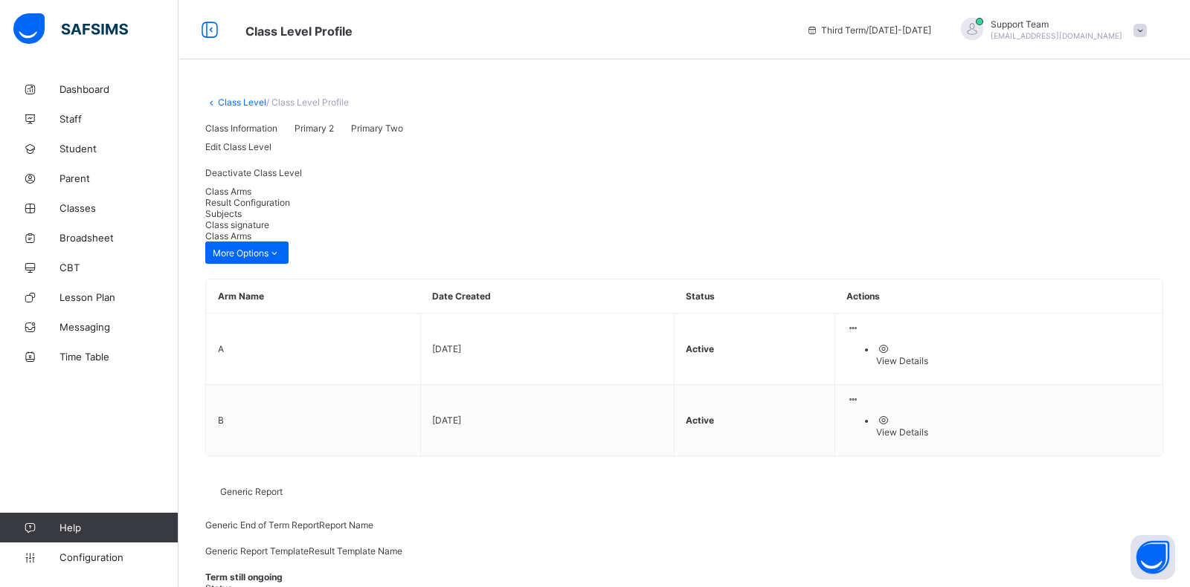
click at [290, 208] on span "Result Configuration" at bounding box center [247, 202] width 85 height 11
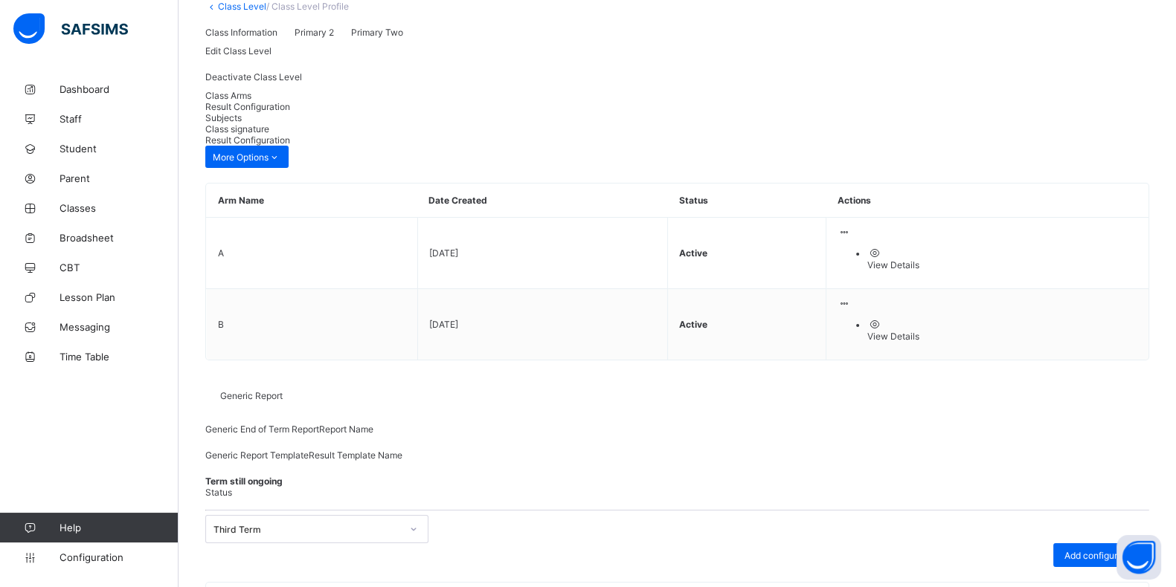
scroll to position [235, 0]
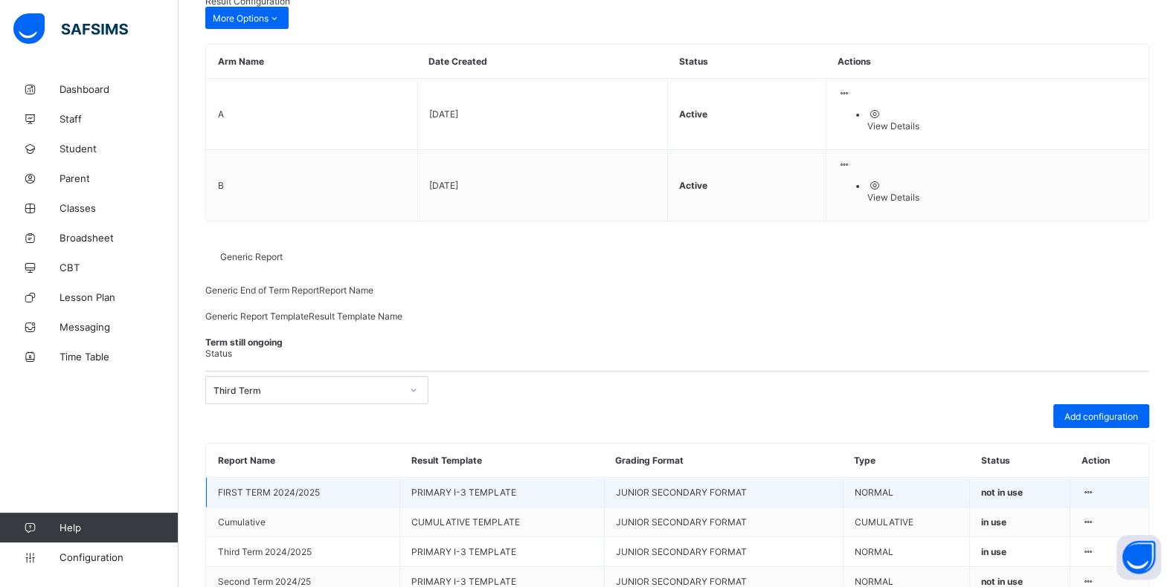
click at [1094, 487] on div at bounding box center [1087, 492] width 13 height 11
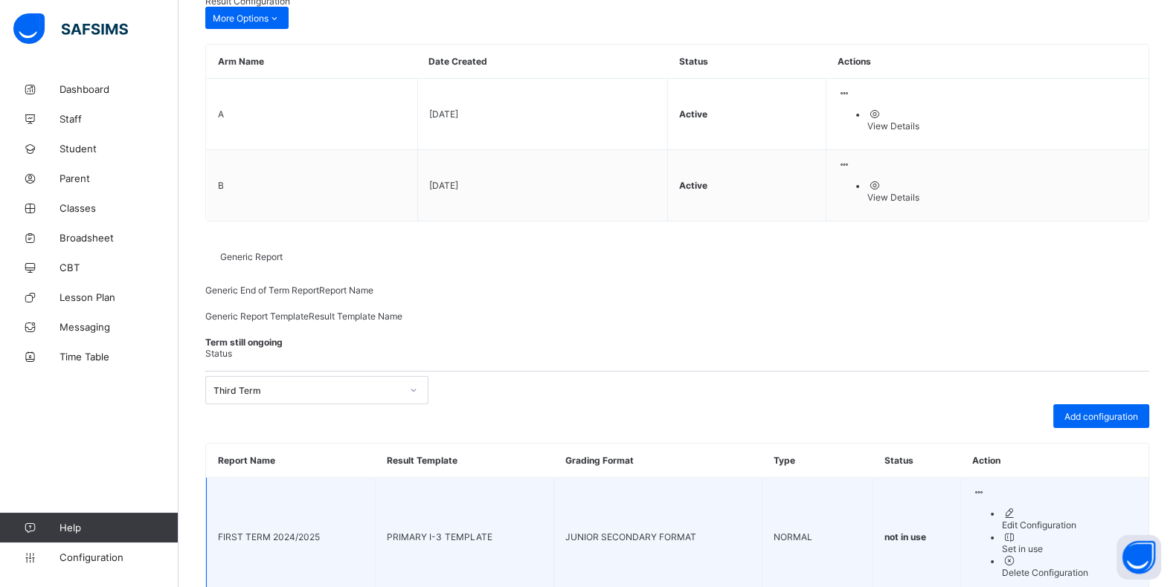
click at [1077, 567] on div "Delete Configuration" at bounding box center [1069, 572] width 135 height 11
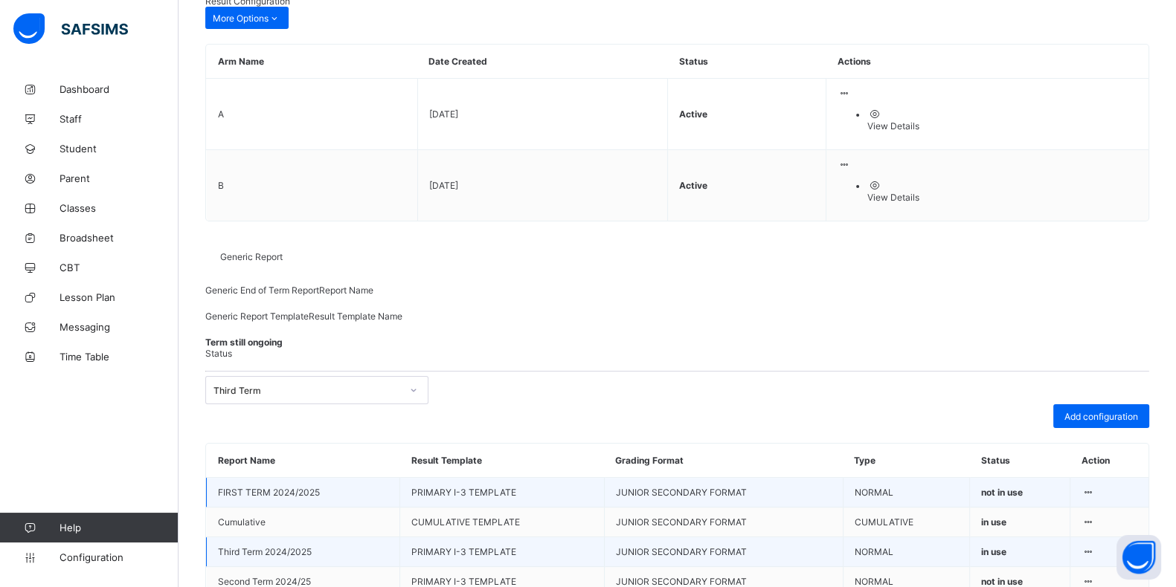
click at [1094, 538] on td at bounding box center [1109, 553] width 78 height 30
click at [1094, 547] on icon at bounding box center [1087, 552] width 13 height 11
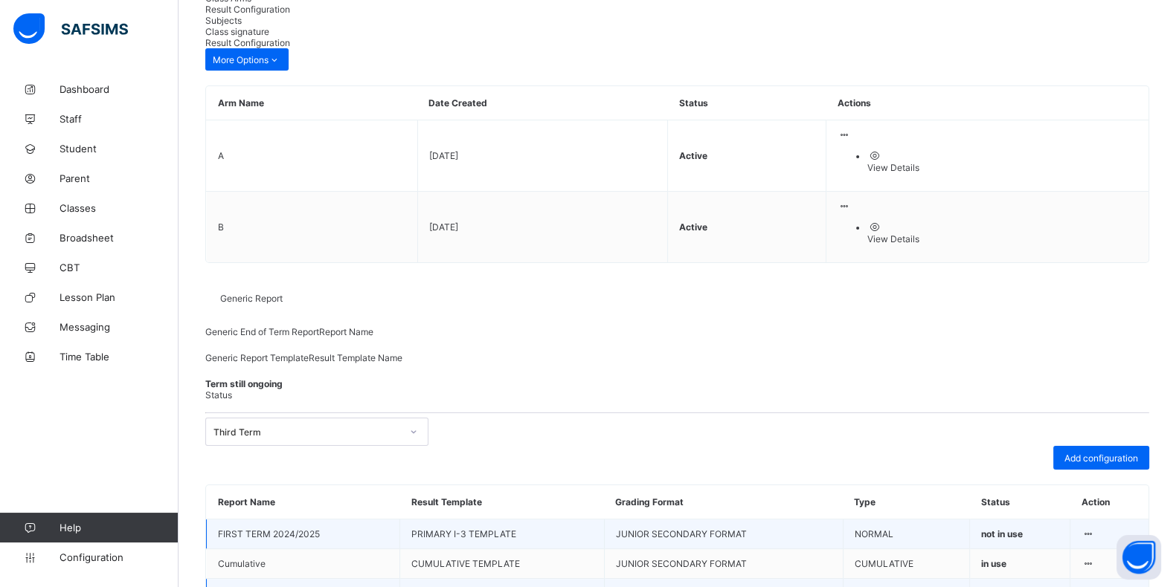
click at [1094, 587] on icon at bounding box center [1087, 593] width 13 height 11
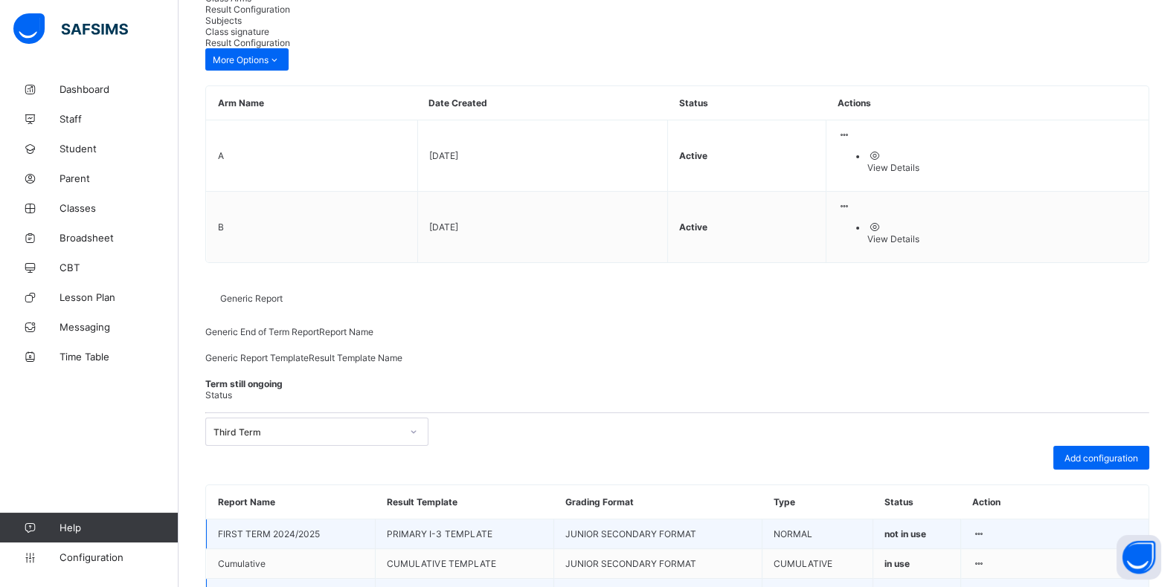
scroll to position [235, 0]
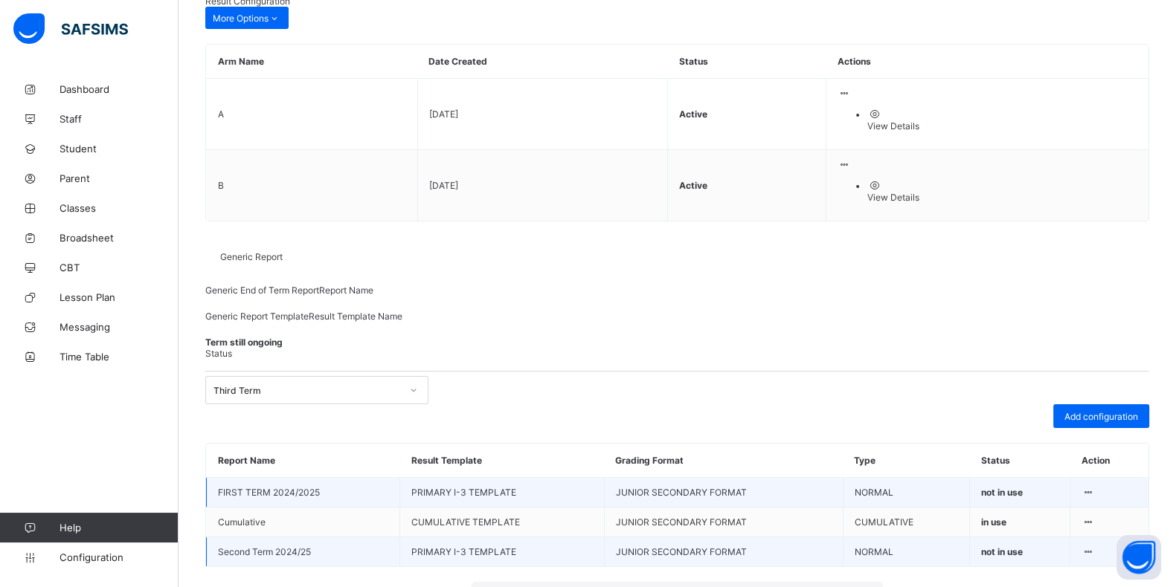
scroll to position [193, 0]
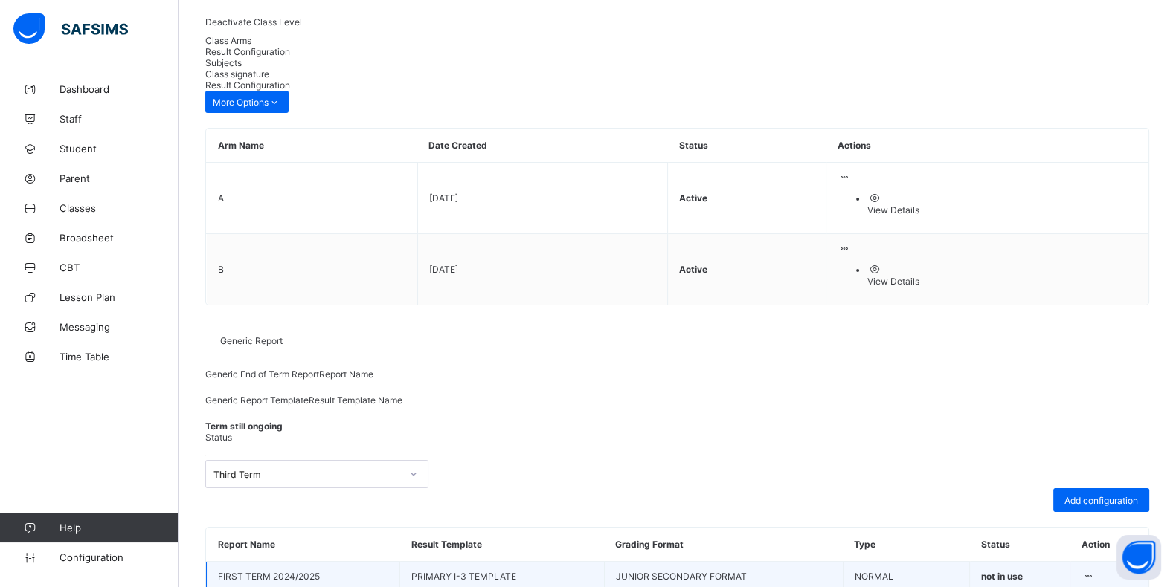
click at [1094, 571] on icon at bounding box center [1087, 576] width 13 height 11
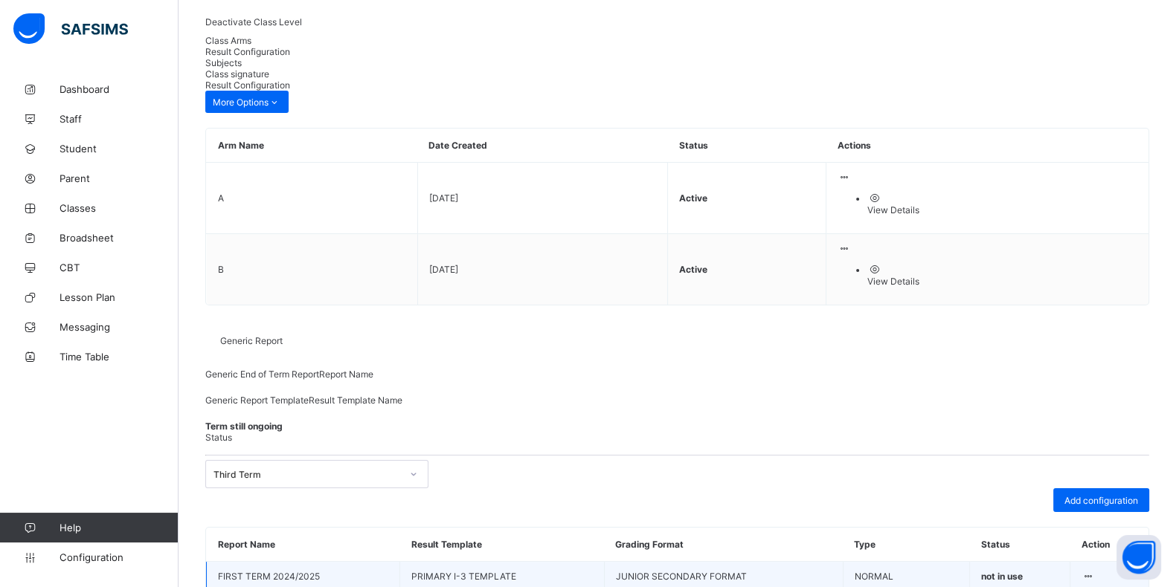
drag, startPoint x: 332, startPoint y: 111, endPoint x: 0, endPoint y: 102, distance: 332.5
paste input "text"
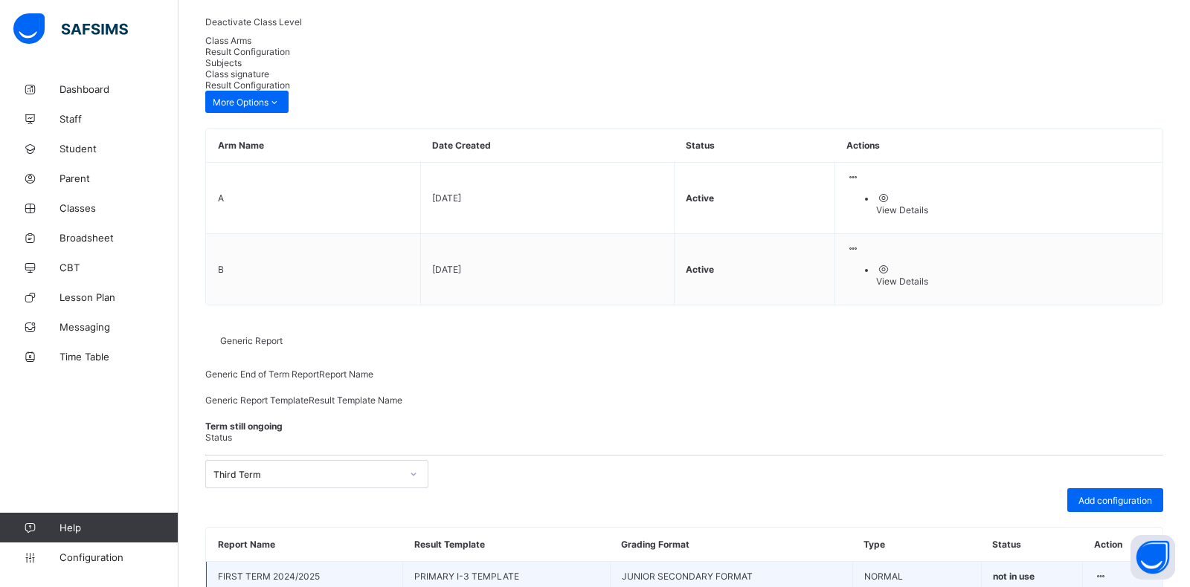
type input "**********"
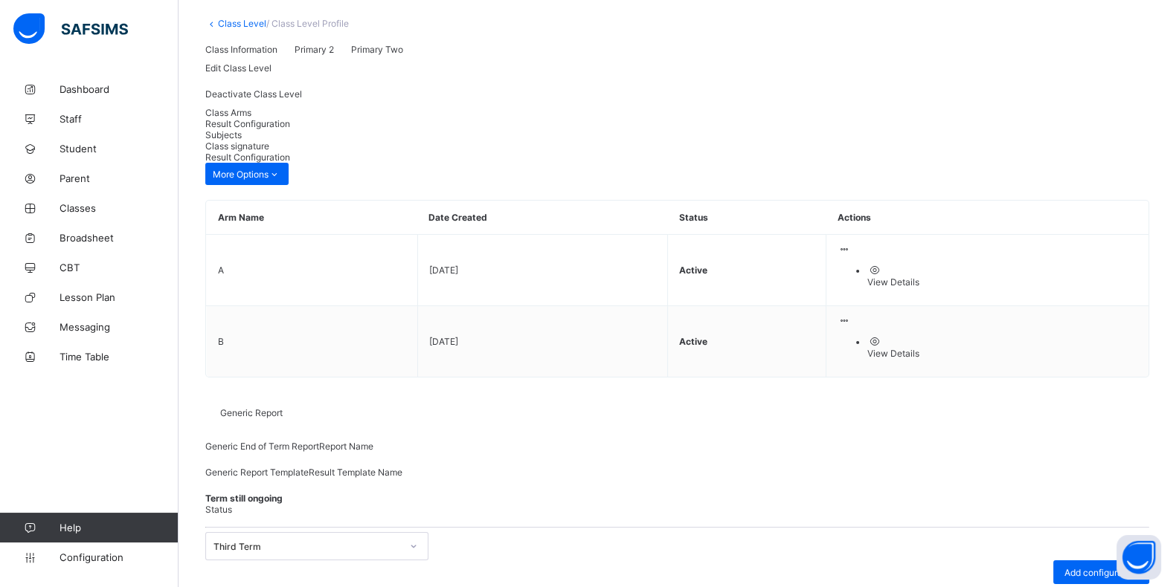
scroll to position [0, 0]
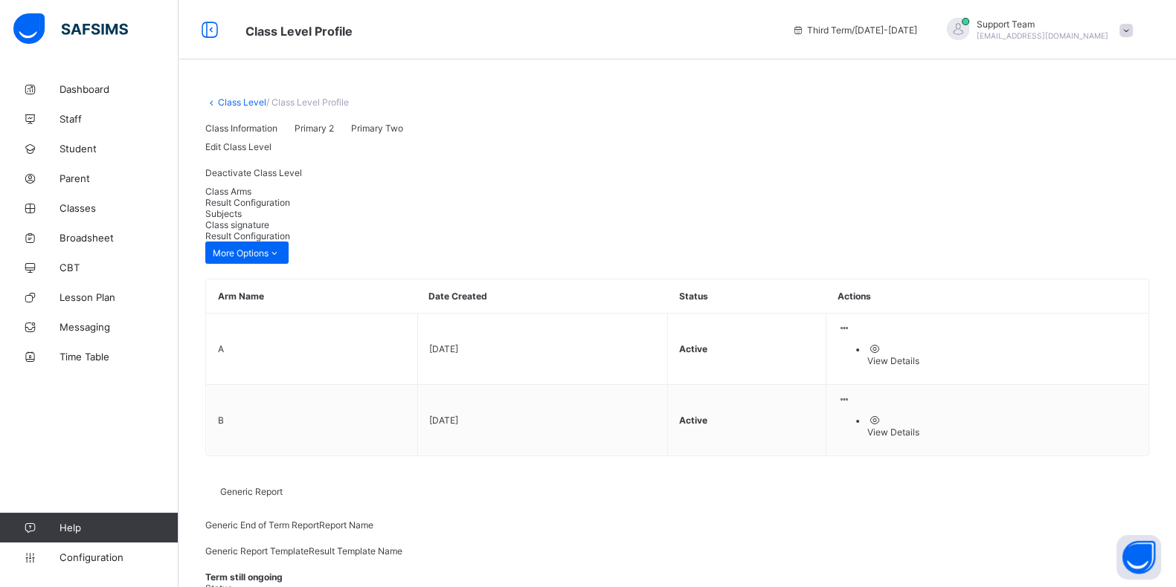
click at [233, 100] on link "Class Level" at bounding box center [242, 102] width 48 height 11
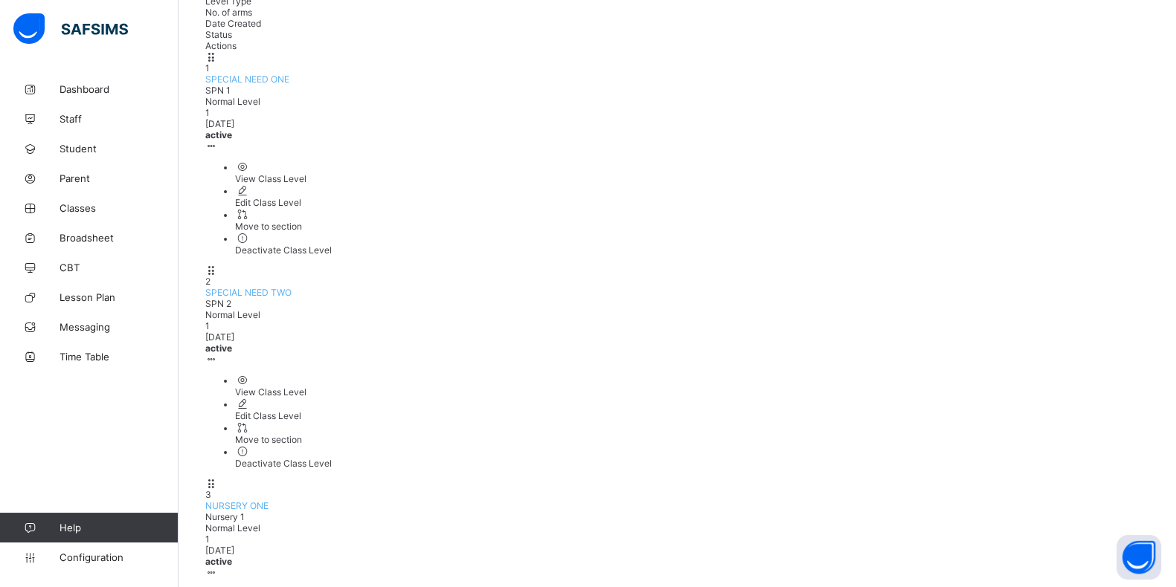
scroll to position [185, 0]
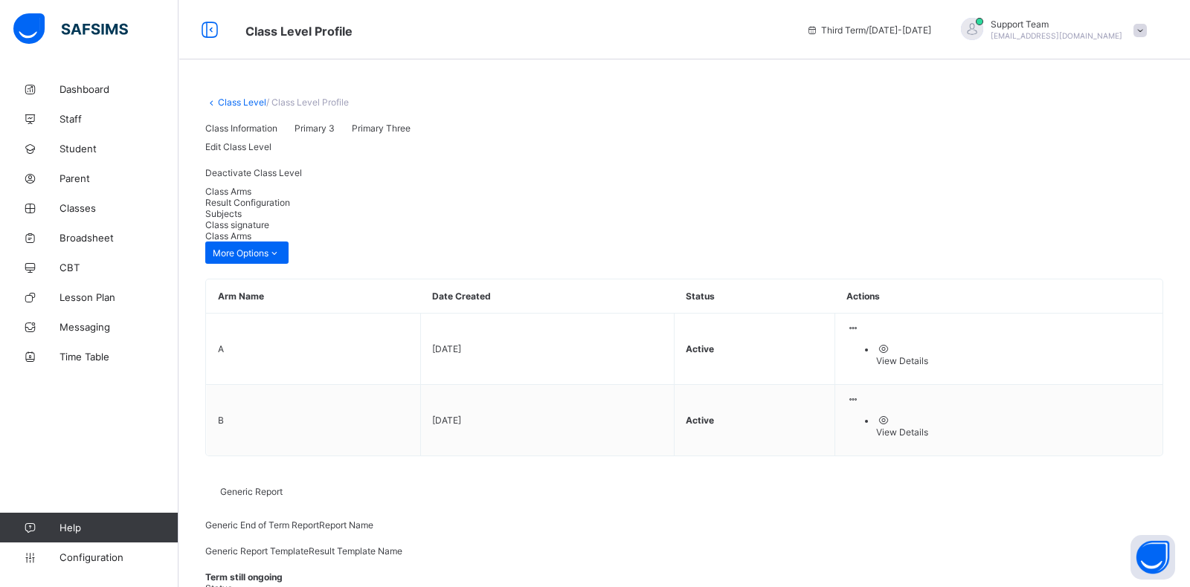
click at [318, 208] on div "Result Configuration" at bounding box center [684, 202] width 958 height 11
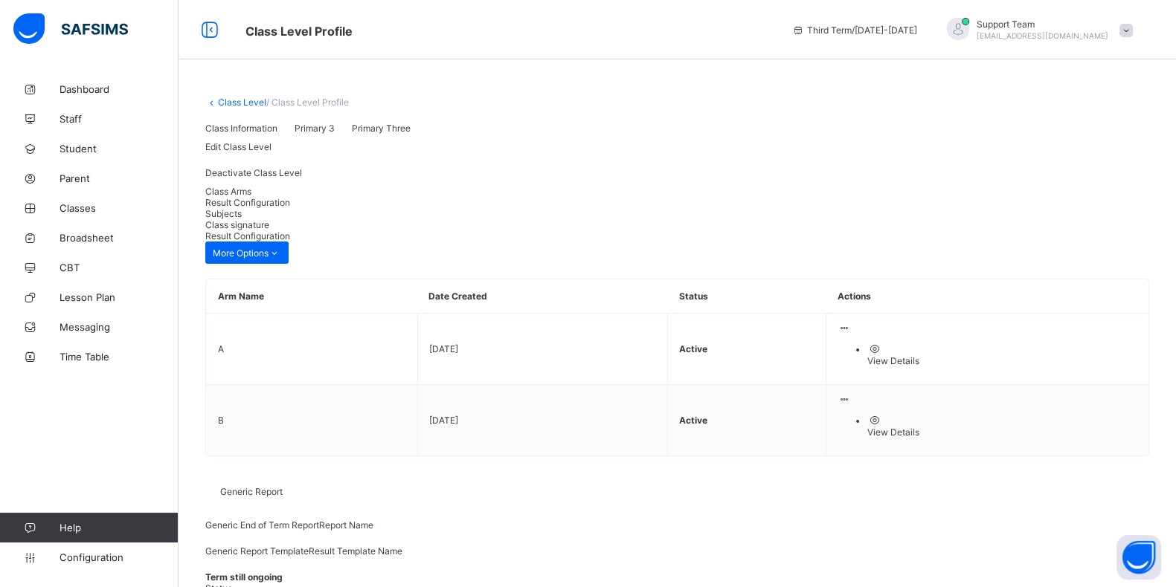
click at [234, 101] on link "Class Level" at bounding box center [242, 102] width 48 height 11
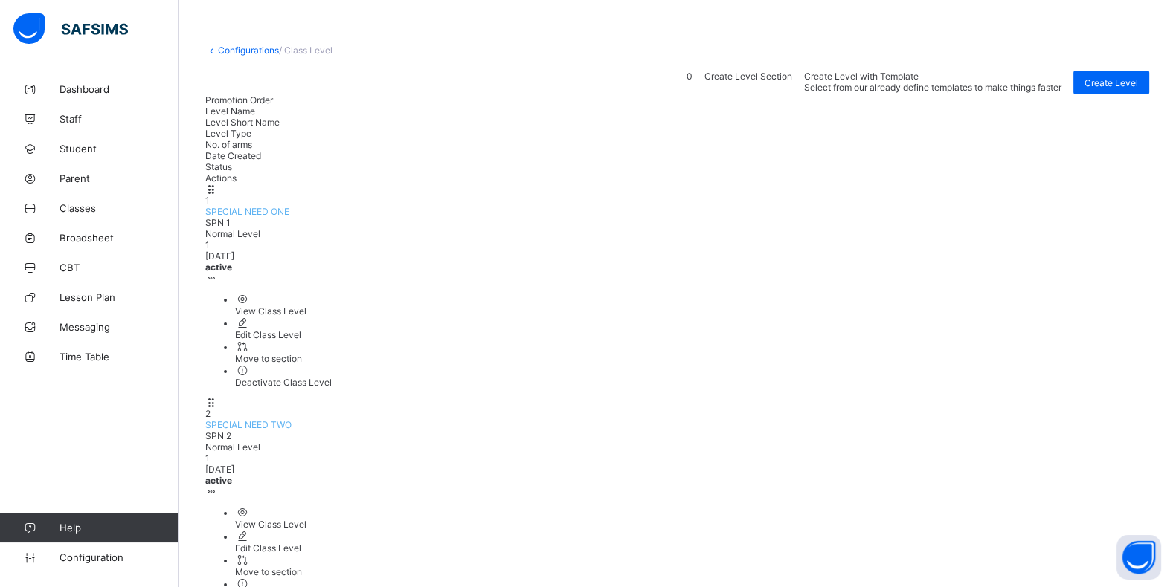
scroll to position [92, 0]
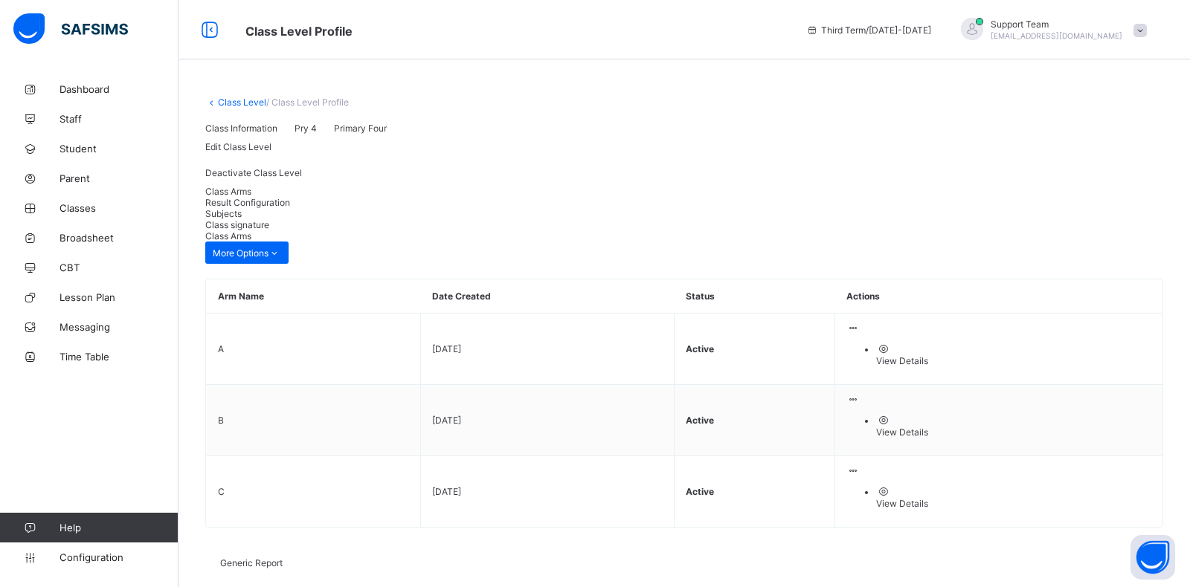
click at [290, 208] on span "Result Configuration" at bounding box center [247, 202] width 85 height 11
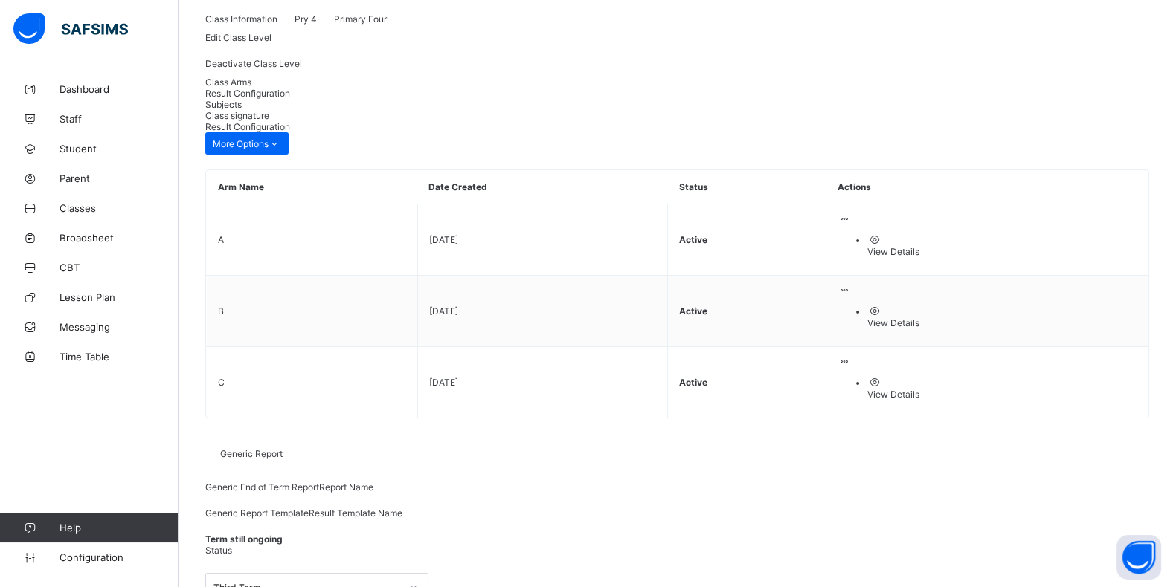
scroll to position [193, 0]
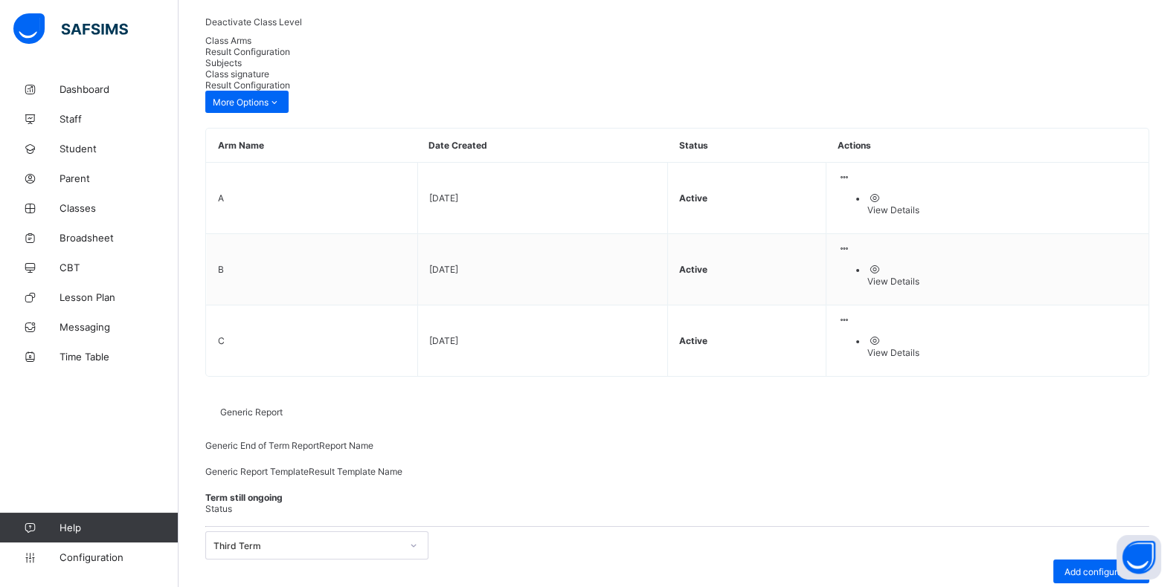
drag, startPoint x: 367, startPoint y: 113, endPoint x: 0, endPoint y: 88, distance: 367.4
paste input "text"
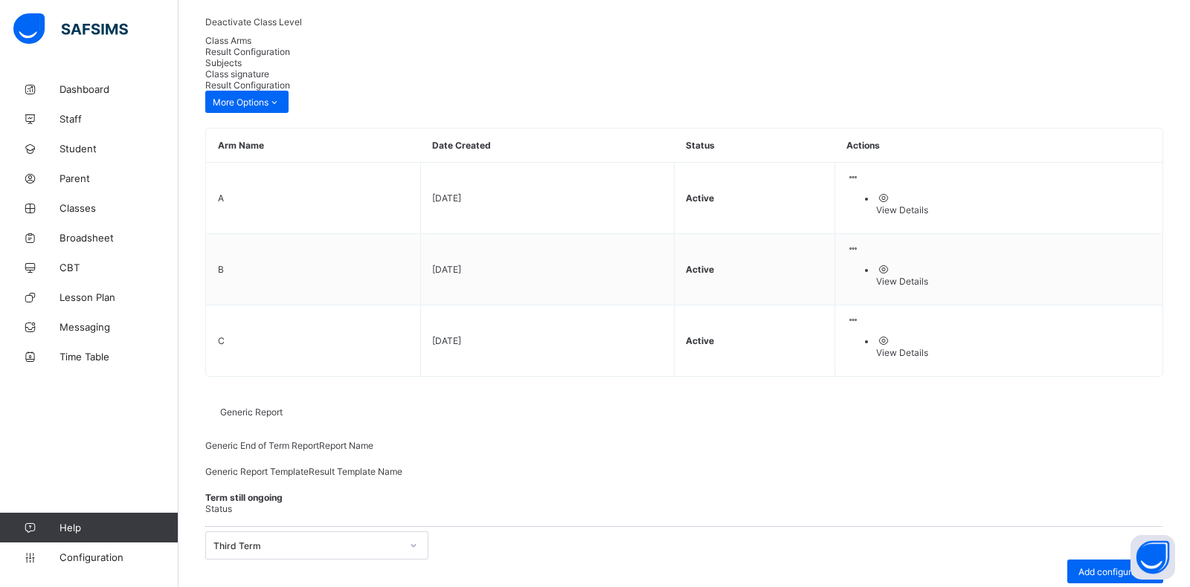
type input "**********"
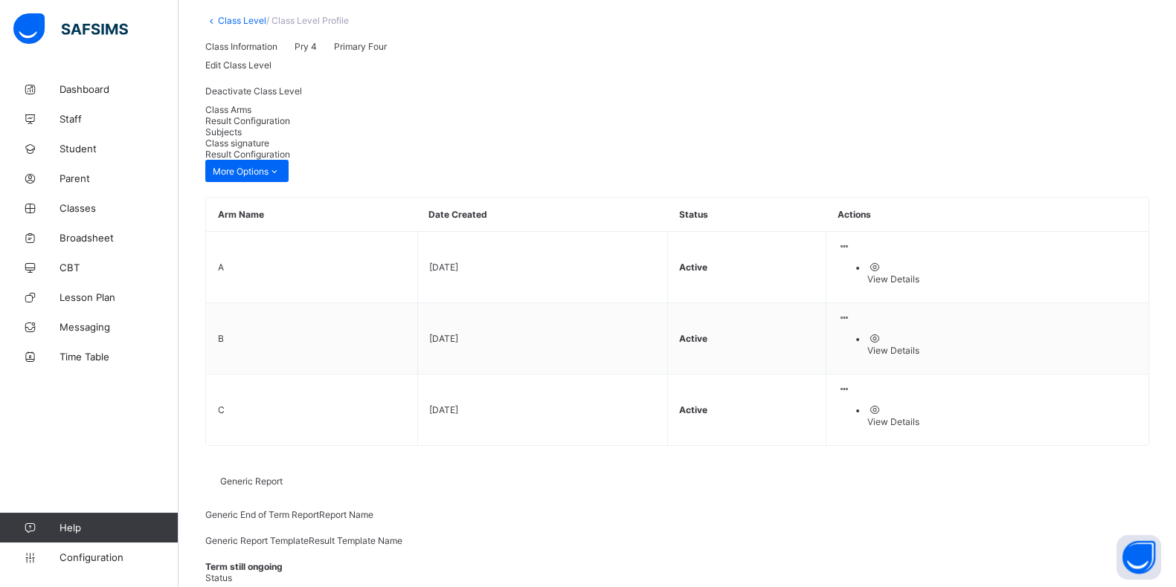
scroll to position [0, 0]
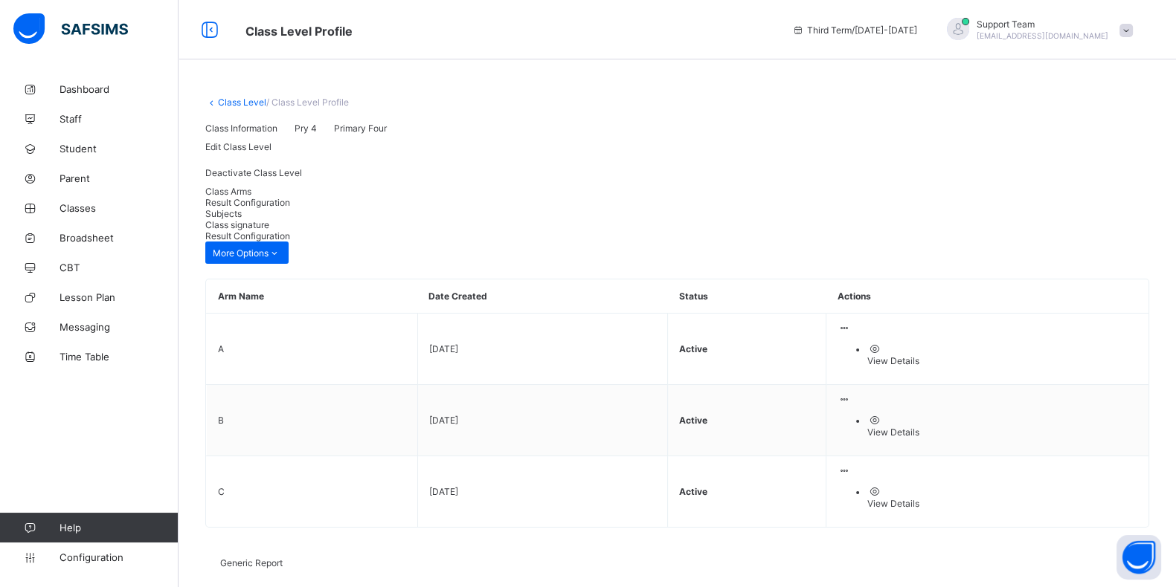
click at [242, 100] on link "Class Level" at bounding box center [242, 102] width 48 height 11
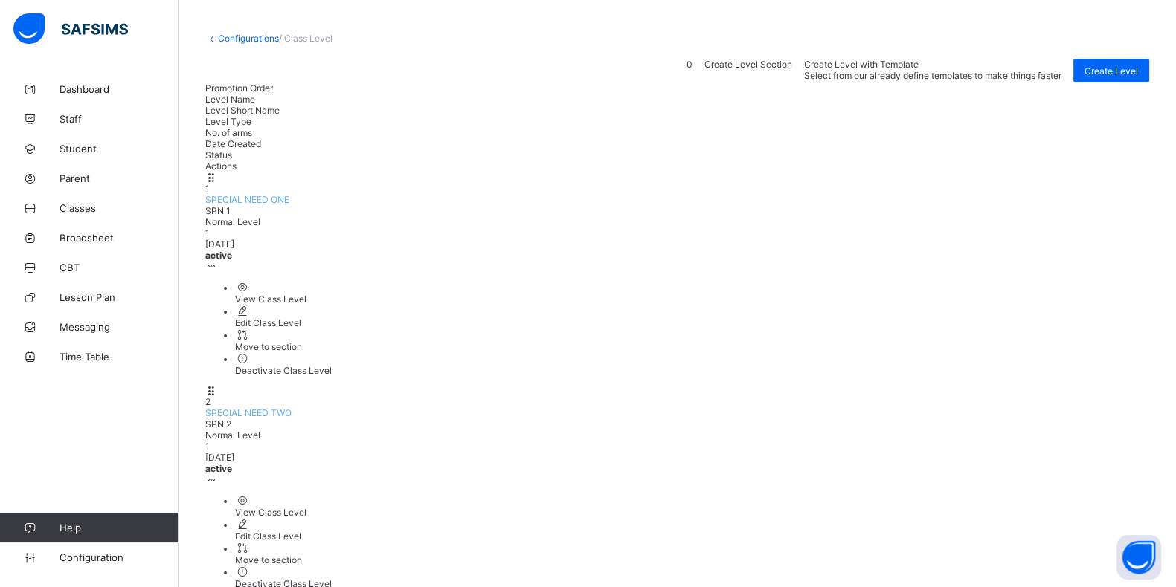
scroll to position [92, 0]
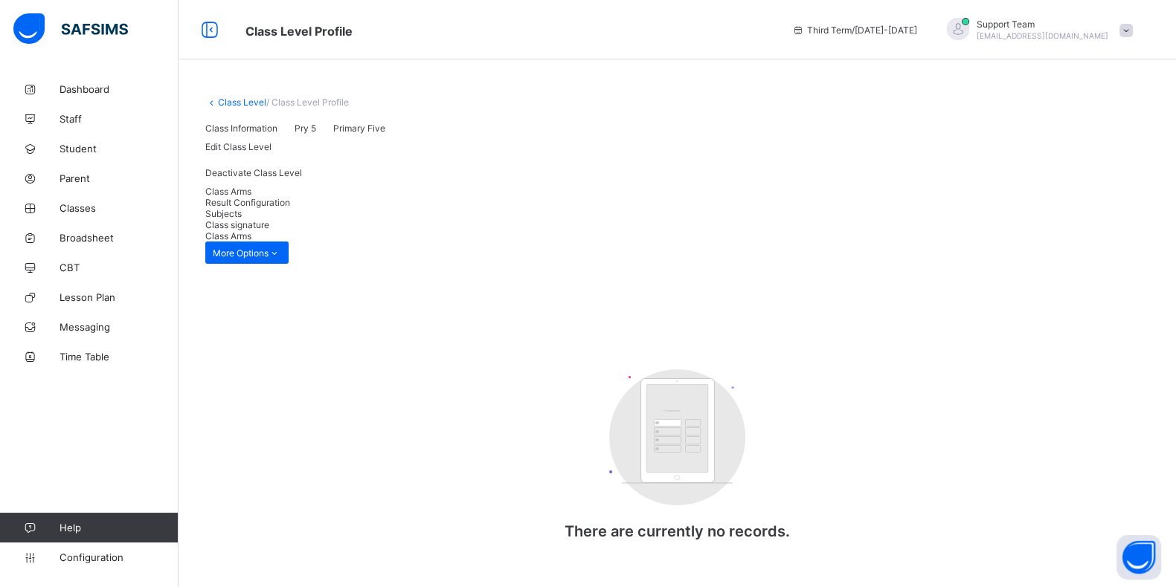
click at [290, 208] on span "Result Configuration" at bounding box center [247, 202] width 85 height 11
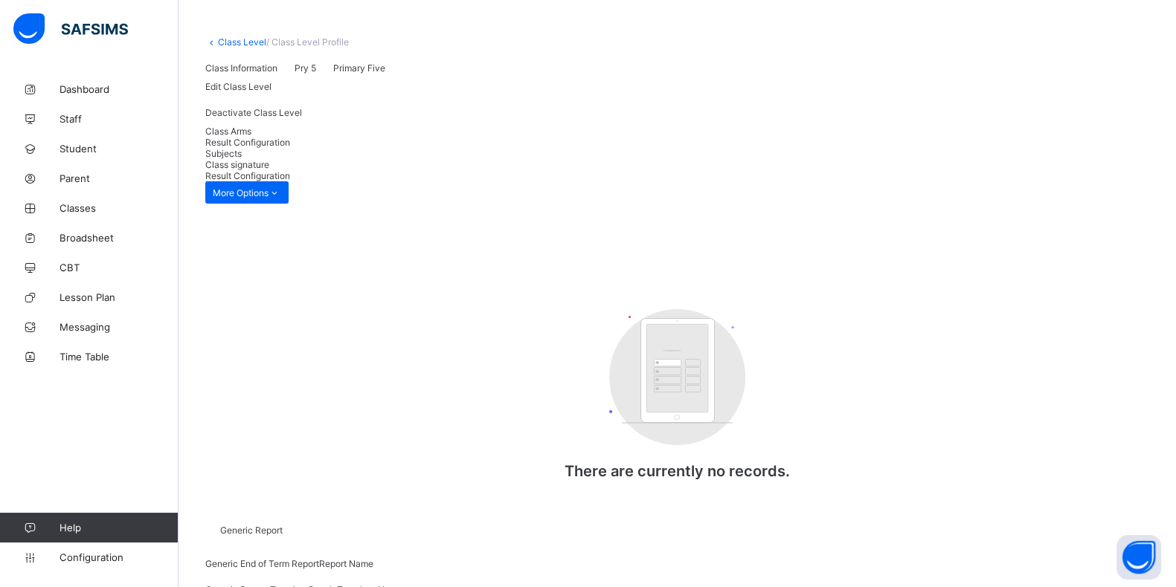
scroll to position [108, 0]
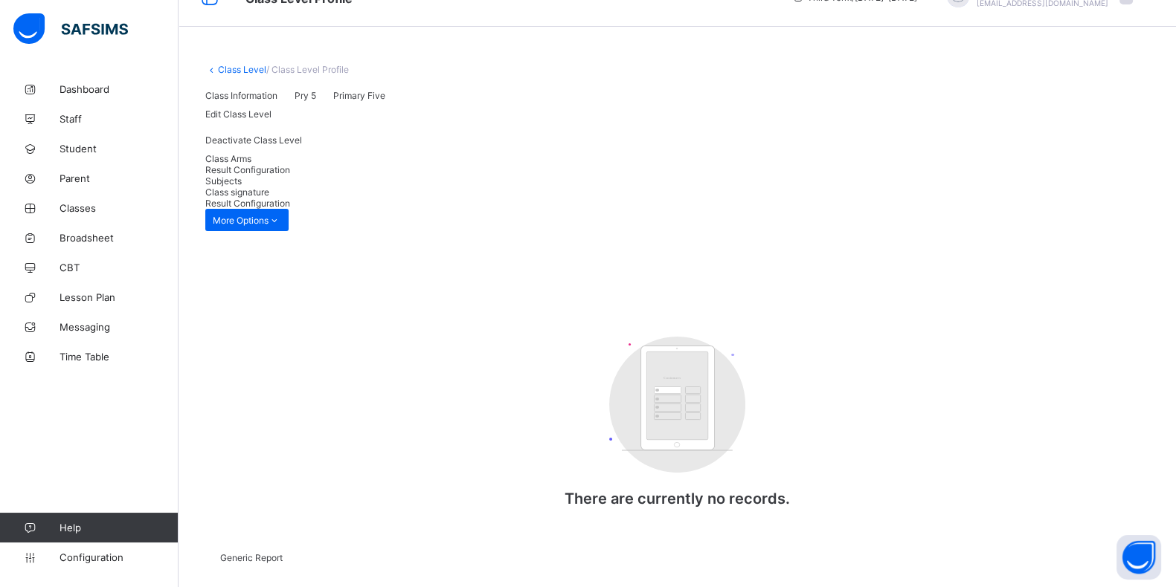
scroll to position [0, 0]
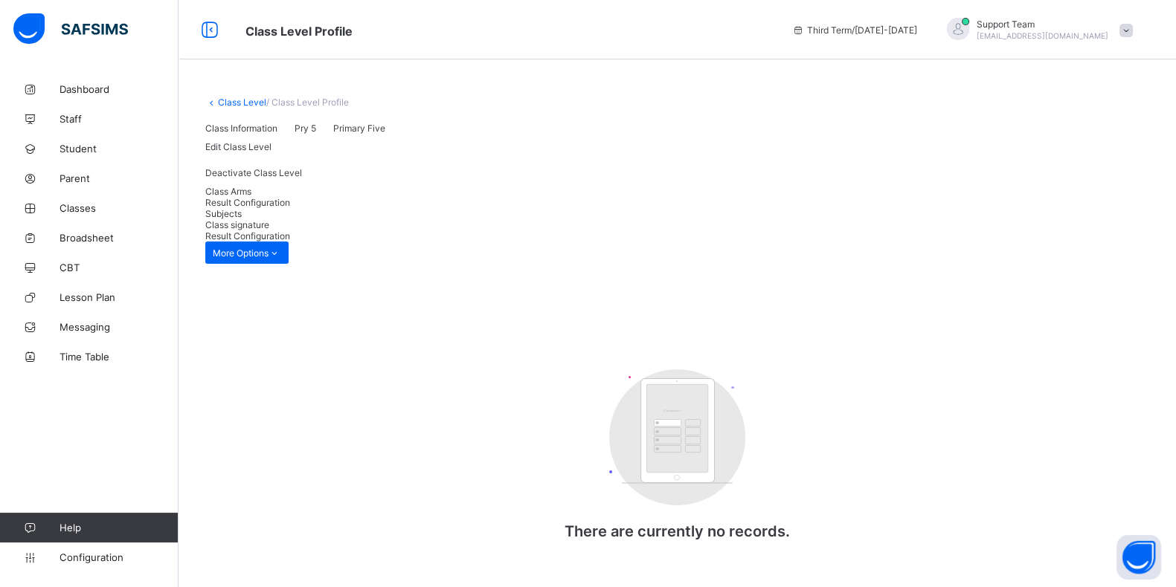
click at [230, 98] on link "Class Level" at bounding box center [242, 102] width 48 height 11
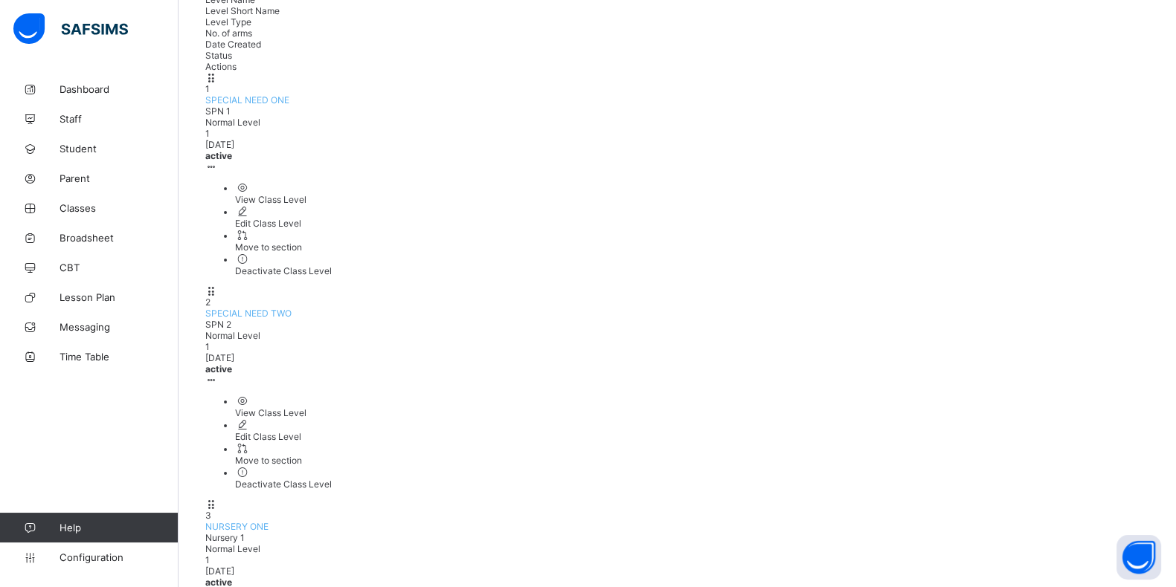
scroll to position [185, 0]
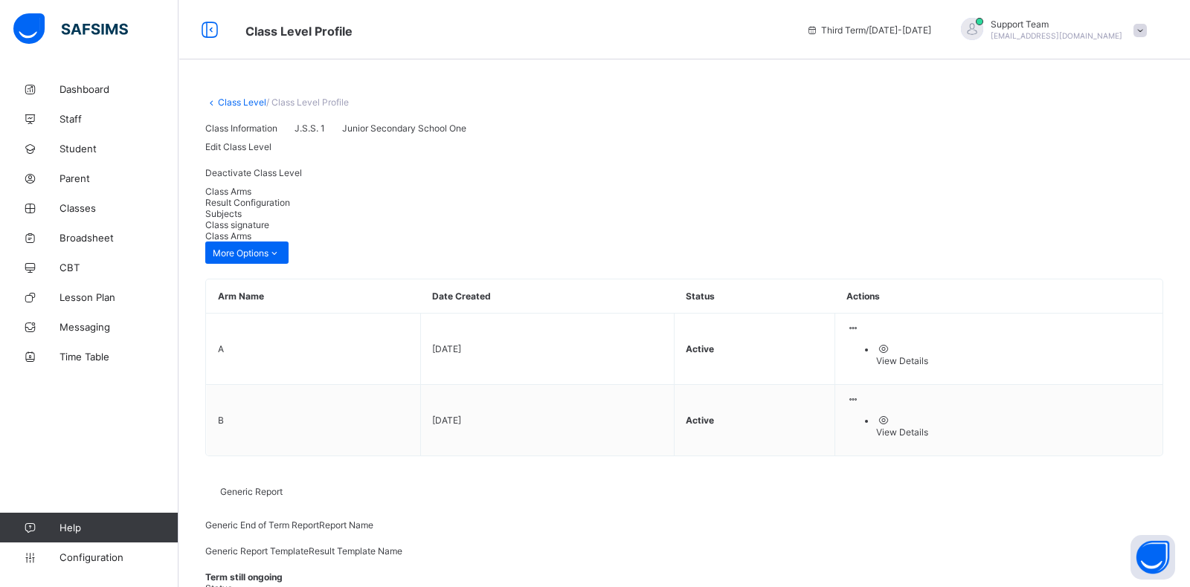
click at [290, 208] on div "Result Configuration" at bounding box center [684, 202] width 958 height 11
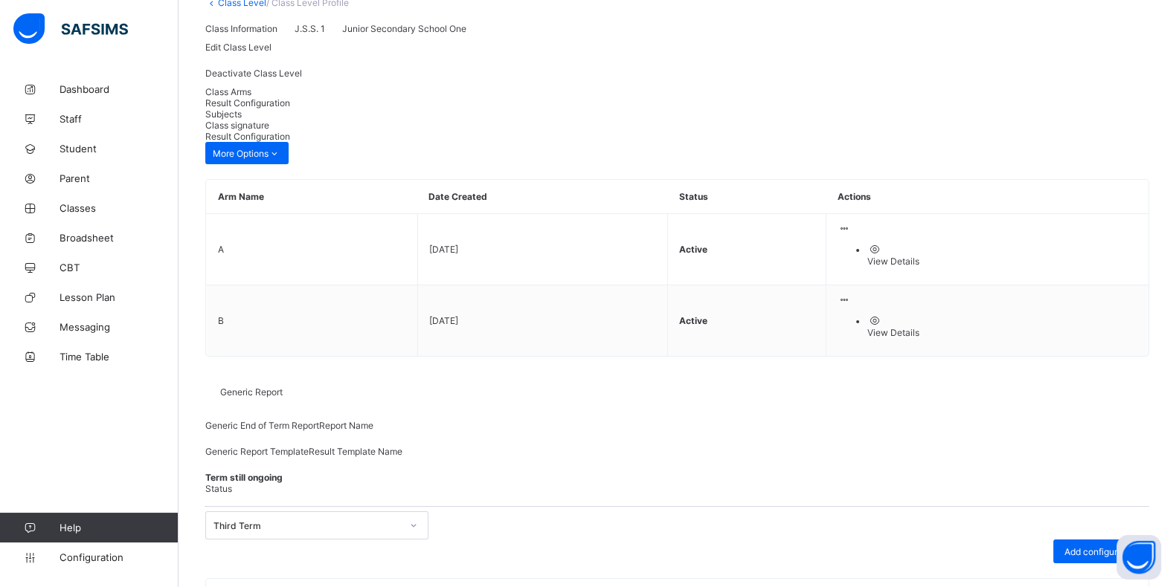
scroll to position [235, 0]
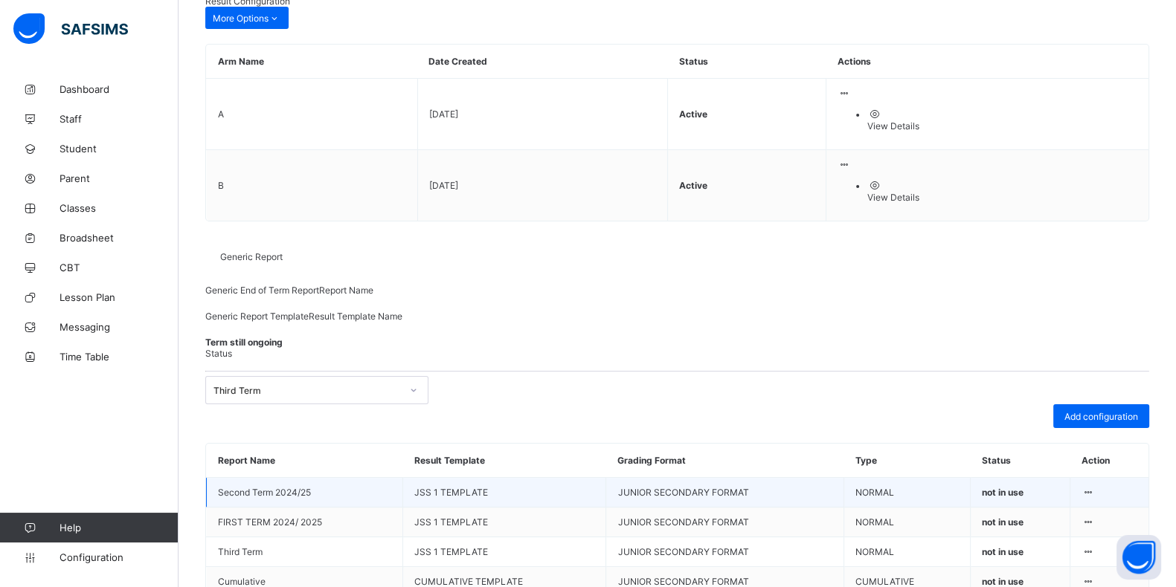
click at [1094, 487] on icon at bounding box center [1087, 492] width 13 height 11
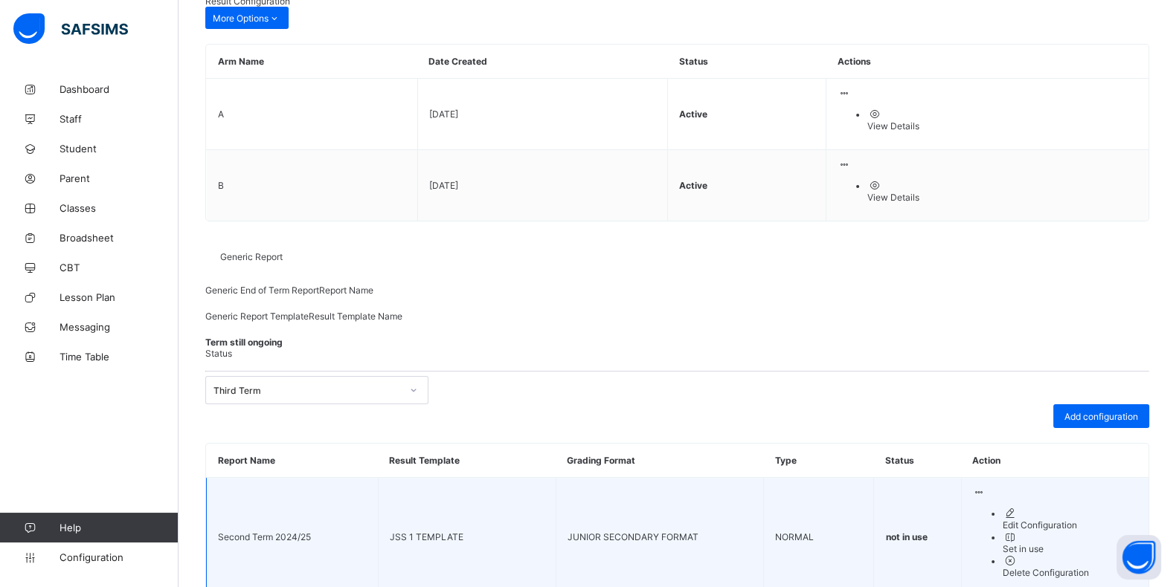
click at [1035, 507] on li "Edit Configuration" at bounding box center [1069, 519] width 135 height 24
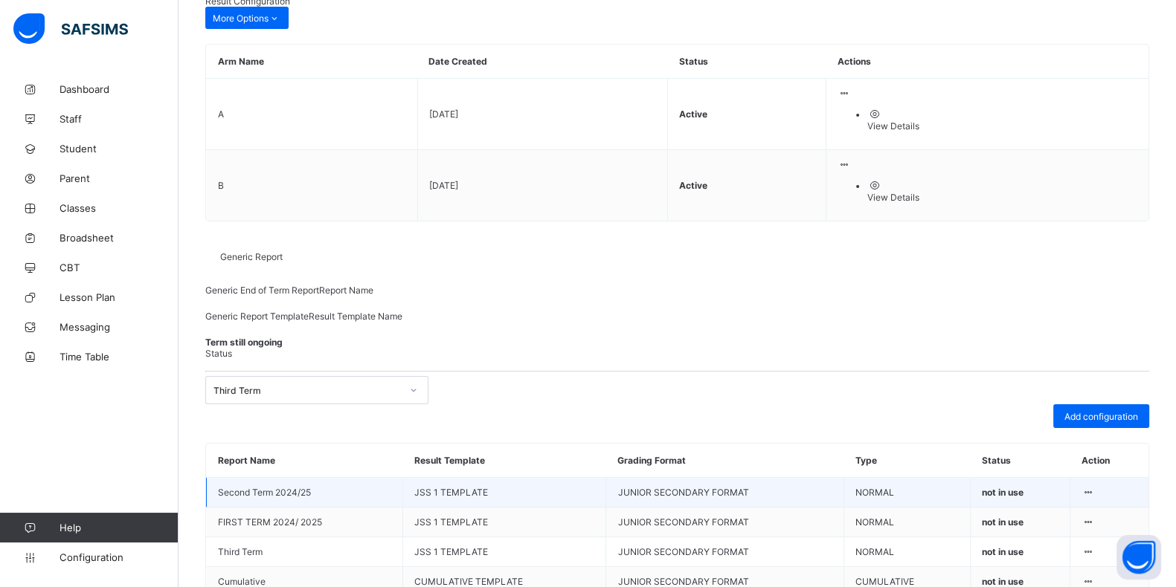
drag, startPoint x: 342, startPoint y: 105, endPoint x: 0, endPoint y: 115, distance: 342.2
paste input "text"
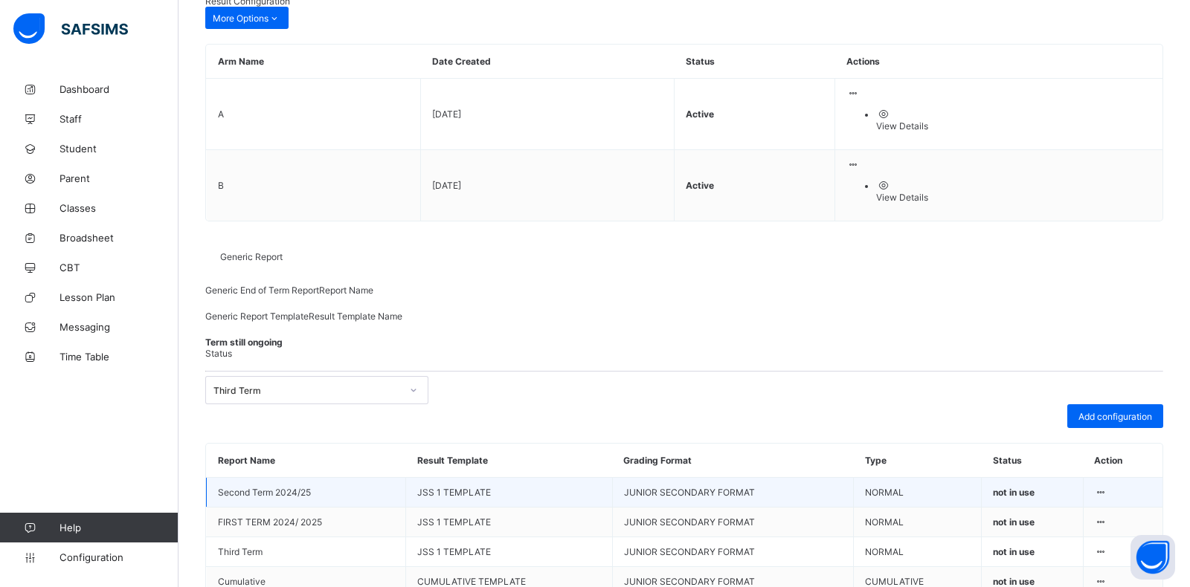
type input "**********"
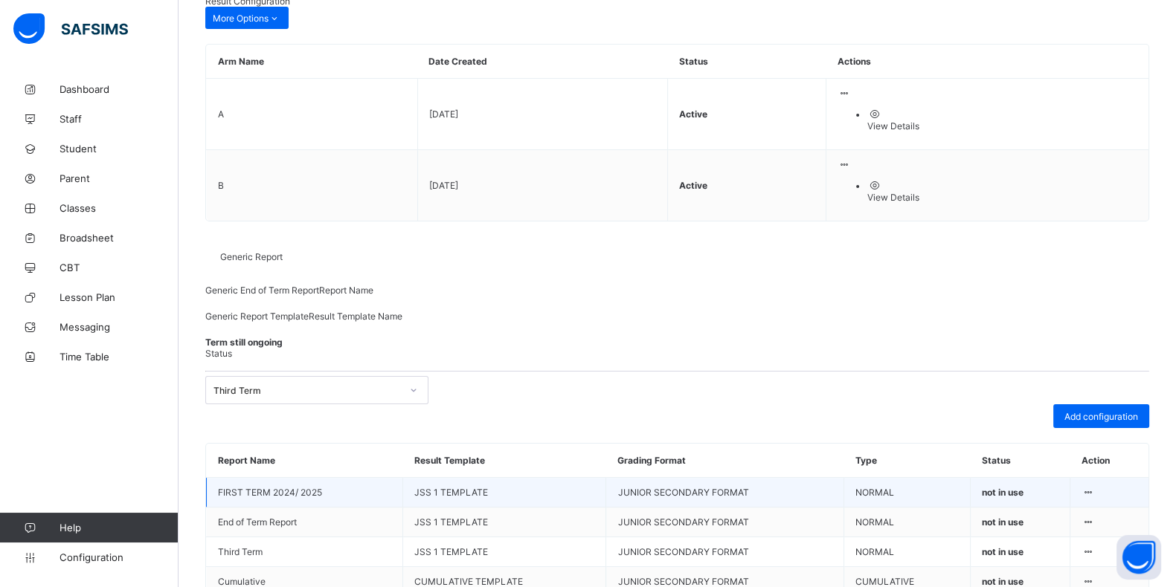
click at [1094, 487] on icon at bounding box center [1087, 492] width 13 height 11
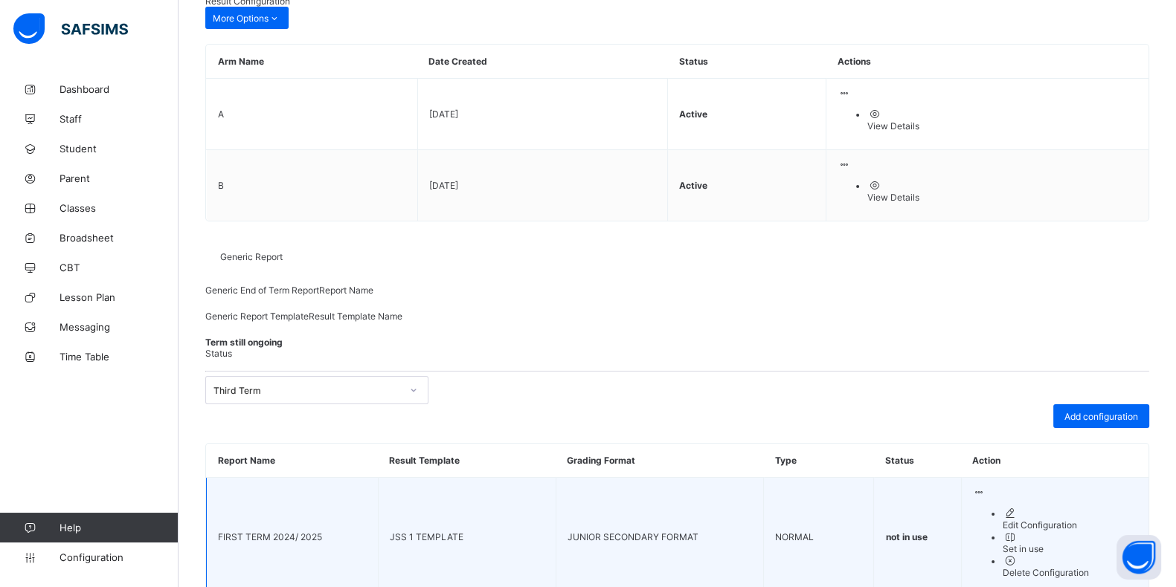
click at [1072, 567] on div "Delete Configuration" at bounding box center [1069, 572] width 135 height 11
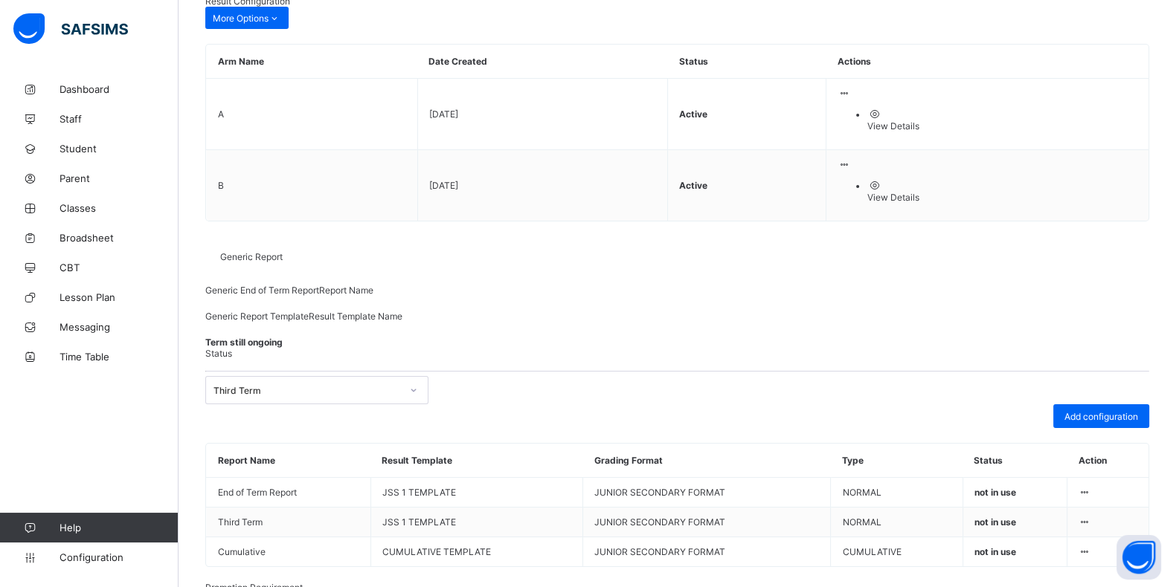
scroll to position [193, 0]
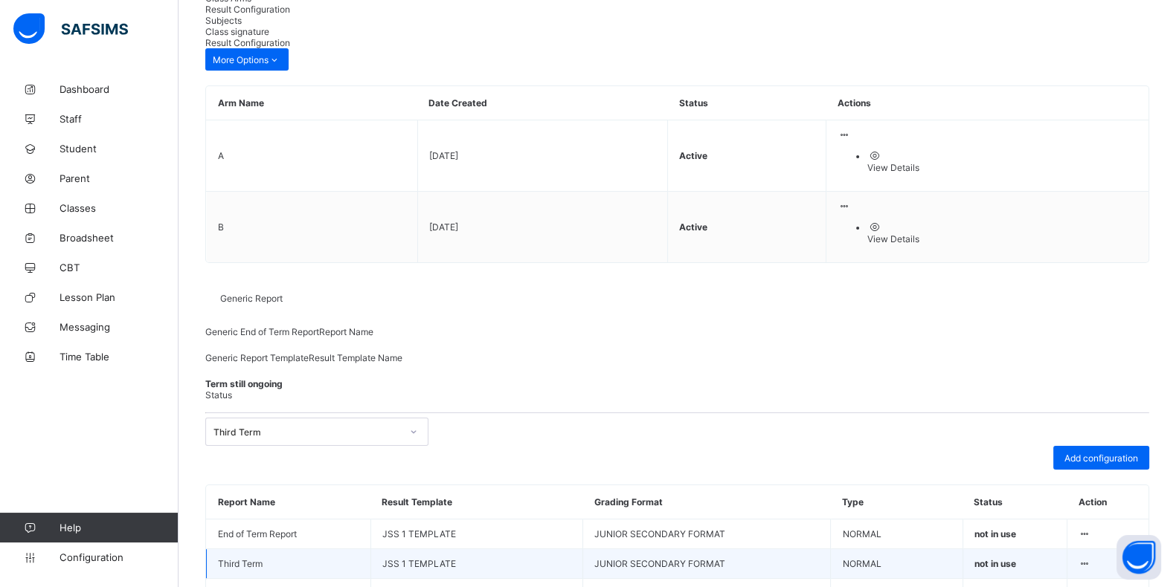
click at [1091, 558] on div at bounding box center [1084, 563] width 13 height 11
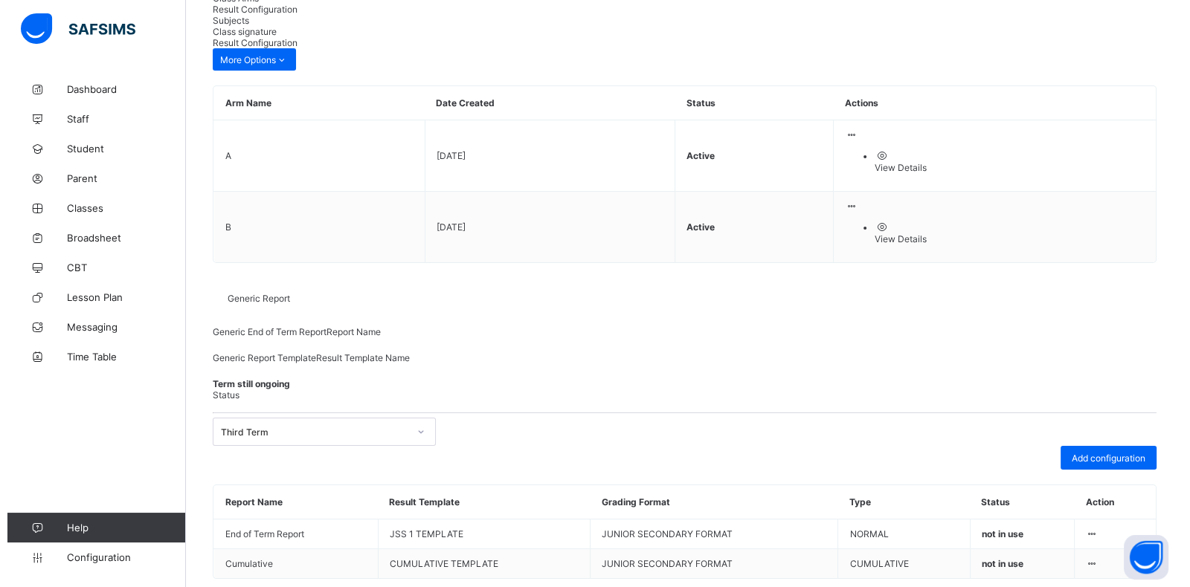
scroll to position [151, 0]
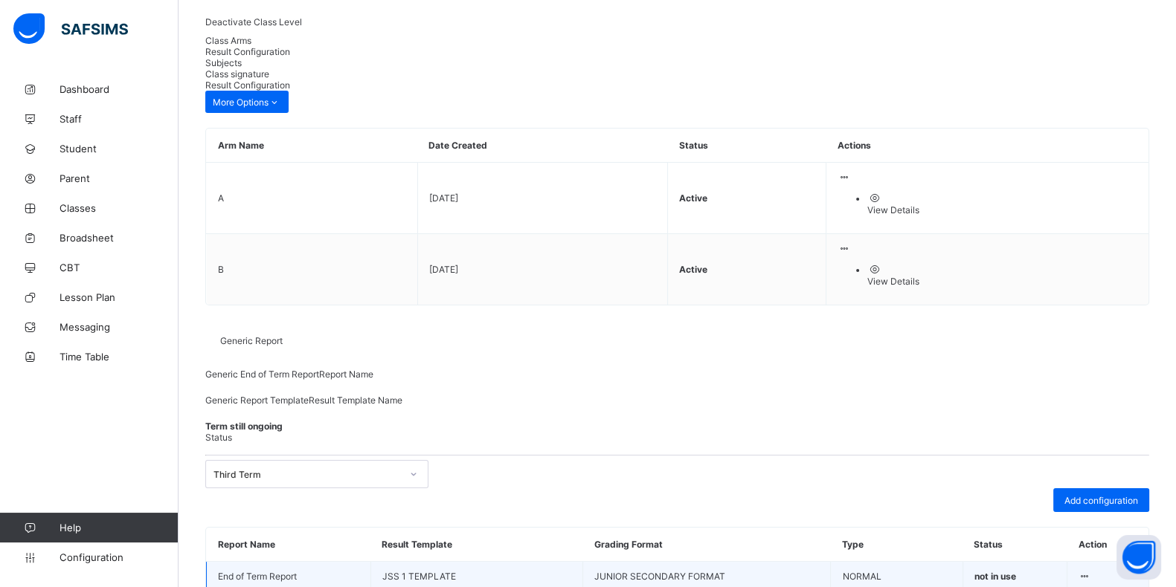
click at [1091, 571] on icon at bounding box center [1084, 576] width 13 height 11
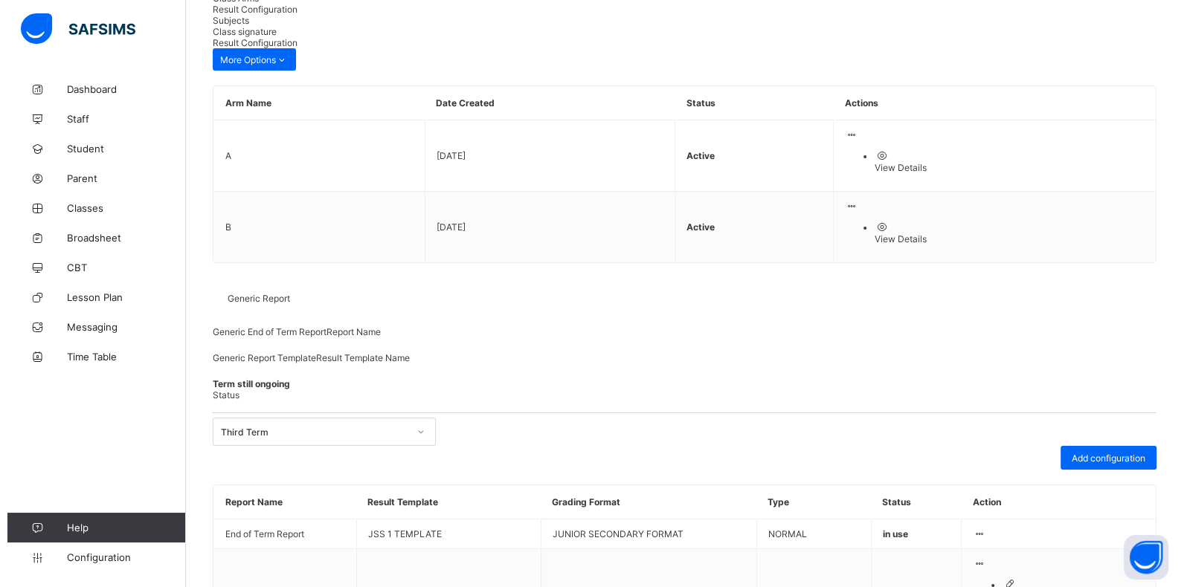
scroll to position [151, 0]
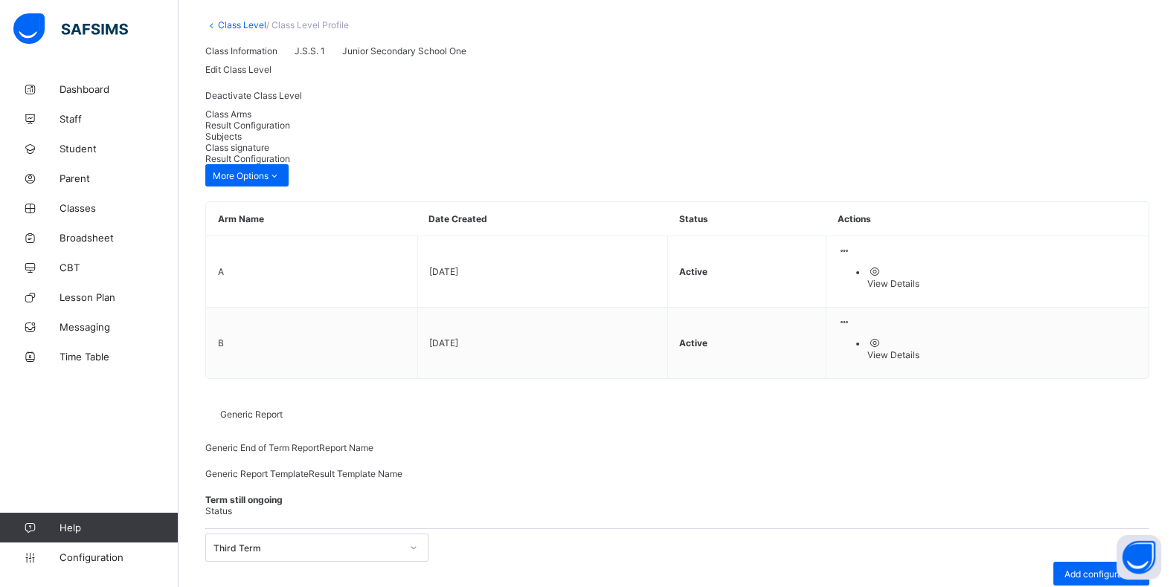
scroll to position [0, 0]
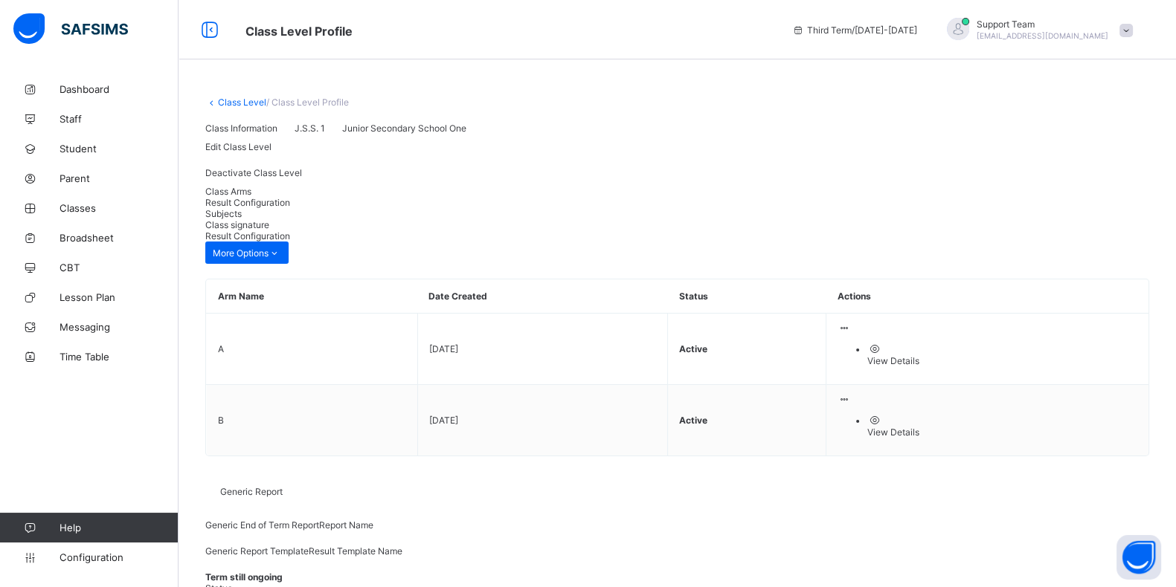
click at [229, 102] on link "Class Level" at bounding box center [242, 102] width 48 height 11
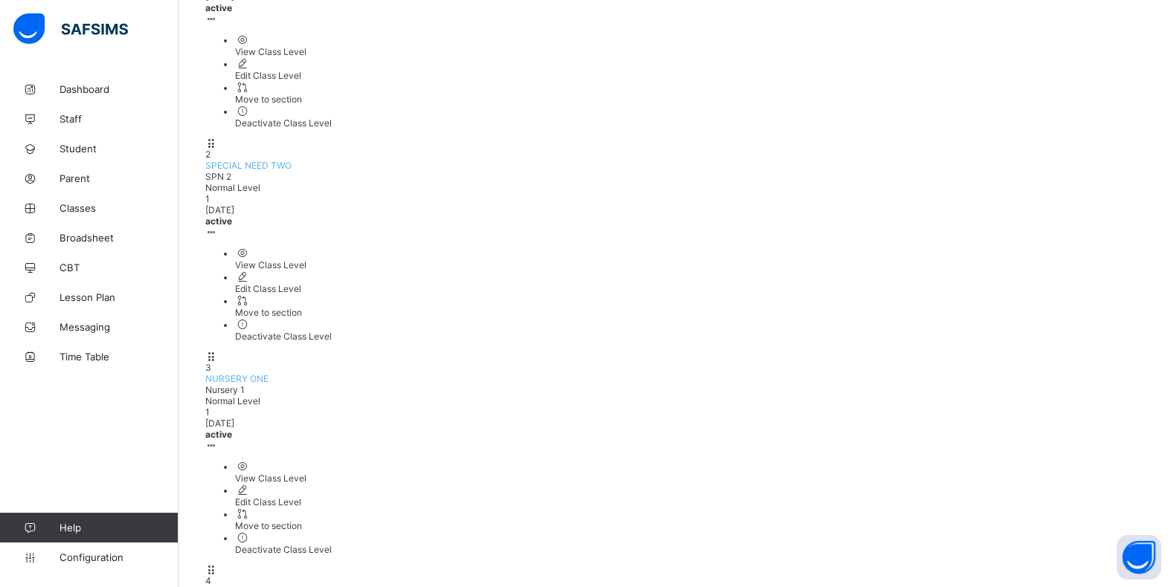
scroll to position [327, 0]
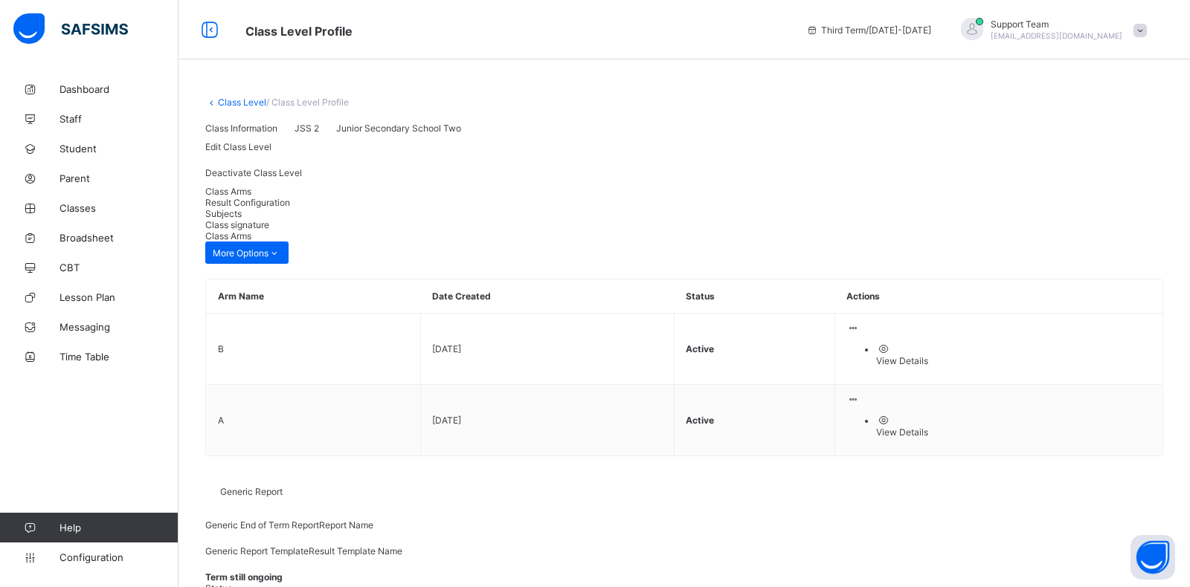
click at [290, 208] on span "Result Configuration" at bounding box center [247, 202] width 85 height 11
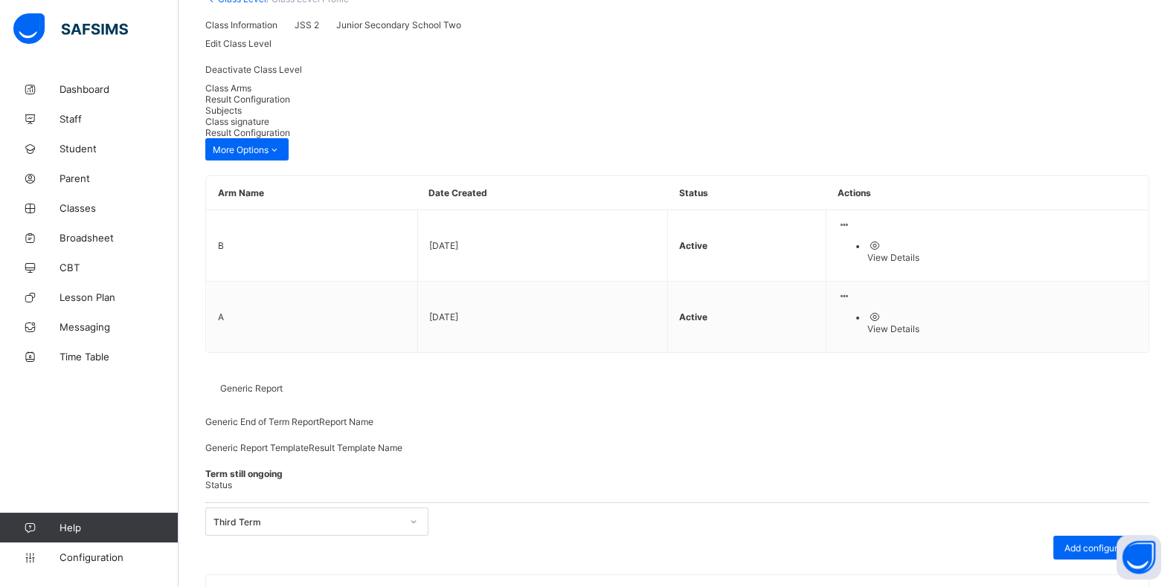
scroll to position [235, 0]
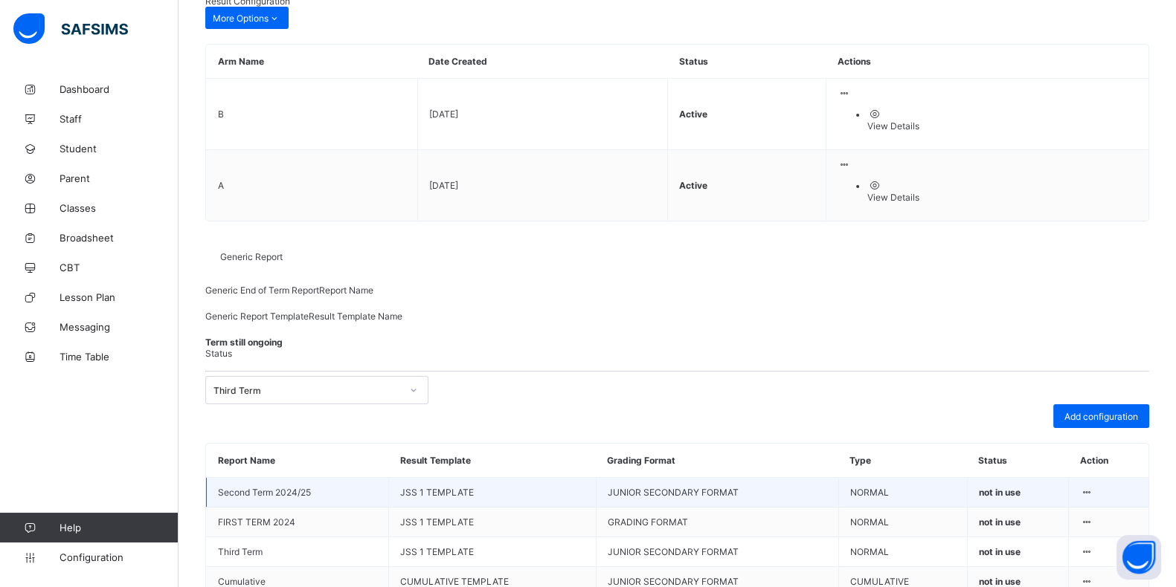
click at [1092, 487] on div at bounding box center [1086, 492] width 13 height 11
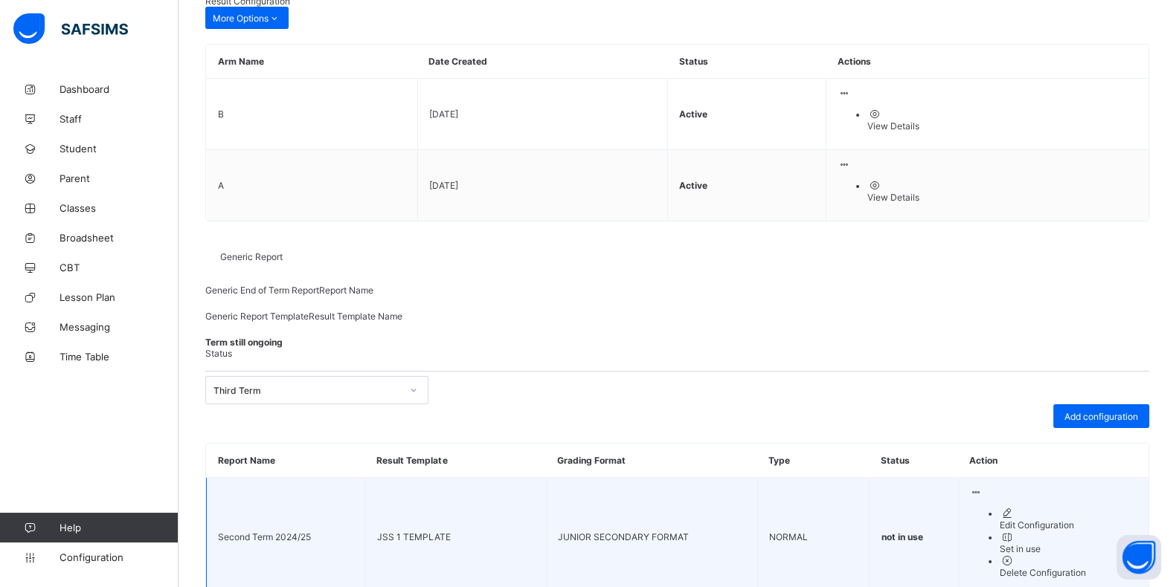
click at [1074, 507] on li "Edit Configuration" at bounding box center [1068, 519] width 138 height 24
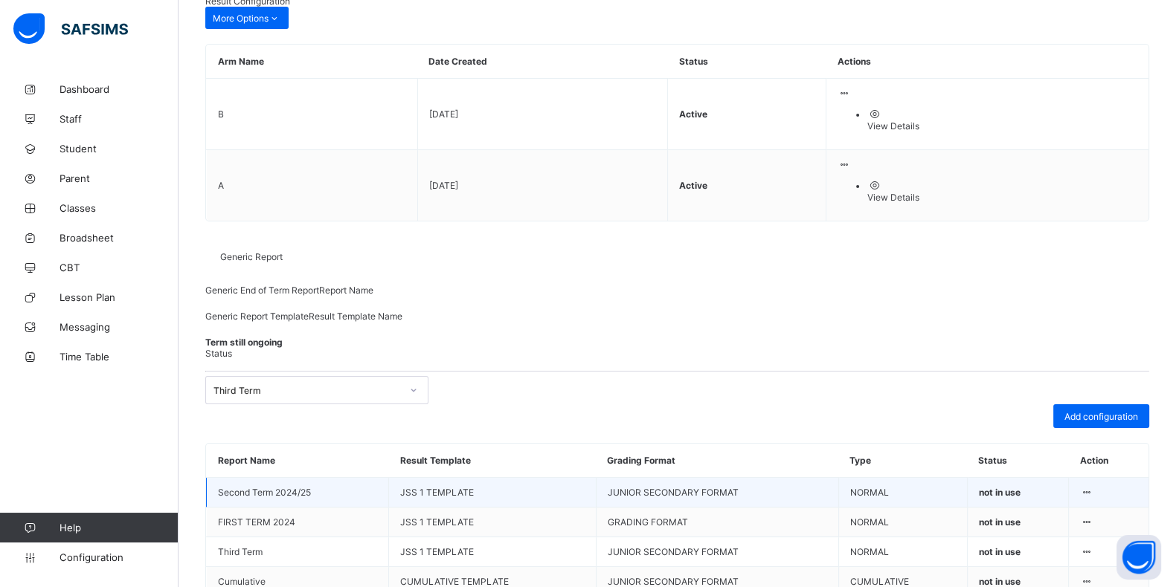
drag, startPoint x: 353, startPoint y: 103, endPoint x: 0, endPoint y: 106, distance: 353.2
paste input "text"
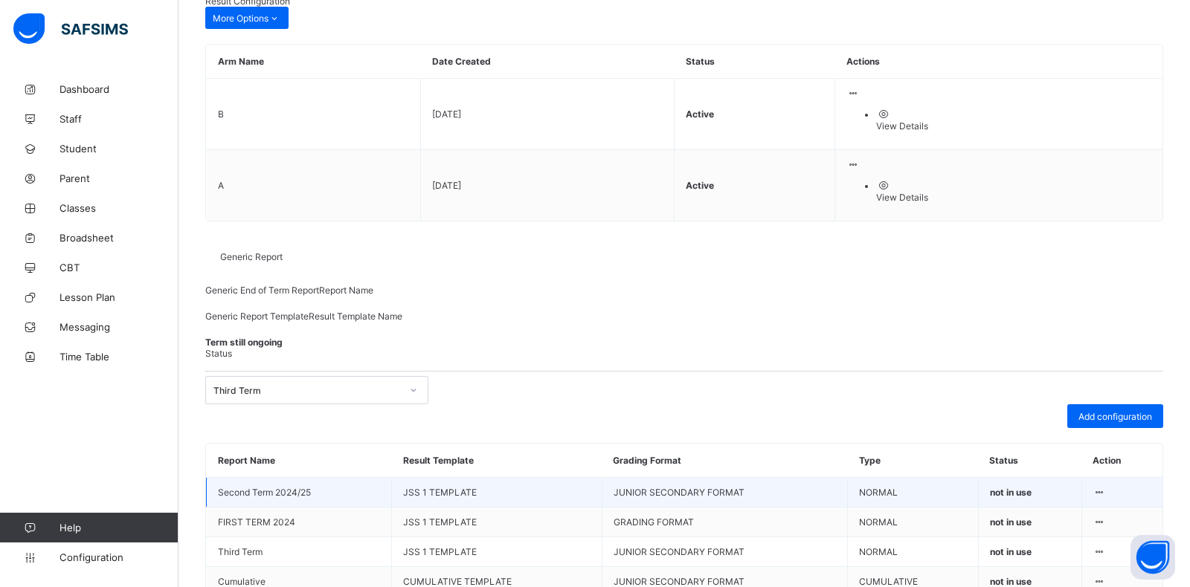
type input "**********"
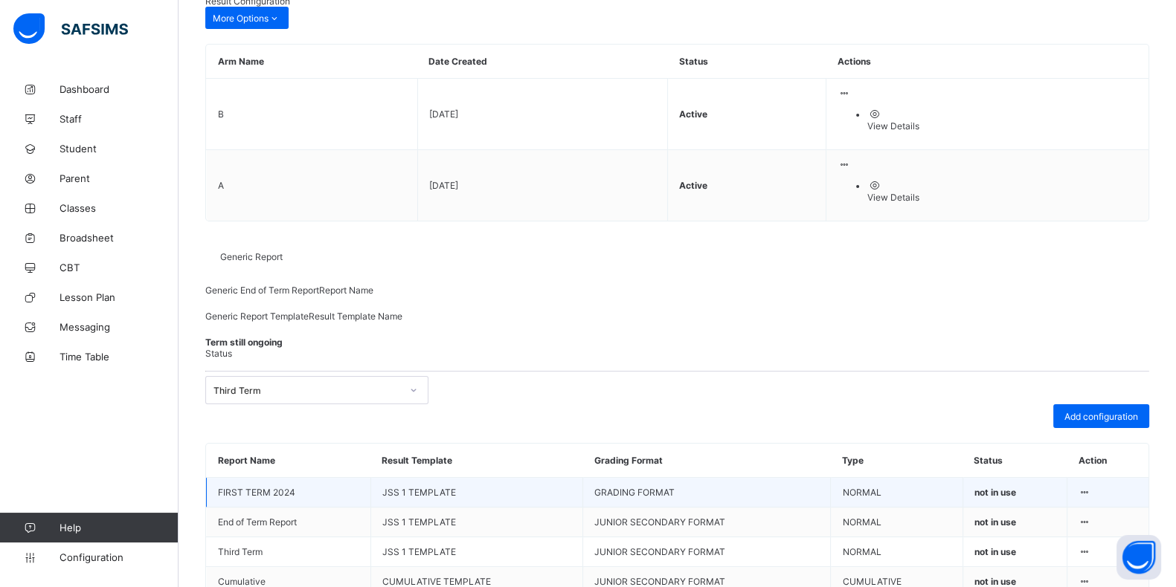
click at [1091, 487] on icon at bounding box center [1084, 492] width 13 height 11
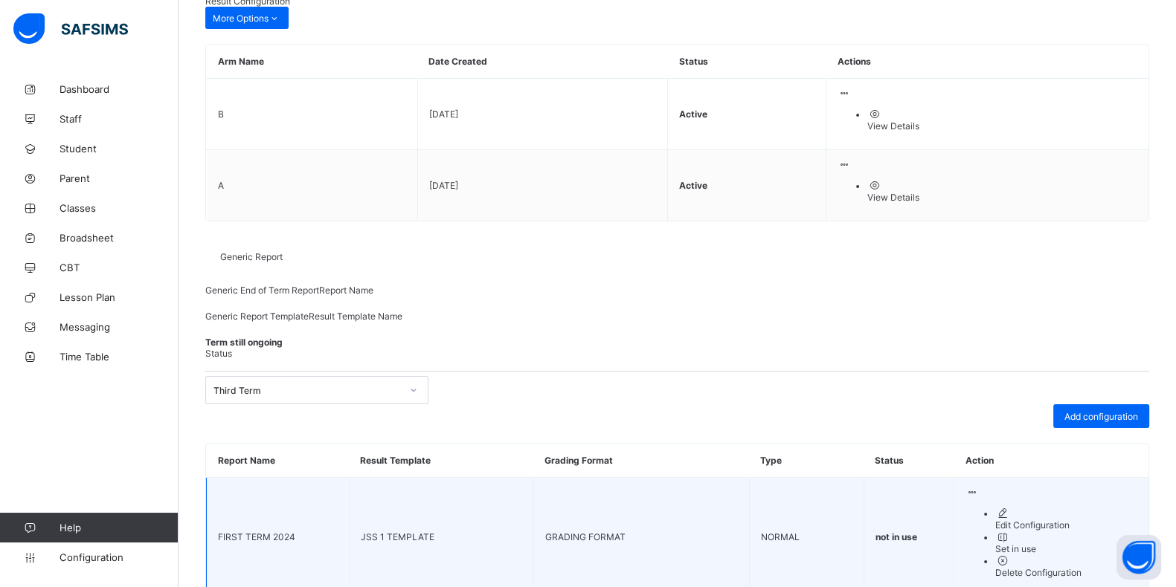
click at [1072, 567] on div "Delete Configuration" at bounding box center [1066, 572] width 142 height 11
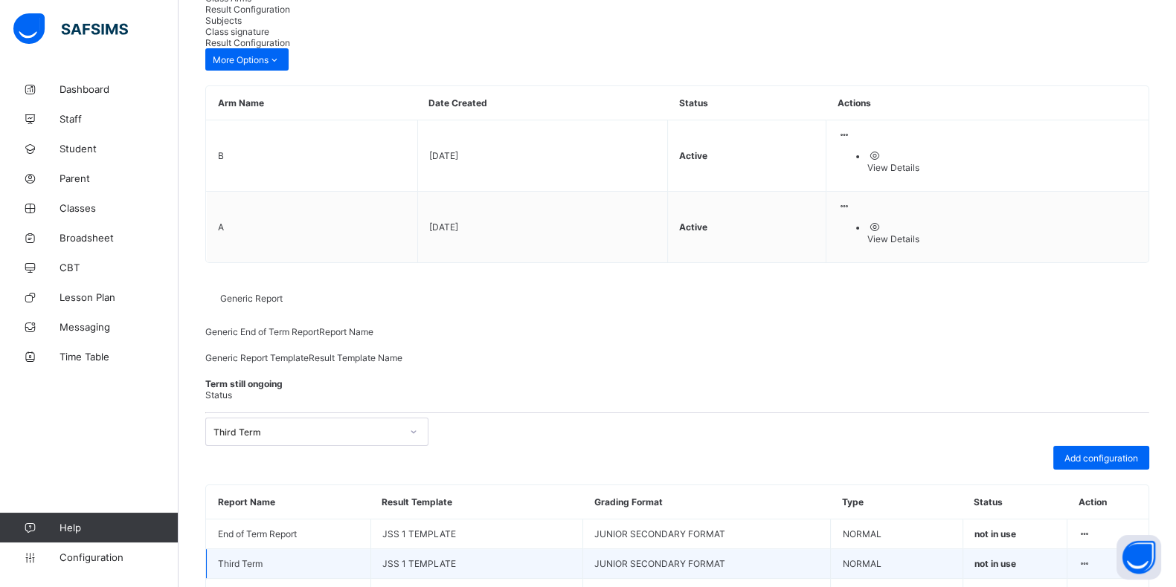
click at [1091, 558] on icon at bounding box center [1084, 563] width 13 height 11
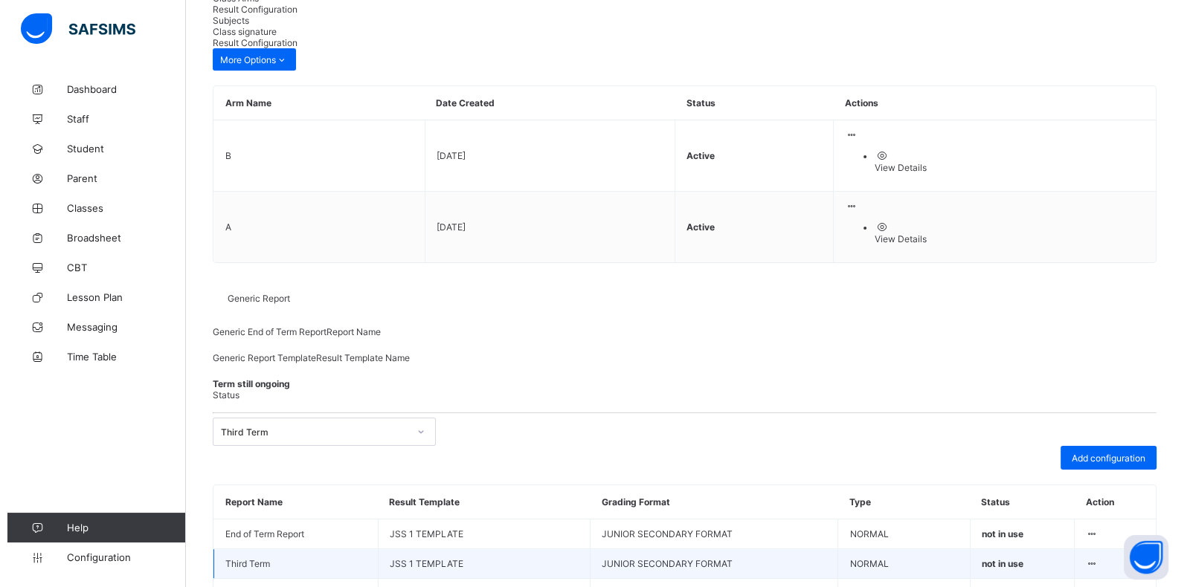
scroll to position [151, 0]
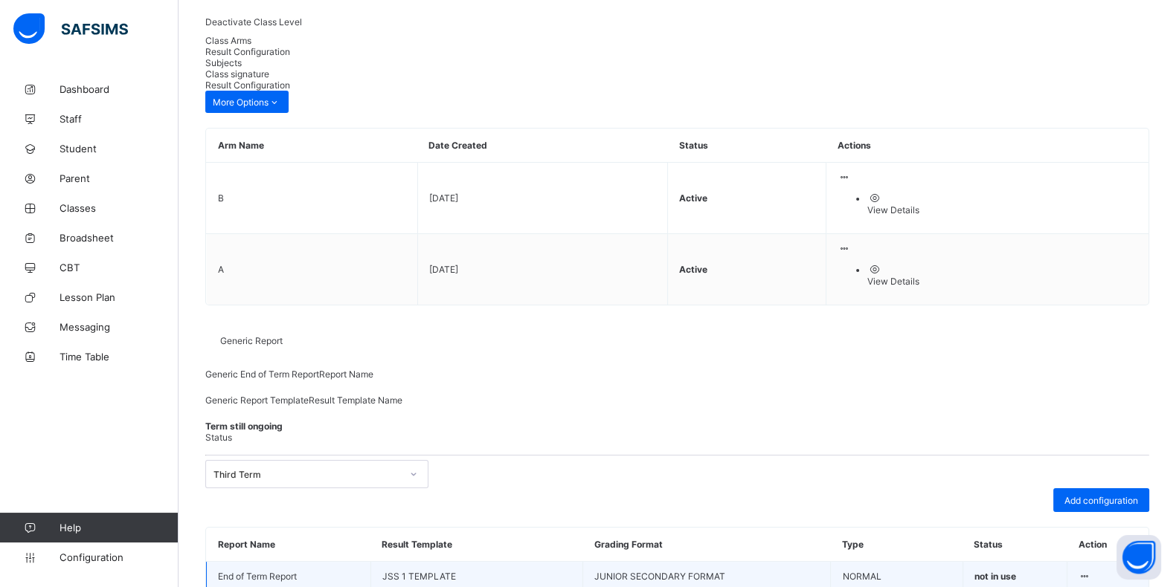
click at [1091, 571] on icon at bounding box center [1084, 576] width 13 height 11
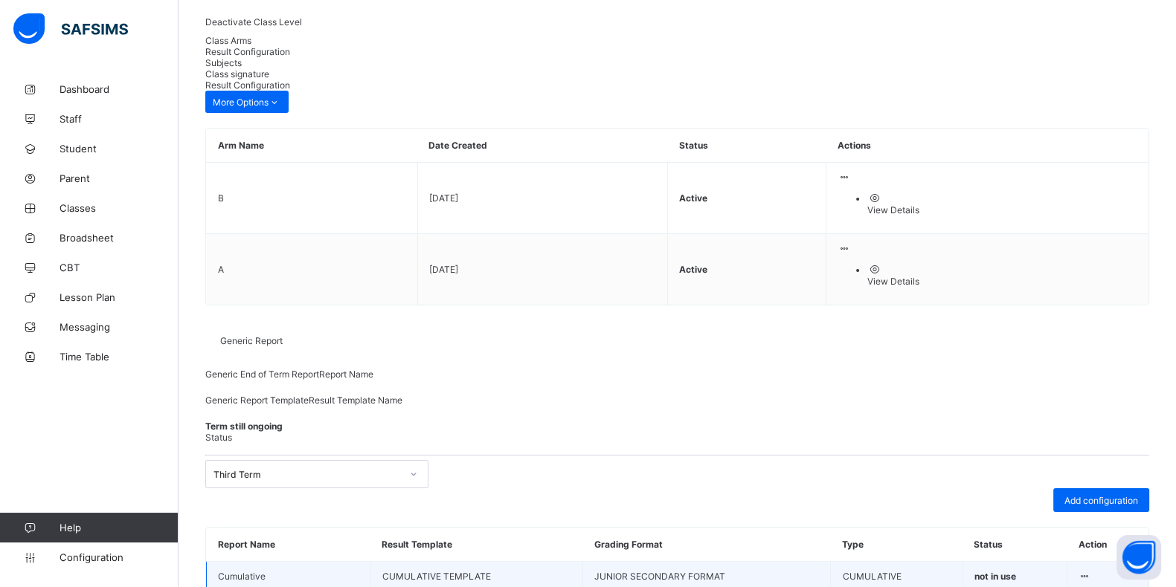
click at [1101, 528] on table "Report Name Result Template Grading Format Type Status Action Cumulative CUMULA…" at bounding box center [677, 574] width 942 height 93
click at [1091, 571] on div at bounding box center [1084, 576] width 13 height 11
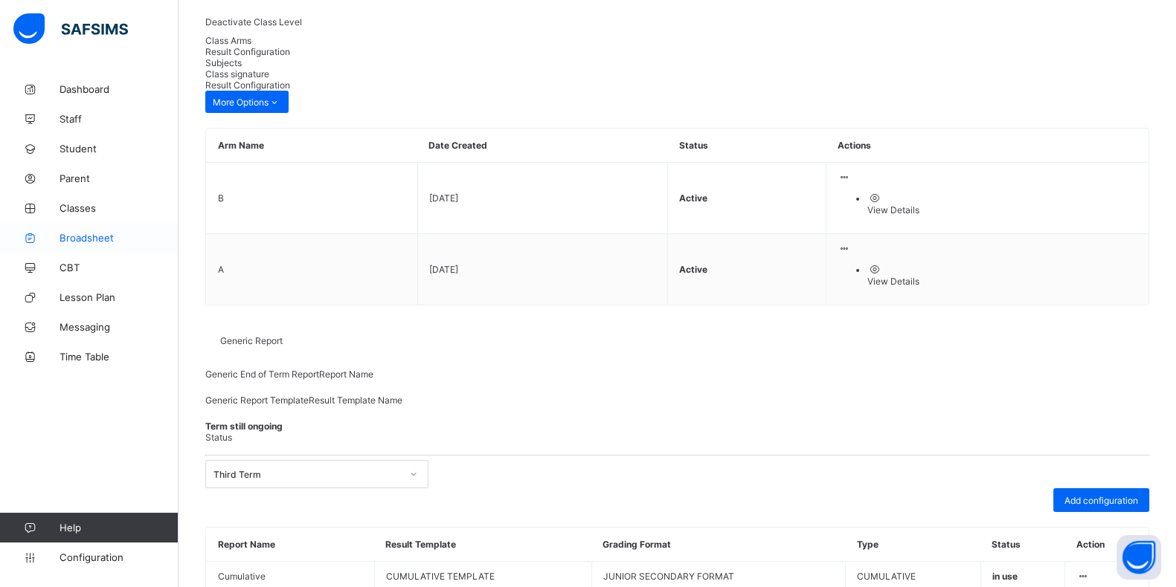
click at [76, 239] on span "Broadsheet" at bounding box center [118, 238] width 119 height 12
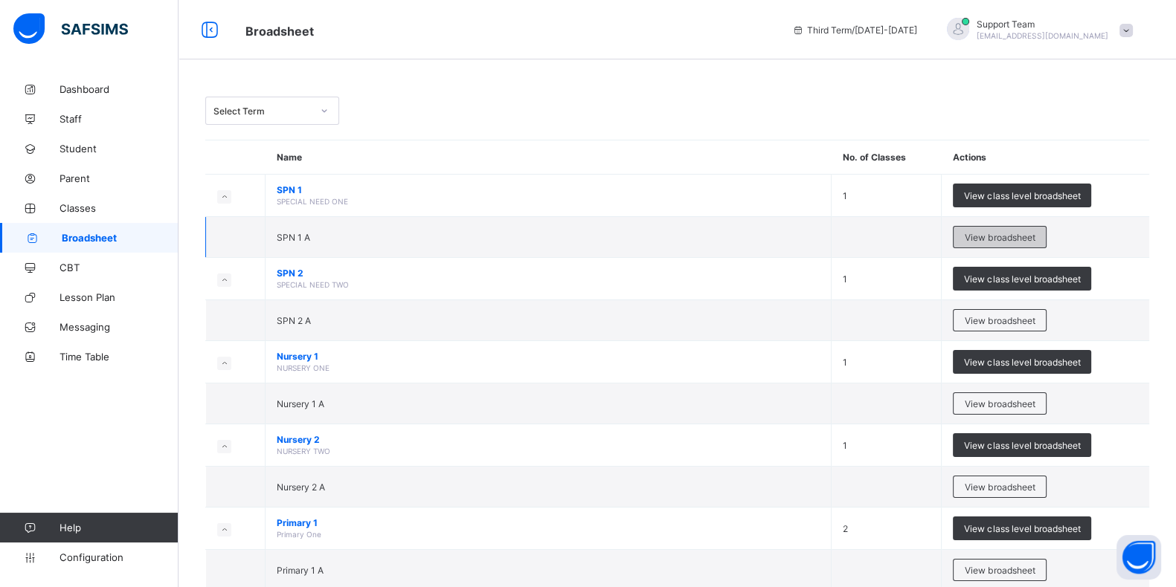
click at [1003, 239] on span "View broadsheet" at bounding box center [999, 237] width 70 height 11
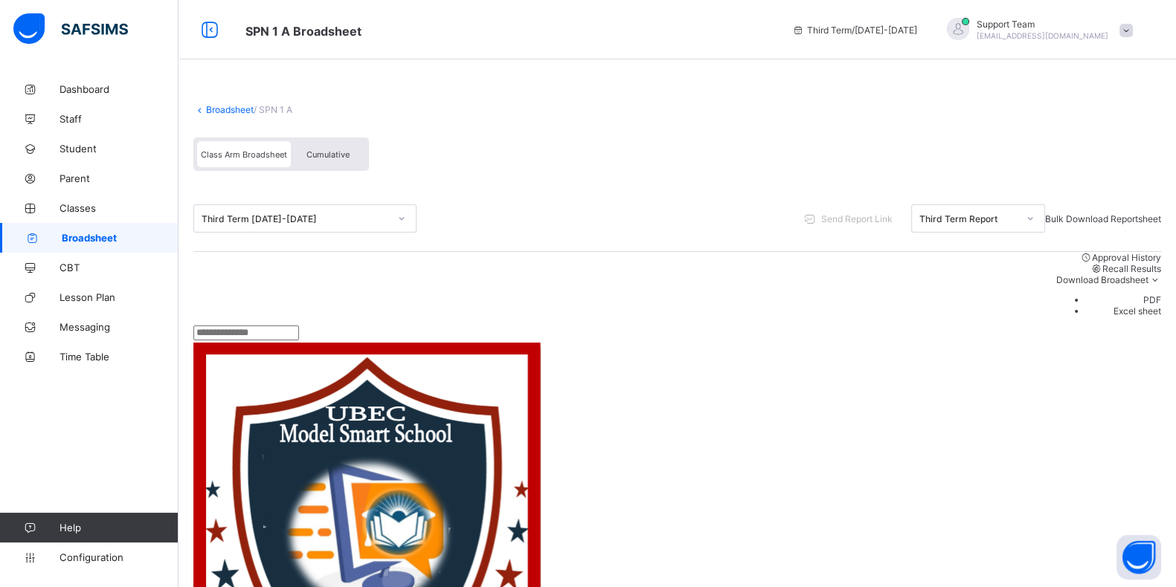
click at [319, 147] on div "Cumulative" at bounding box center [328, 154] width 74 height 26
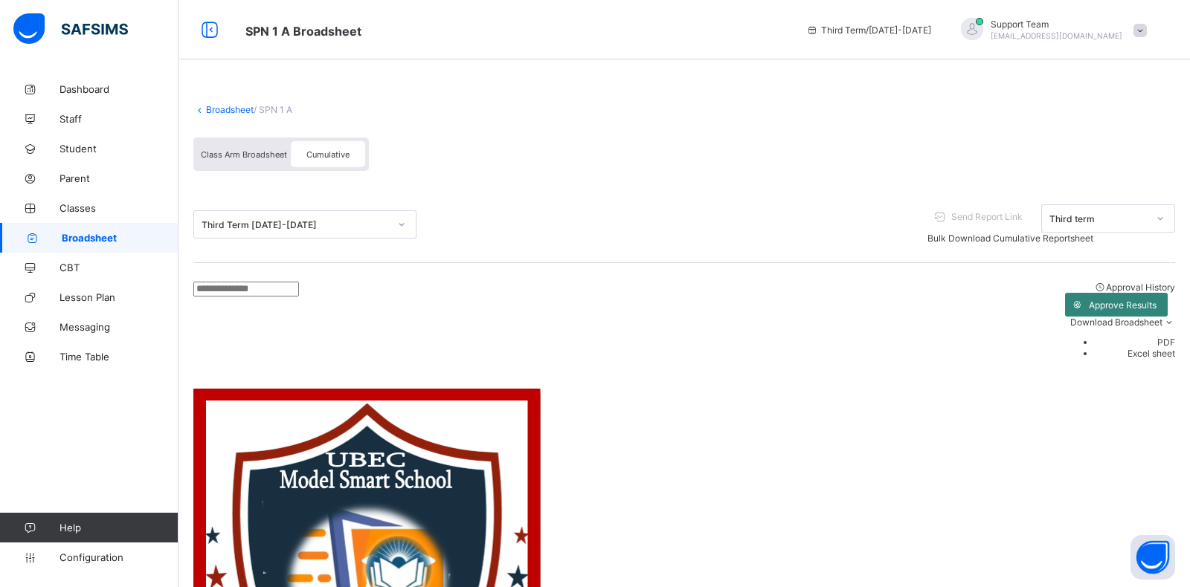
click at [1089, 300] on span "Approve Results" at bounding box center [1123, 305] width 68 height 11
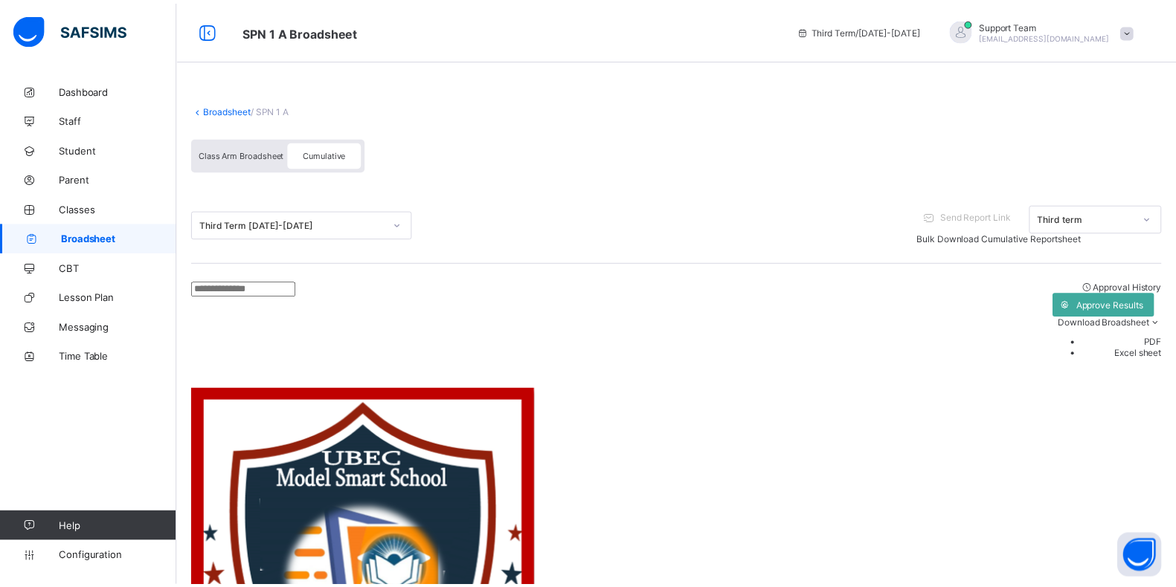
scroll to position [170, 0]
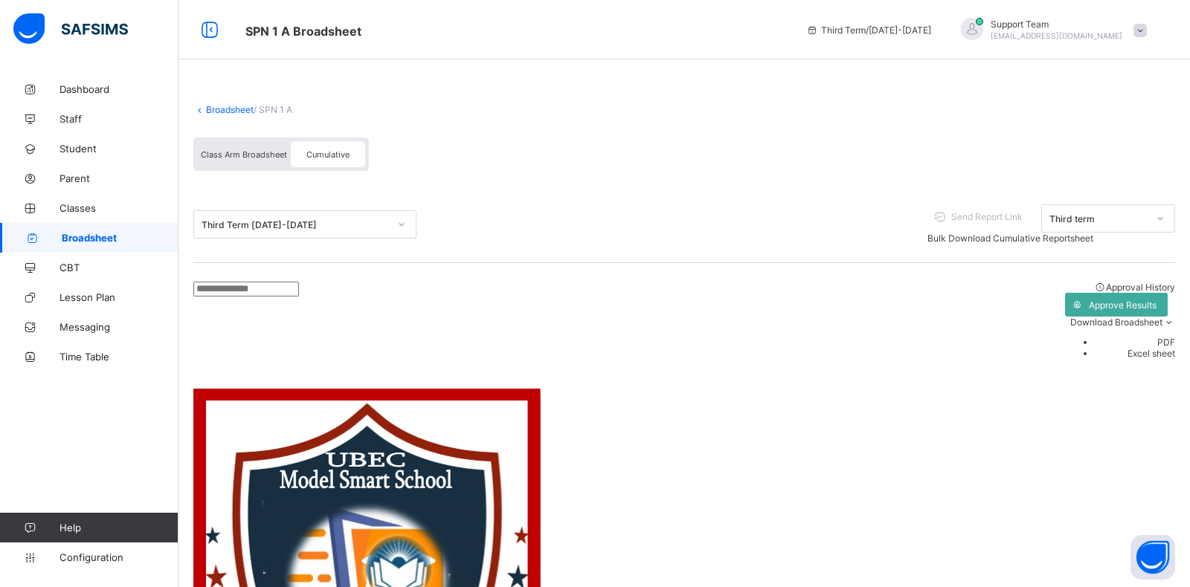
click at [1089, 300] on span "Approve Results" at bounding box center [1123, 305] width 68 height 11
click at [80, 555] on span "Configuration" at bounding box center [118, 558] width 118 height 12
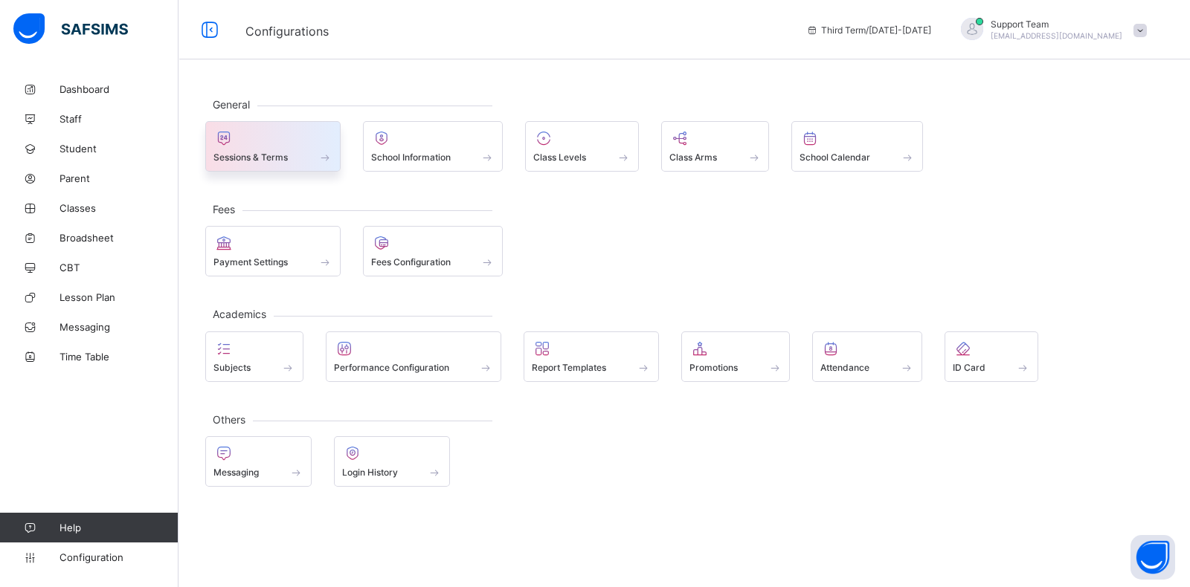
click at [319, 147] on span at bounding box center [272, 149] width 119 height 4
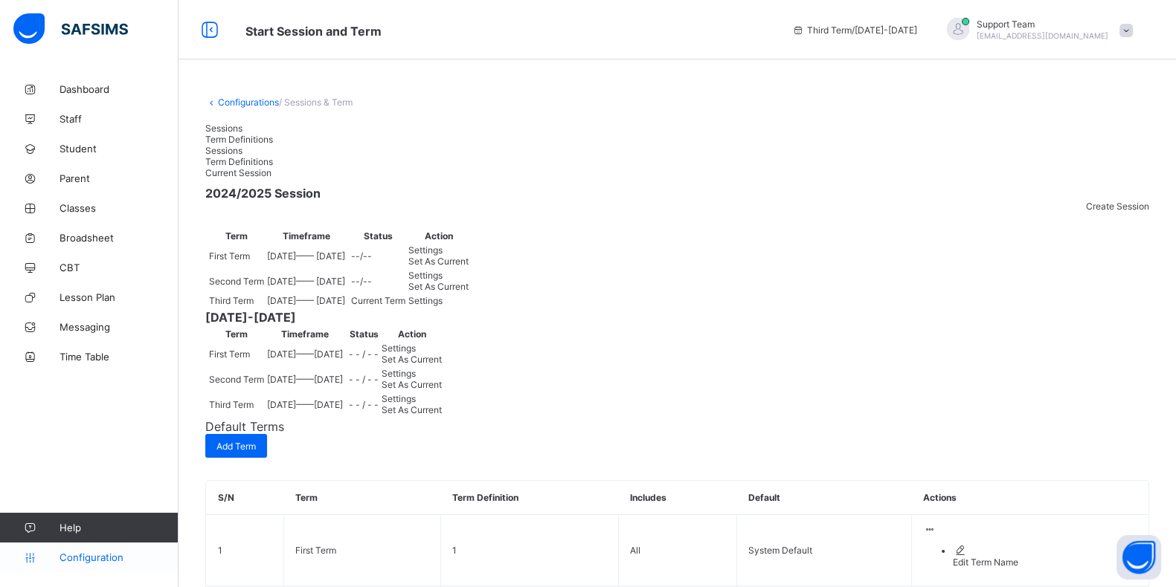
click at [65, 548] on link "Configuration" at bounding box center [89, 558] width 178 height 30
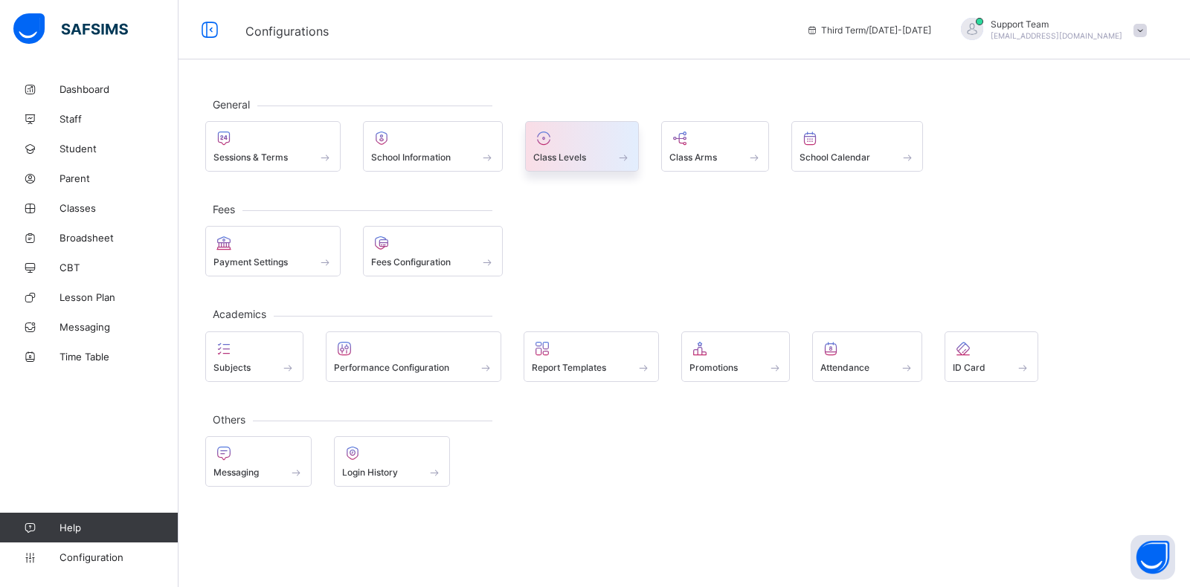
click at [571, 166] on div "Class Levels" at bounding box center [582, 146] width 114 height 51
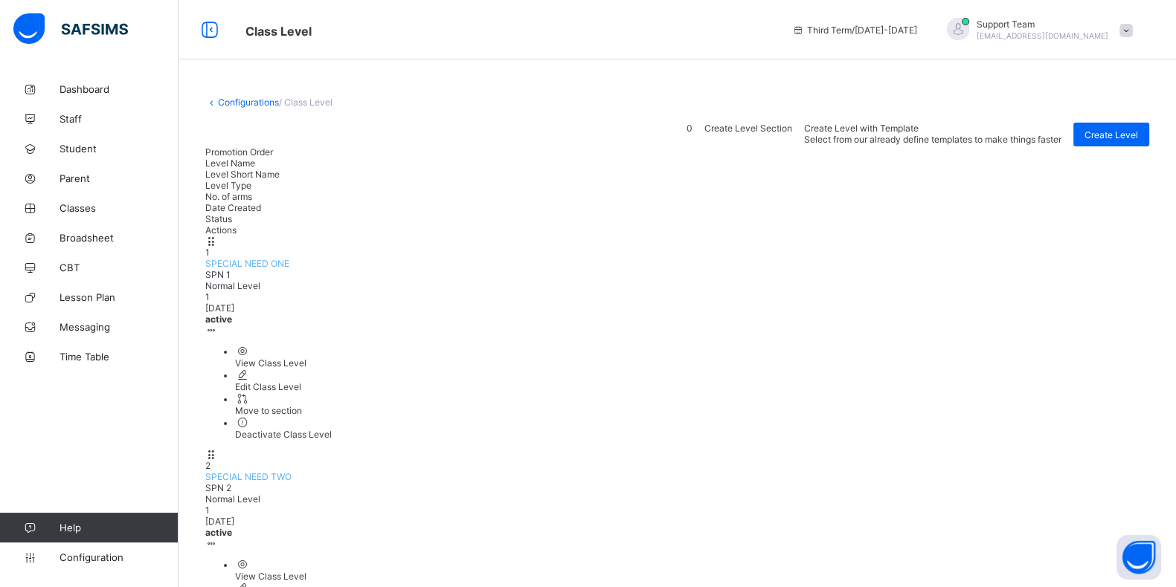
click at [289, 258] on span "SPECIAL NEED ONE" at bounding box center [247, 263] width 84 height 11
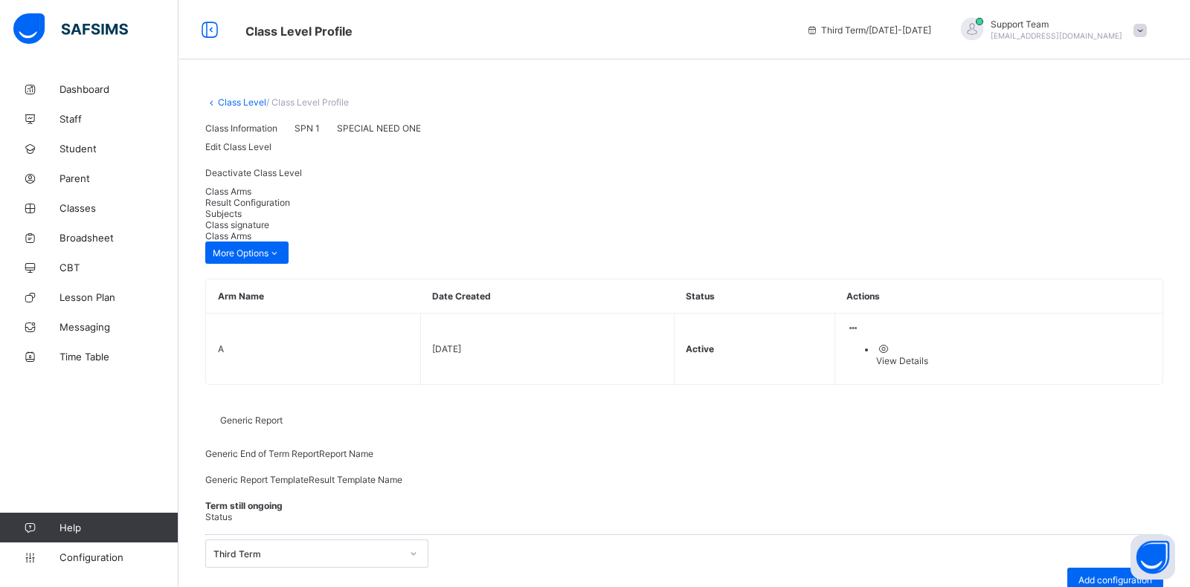
click at [294, 208] on div "Result Configuration" at bounding box center [684, 202] width 958 height 11
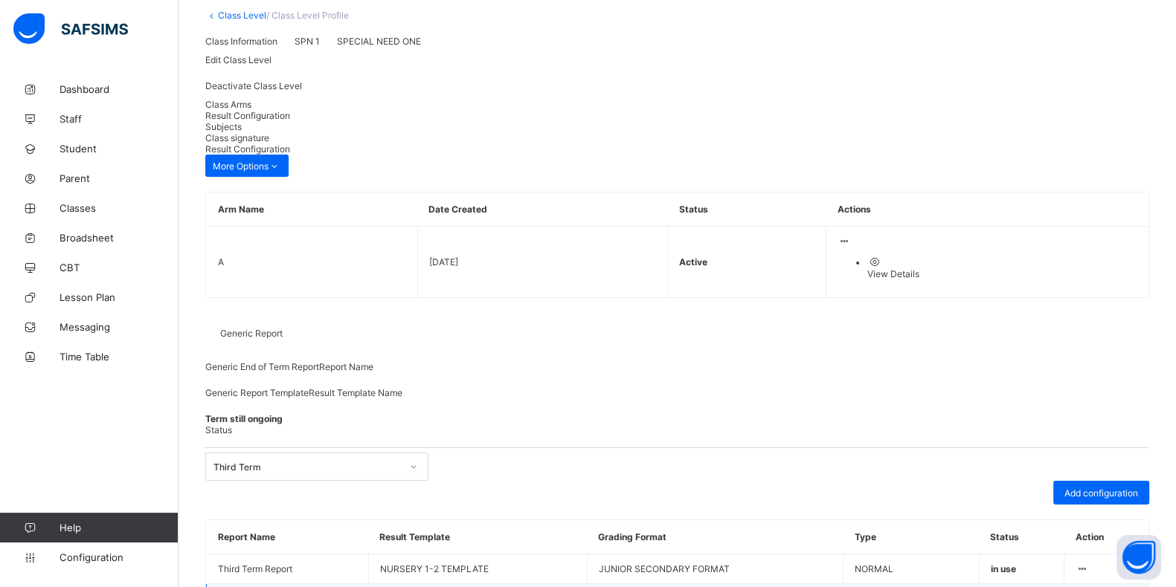
scroll to position [151, 0]
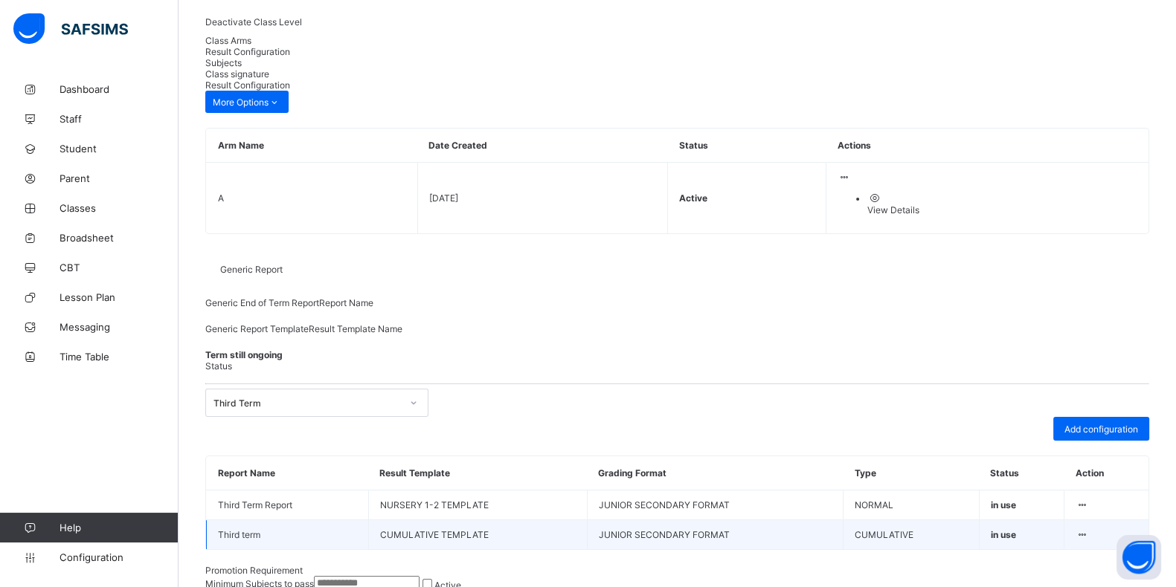
click at [1088, 533] on div at bounding box center [1081, 534] width 13 height 11
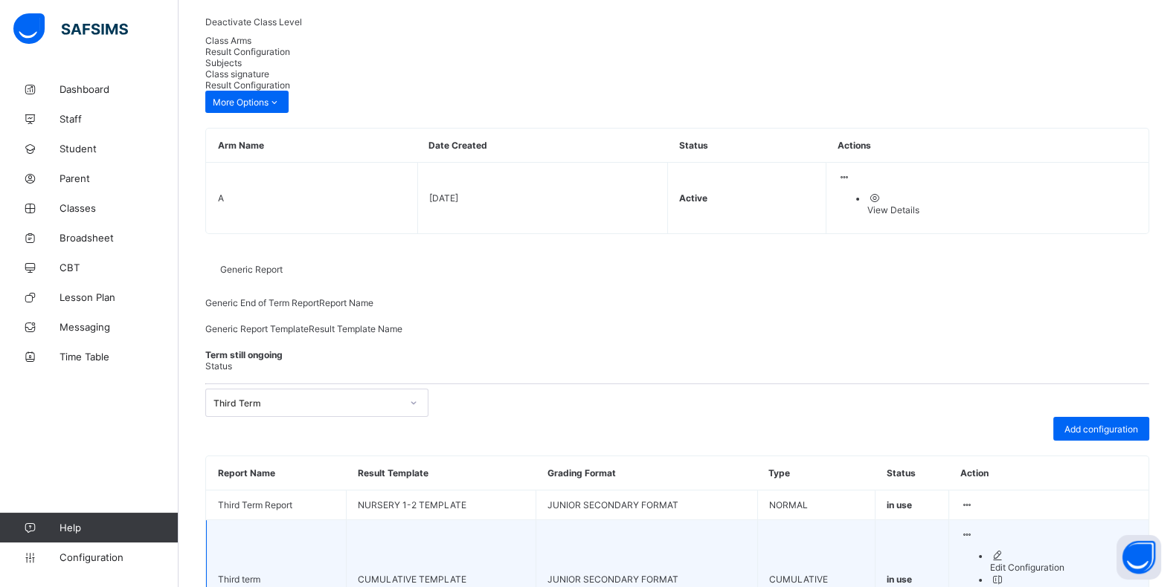
click at [1066, 562] on div "Edit Configuration" at bounding box center [1063, 567] width 147 height 11
type input "**********"
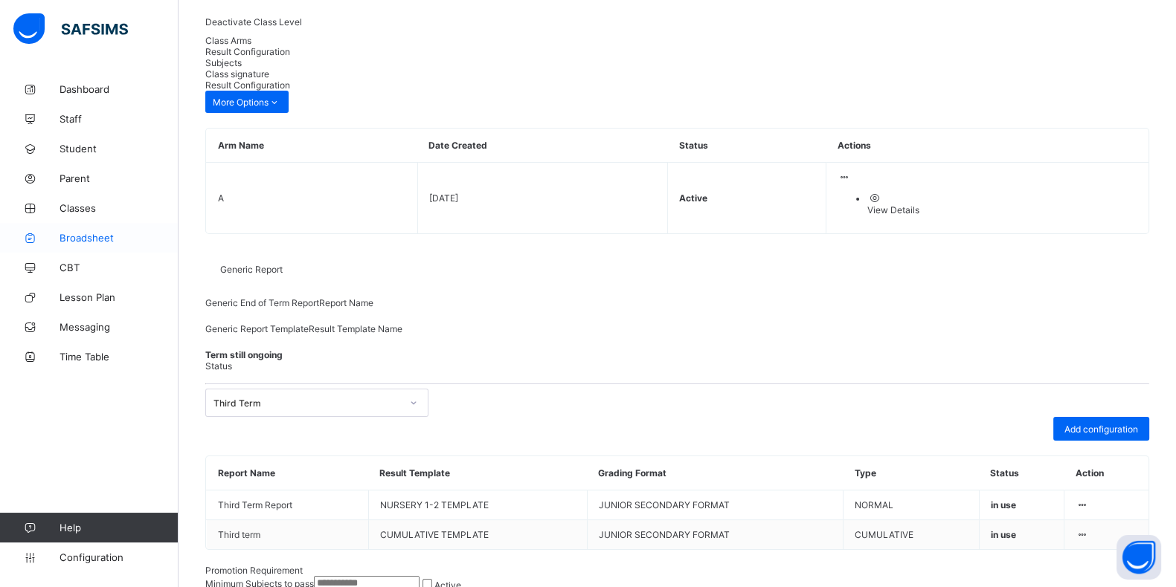
click at [86, 234] on span "Broadsheet" at bounding box center [118, 238] width 119 height 12
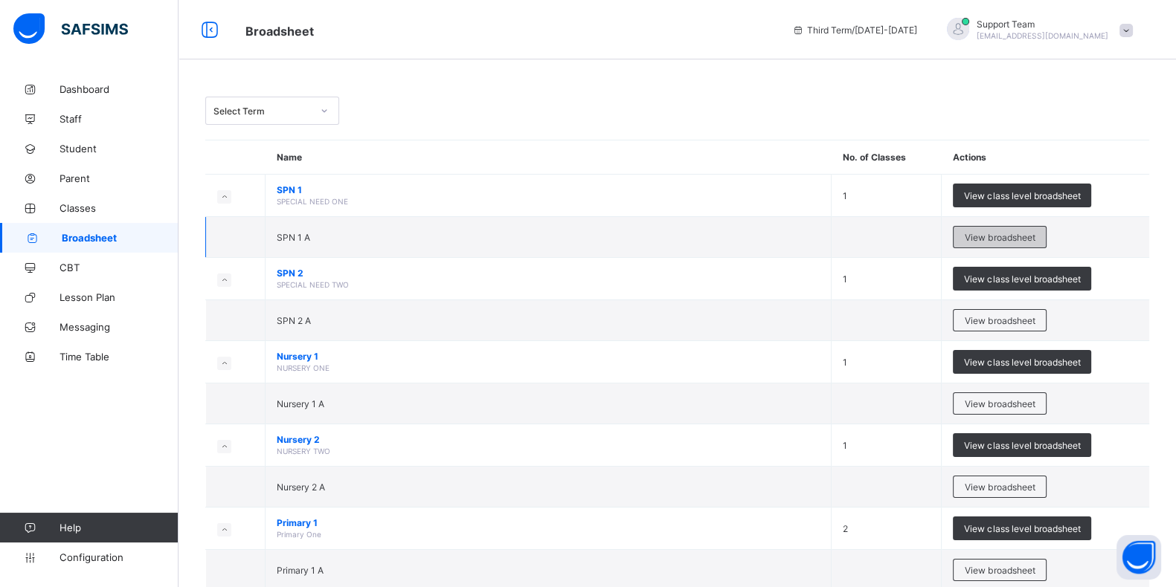
click at [1008, 233] on span "View broadsheet" at bounding box center [999, 237] width 70 height 11
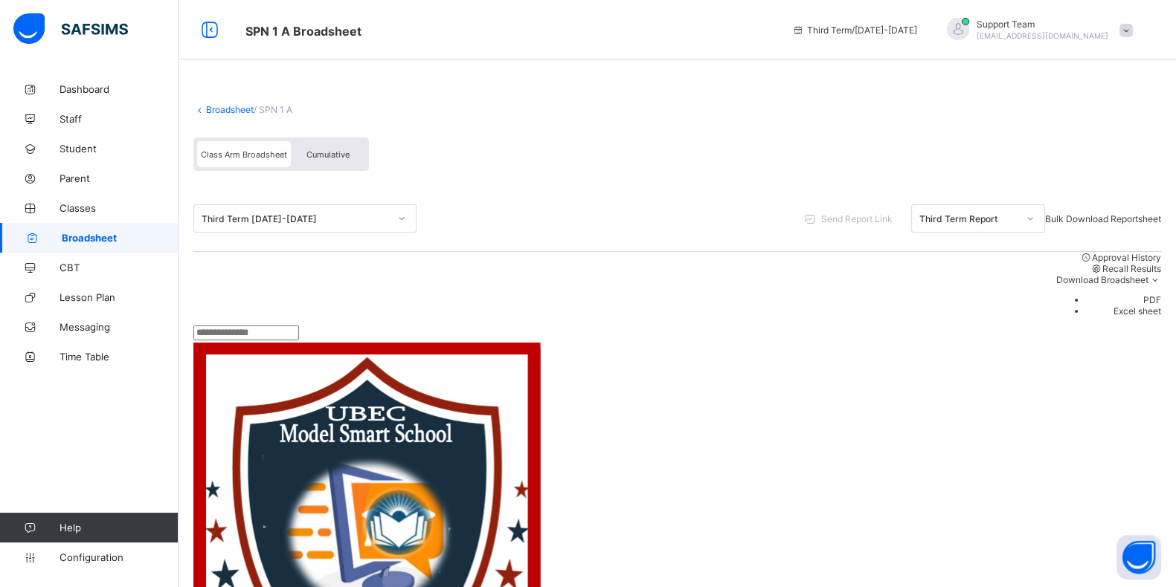
click at [355, 161] on div "Cumulative" at bounding box center [328, 154] width 74 height 26
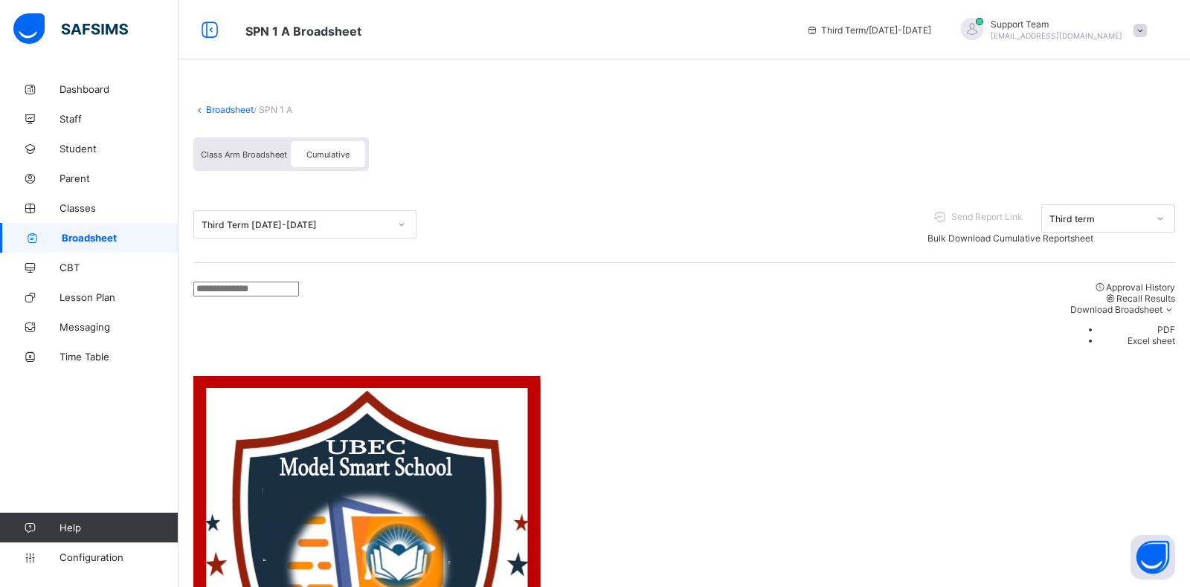
click at [235, 102] on span at bounding box center [684, 96] width 982 height 15
click at [230, 106] on link "Broadsheet" at bounding box center [230, 109] width 48 height 11
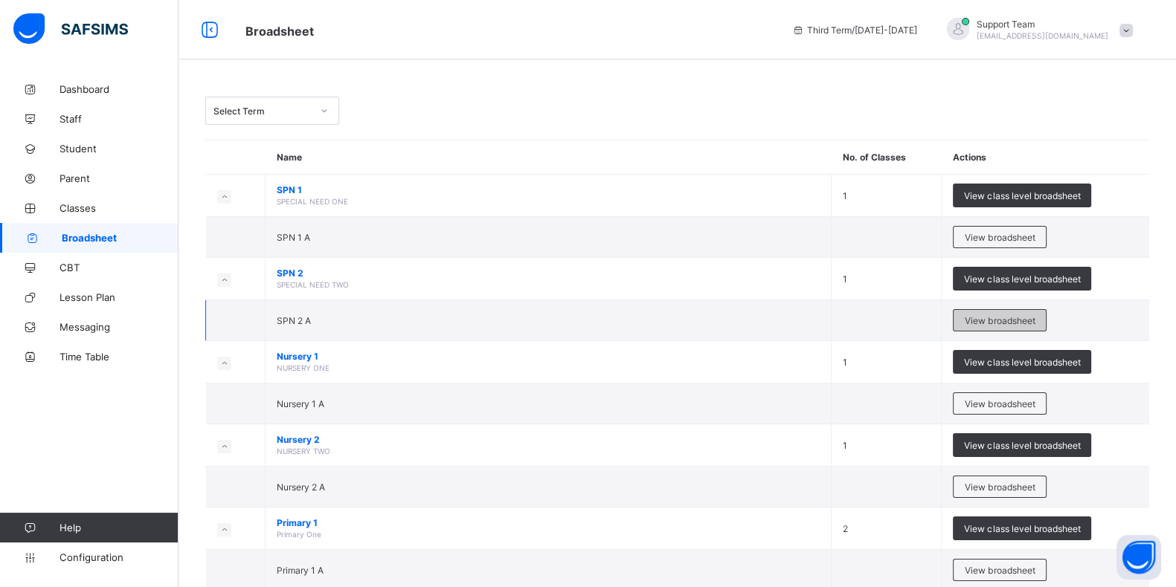
click at [1001, 320] on span "View broadsheet" at bounding box center [999, 320] width 70 height 11
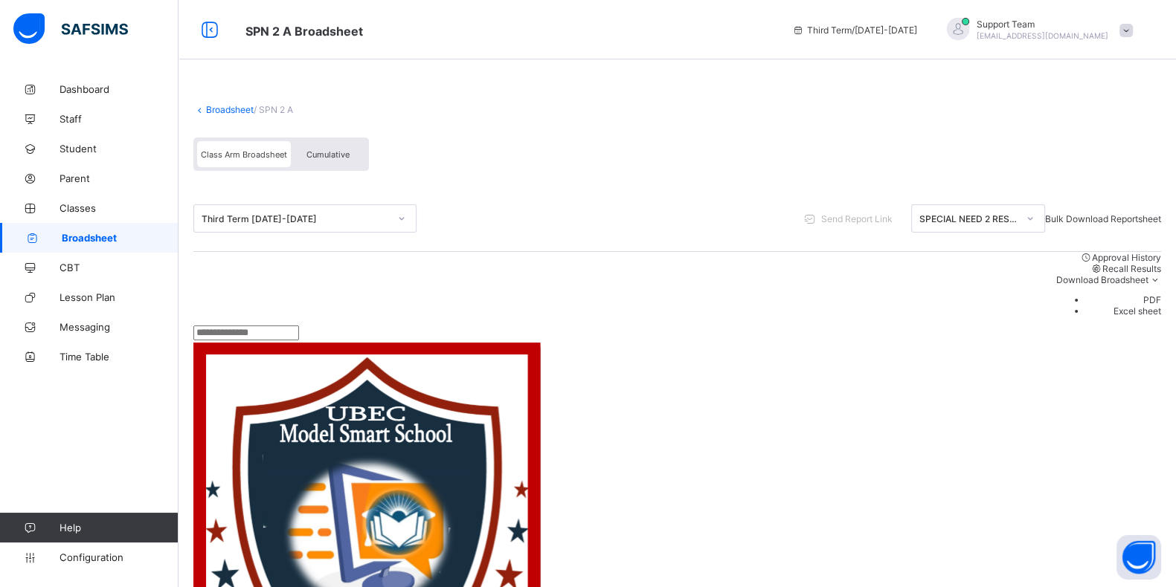
scroll to position [16, 0]
click at [342, 158] on span "Cumulative" at bounding box center [327, 154] width 43 height 10
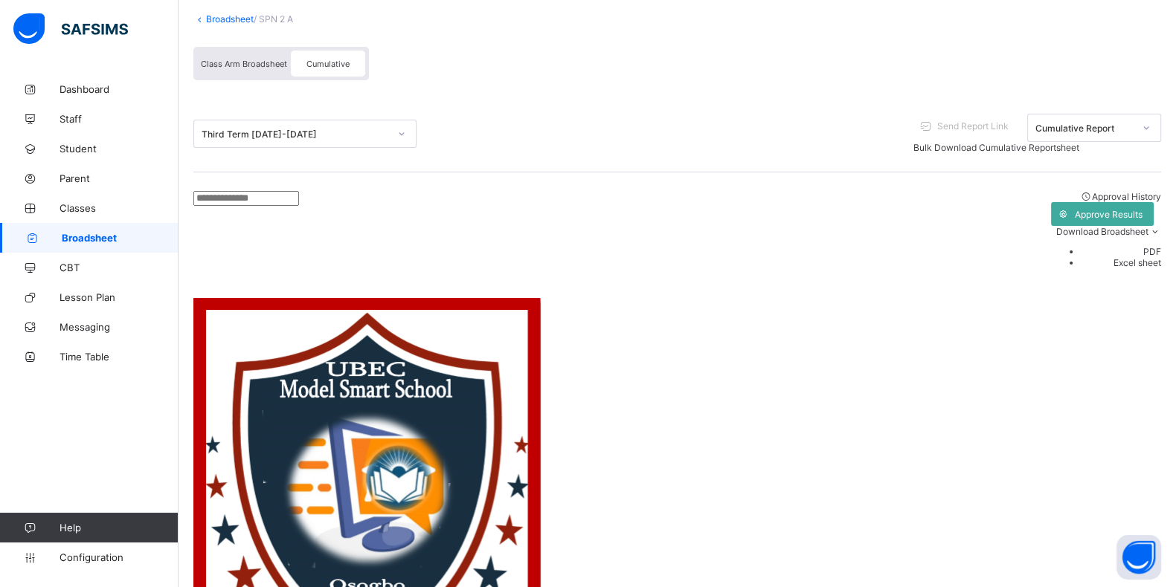
scroll to position [4, 0]
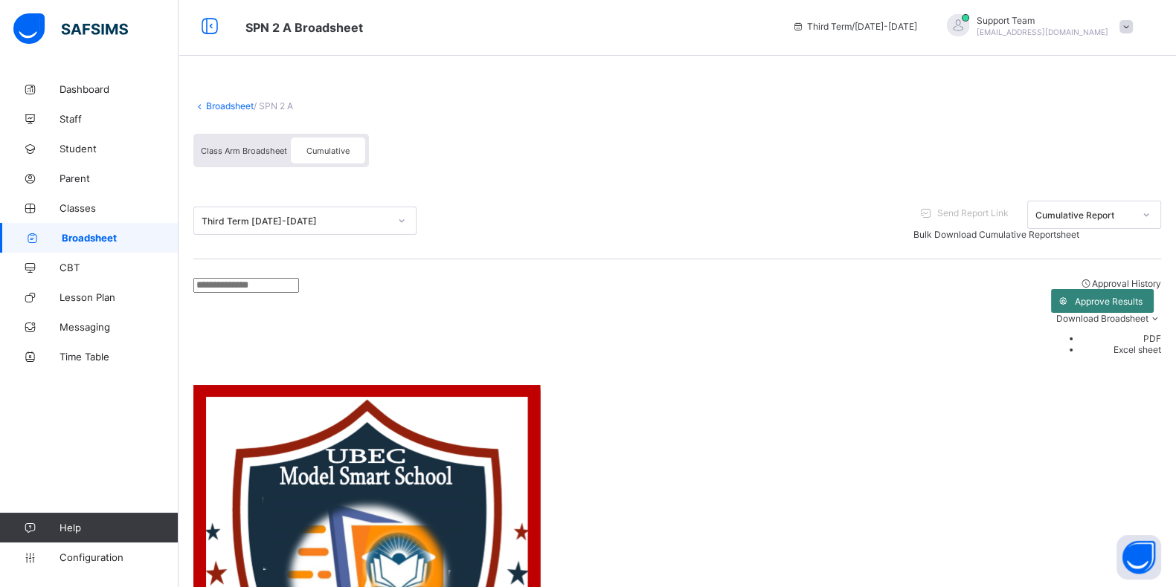
click at [1075, 296] on span "Approve Results" at bounding box center [1109, 301] width 68 height 11
click at [246, 146] on span "Class Arm Broadsheet" at bounding box center [244, 151] width 86 height 10
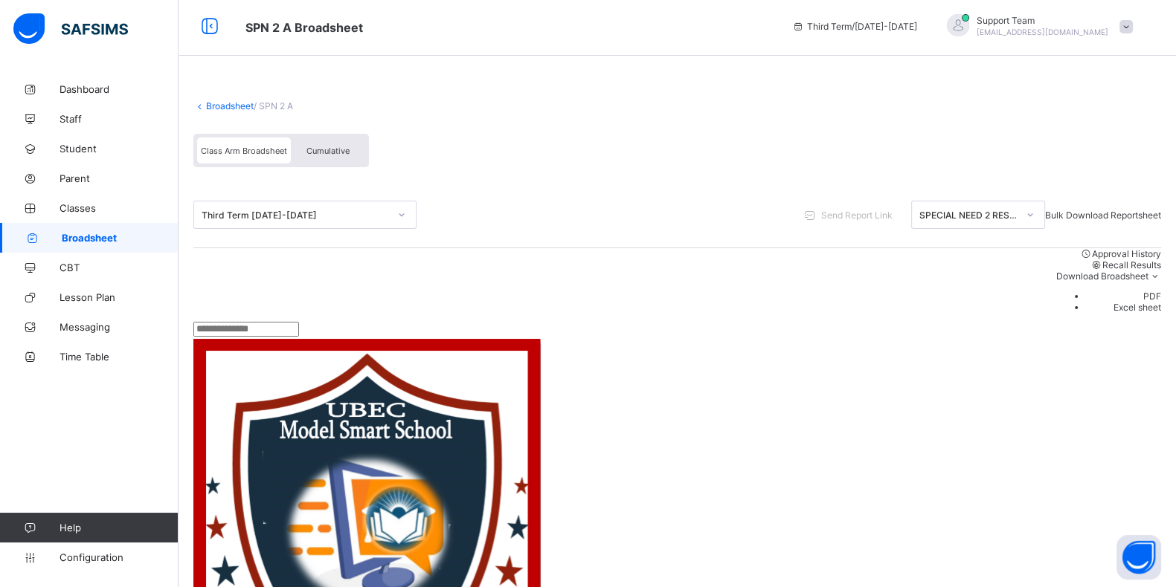
click at [330, 146] on span "Cumulative" at bounding box center [327, 151] width 43 height 10
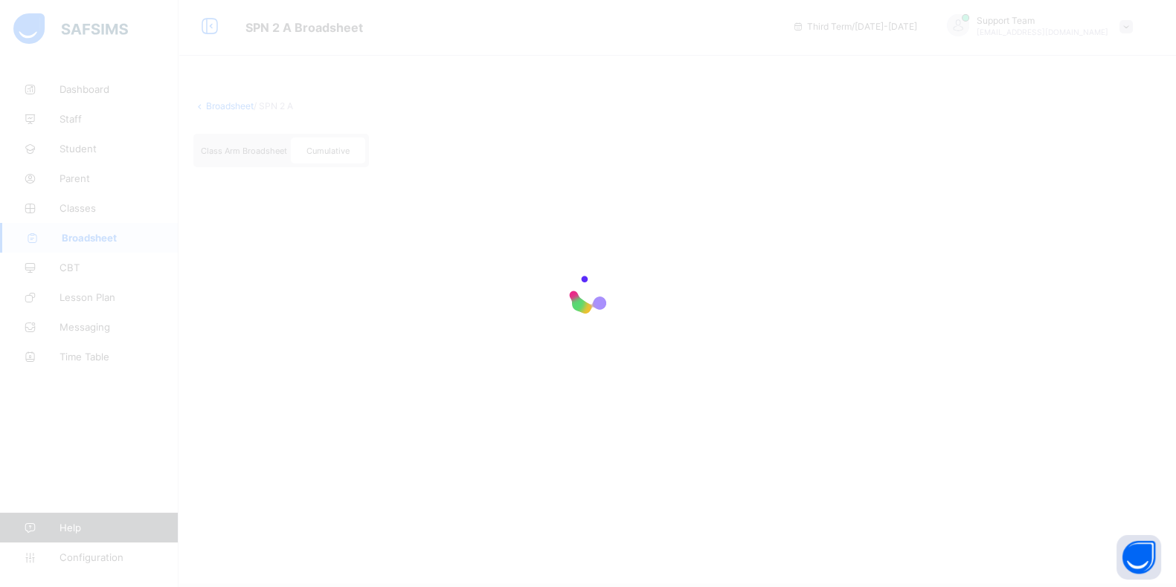
scroll to position [0, 0]
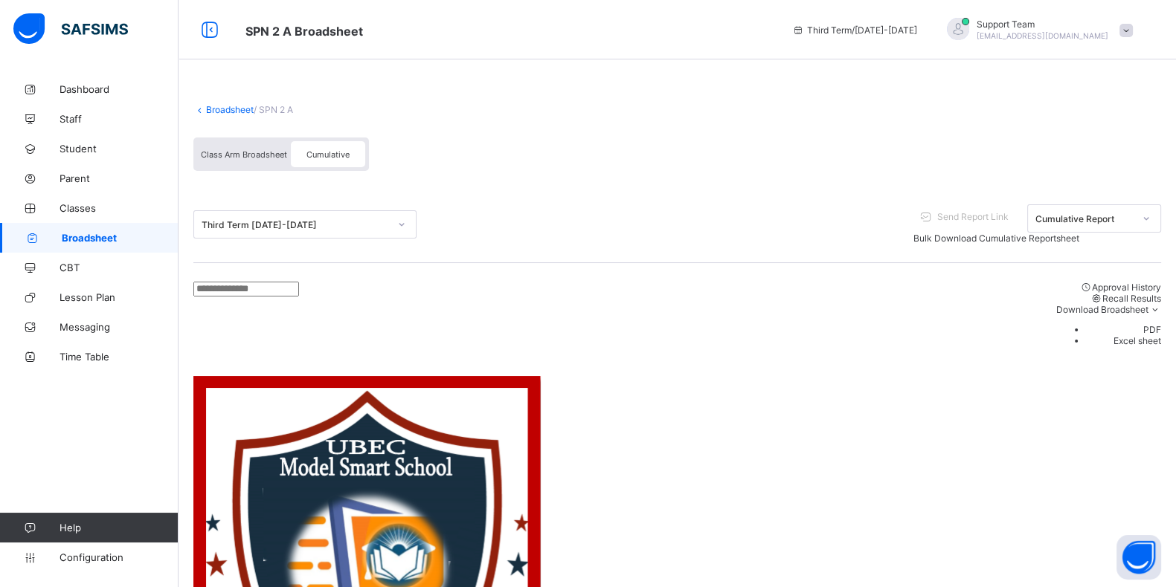
click at [231, 111] on link "Broadsheet" at bounding box center [230, 109] width 48 height 11
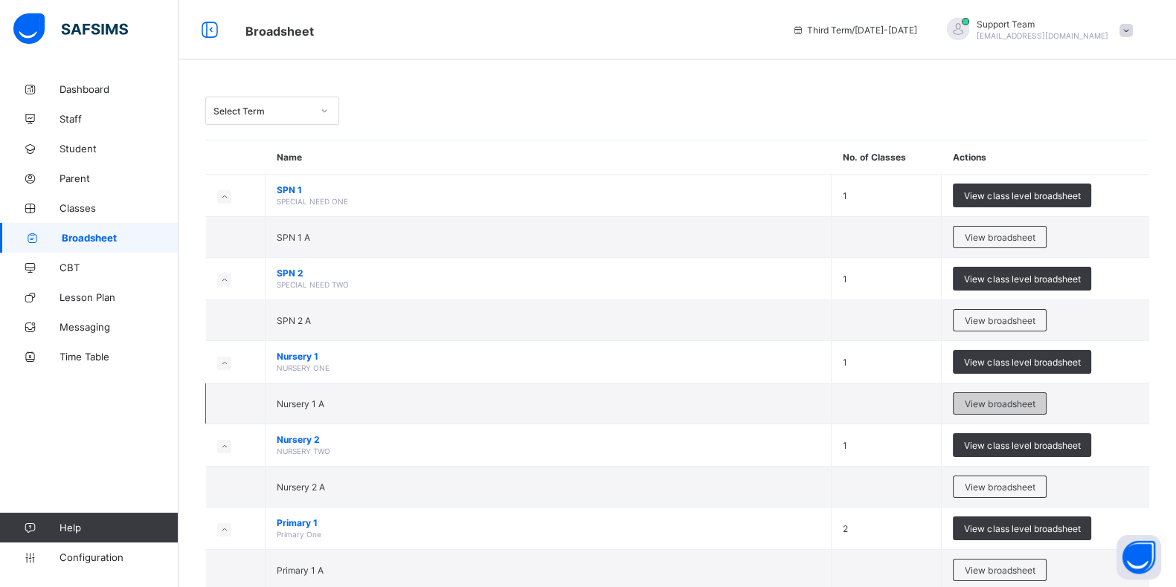
click at [999, 393] on div "View broadsheet" at bounding box center [1000, 404] width 94 height 22
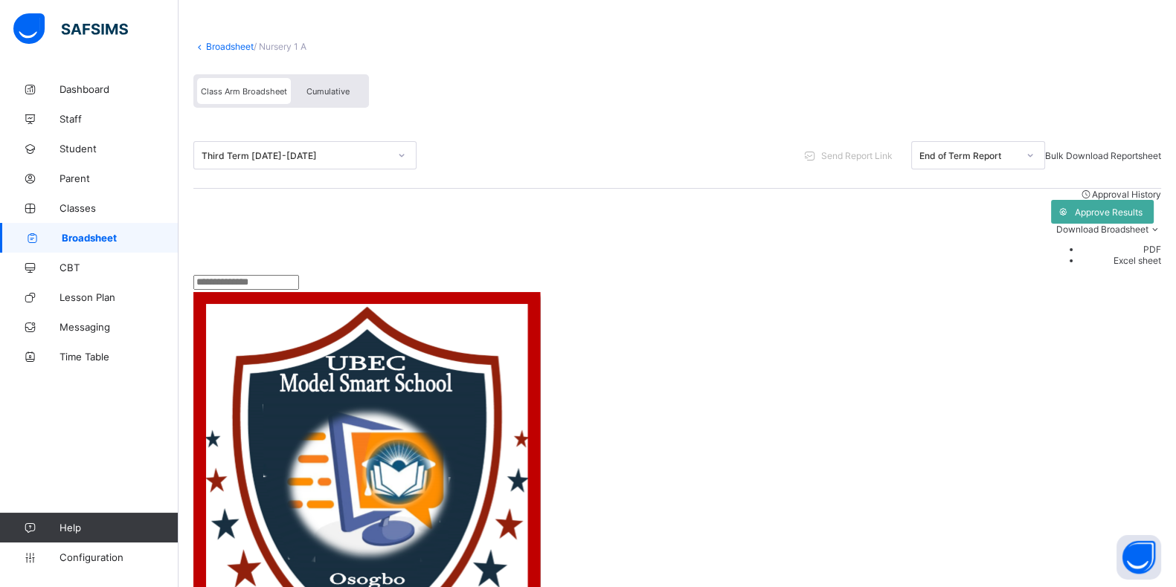
scroll to position [92, 0]
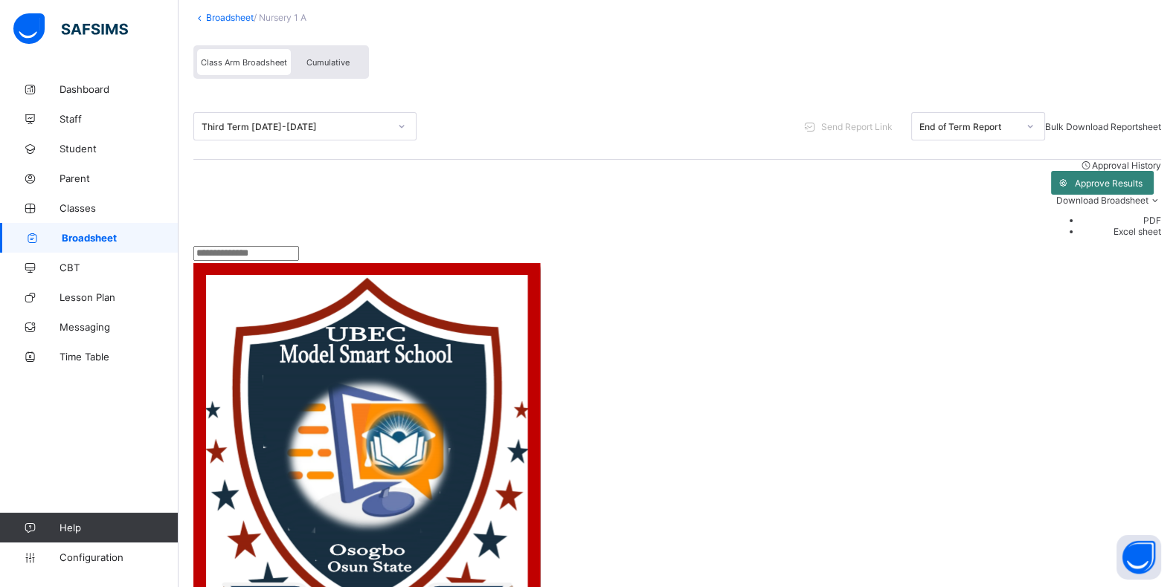
click at [1051, 184] on div "Approve Results" at bounding box center [1102, 183] width 103 height 24
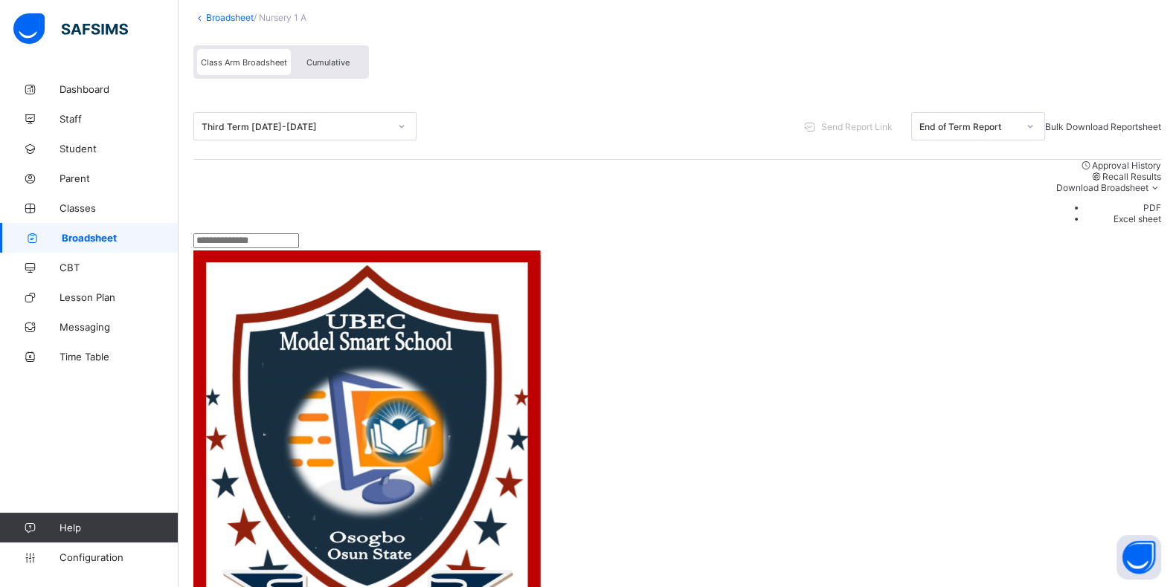
click at [335, 76] on div "Class Arm Broadsheet Cumulative" at bounding box center [280, 61] width 175 height 33
click at [339, 62] on span "Cumulative" at bounding box center [327, 62] width 43 height 10
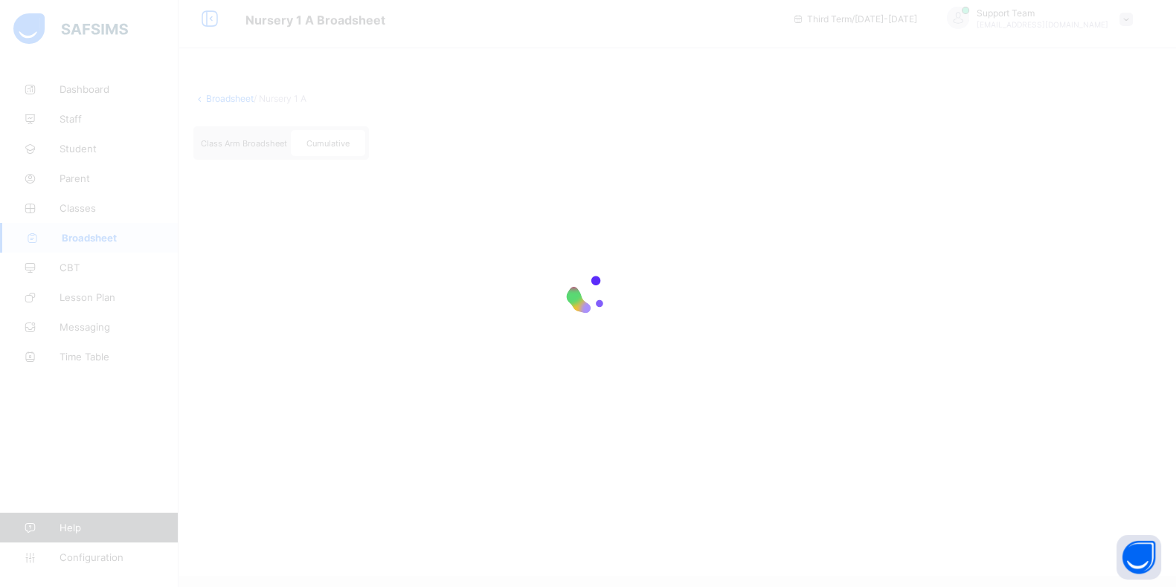
scroll to position [0, 0]
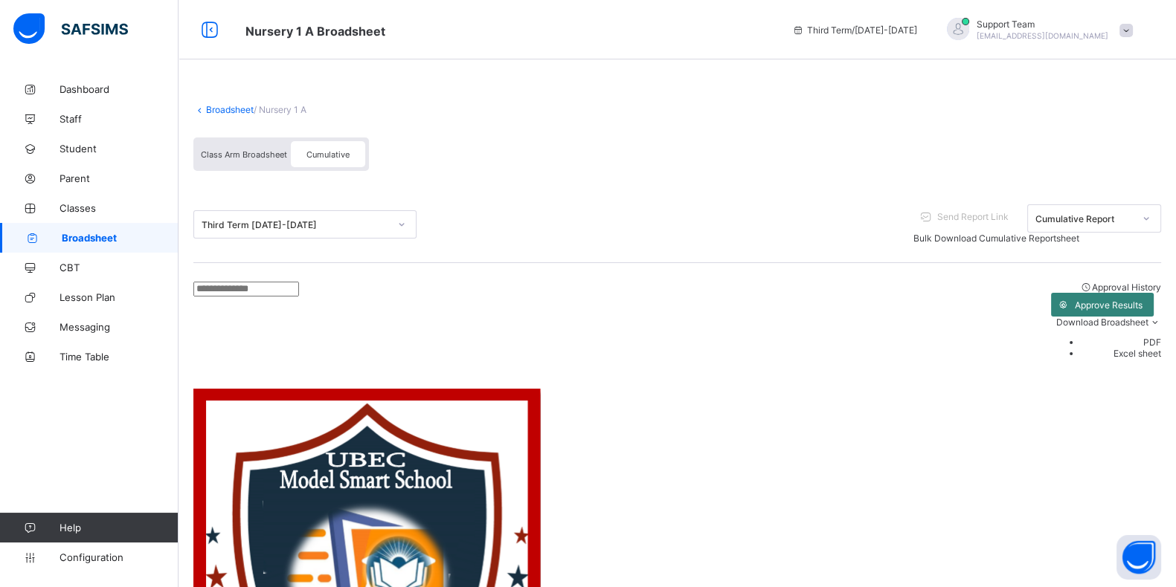
click at [1075, 300] on span "Approve Results" at bounding box center [1109, 305] width 68 height 11
click at [238, 115] on div "Broadsheet / Nursery 1 A Class Arm Broadsheet Cumulative" at bounding box center [676, 137] width 967 height 97
click at [241, 109] on link "Broadsheet" at bounding box center [230, 109] width 48 height 11
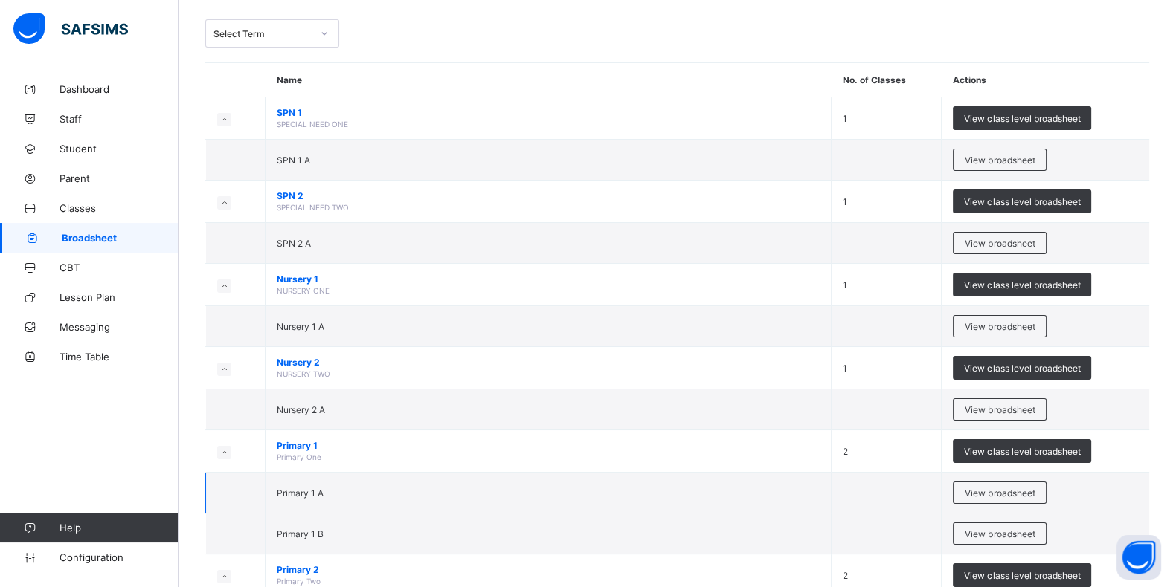
scroll to position [185, 0]
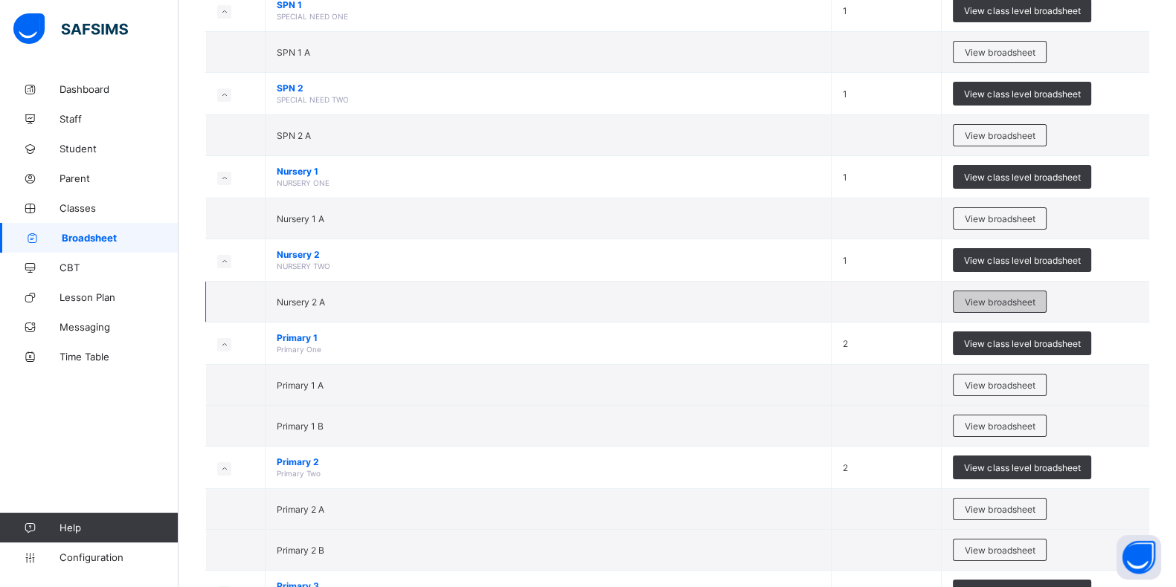
click at [1034, 300] on span "View broadsheet" at bounding box center [999, 302] width 70 height 11
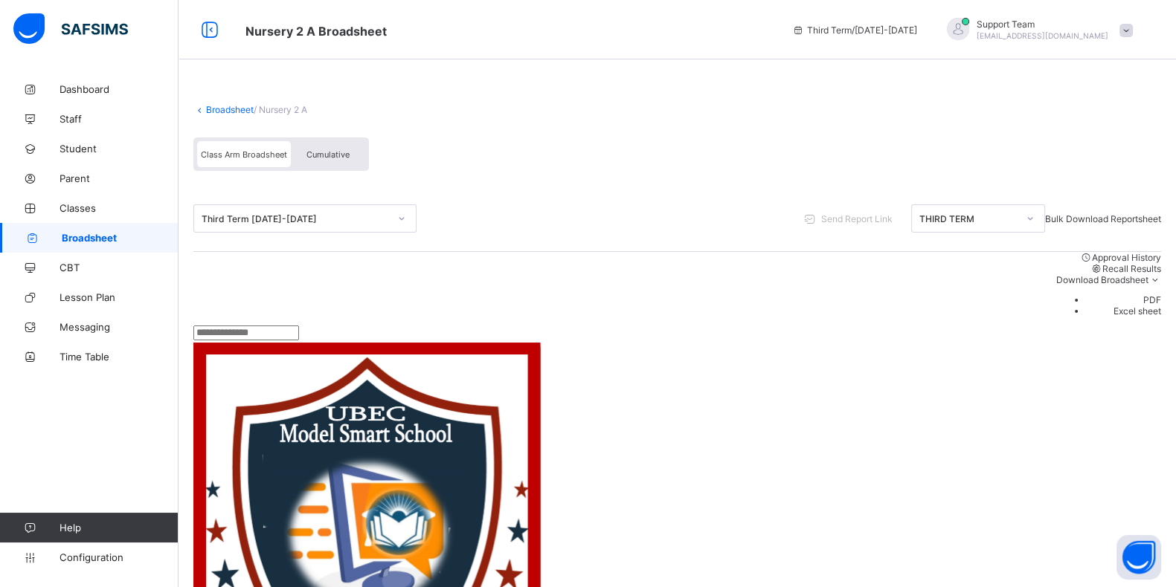
click at [338, 150] on span "Cumulative" at bounding box center [327, 154] width 43 height 10
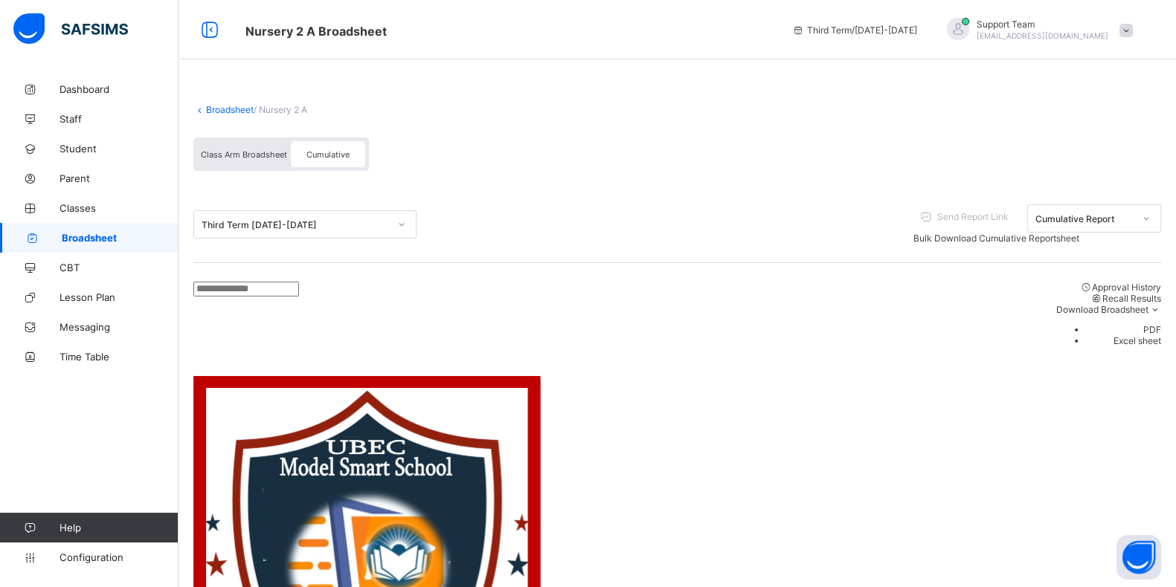
click at [225, 109] on link "Broadsheet" at bounding box center [230, 109] width 48 height 11
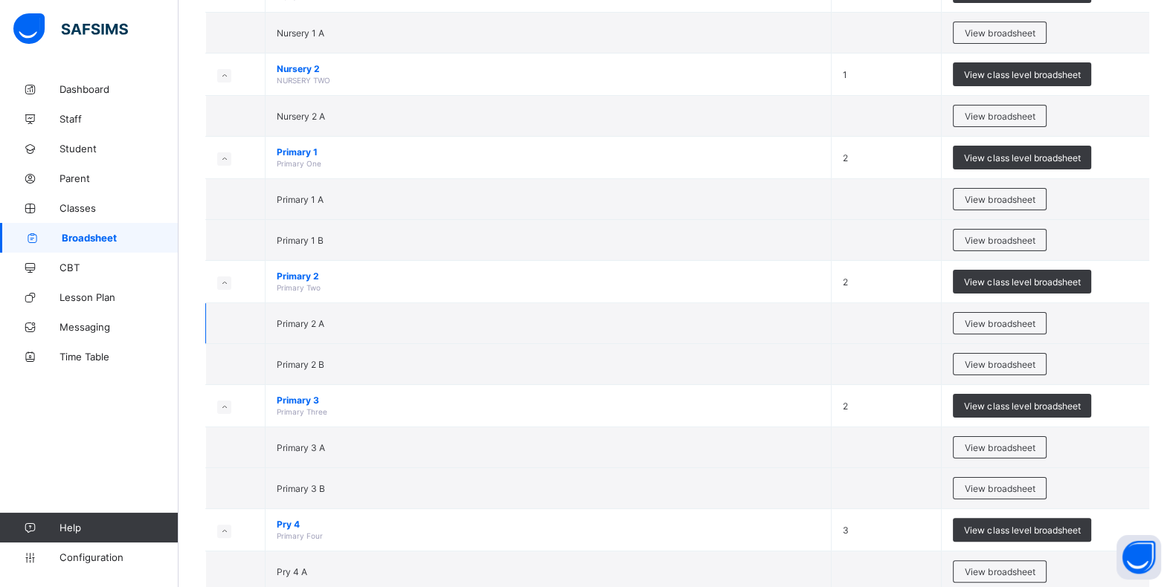
scroll to position [371, 0]
click at [1014, 202] on div "View broadsheet" at bounding box center [1000, 199] width 94 height 22
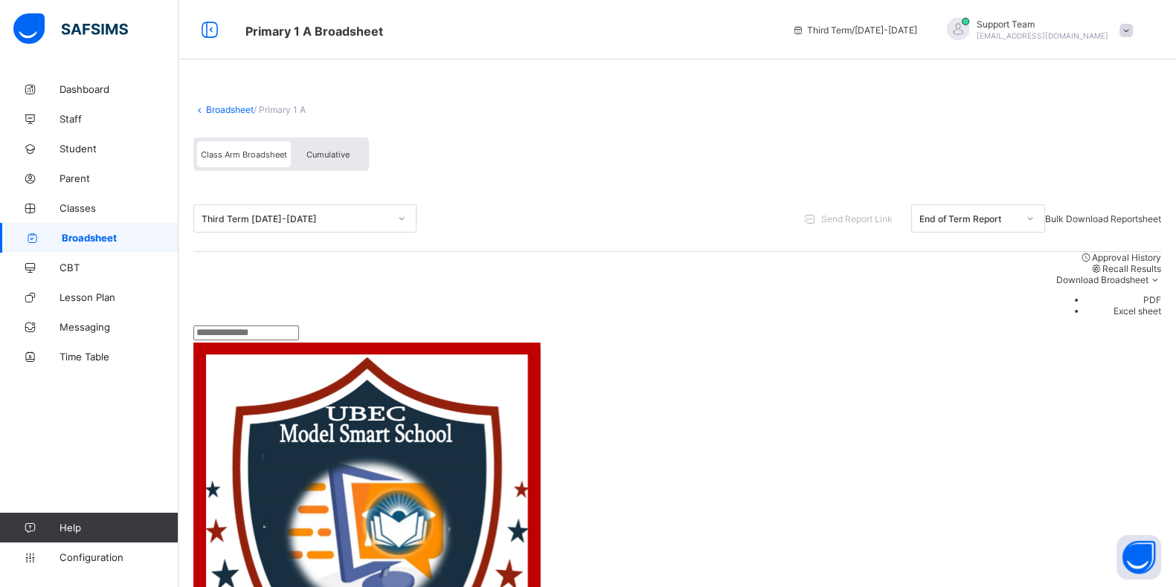
click at [331, 161] on div "Cumulative" at bounding box center [328, 154] width 74 height 26
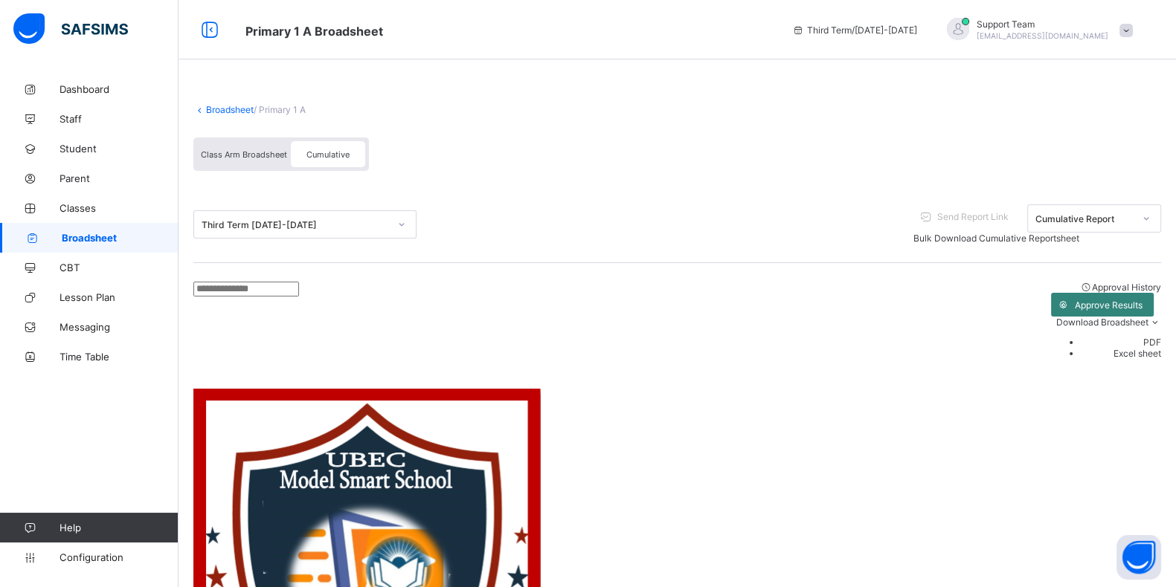
click at [1075, 300] on span "Approve Results" at bounding box center [1109, 305] width 68 height 11
click at [228, 109] on link "Broadsheet" at bounding box center [230, 109] width 48 height 11
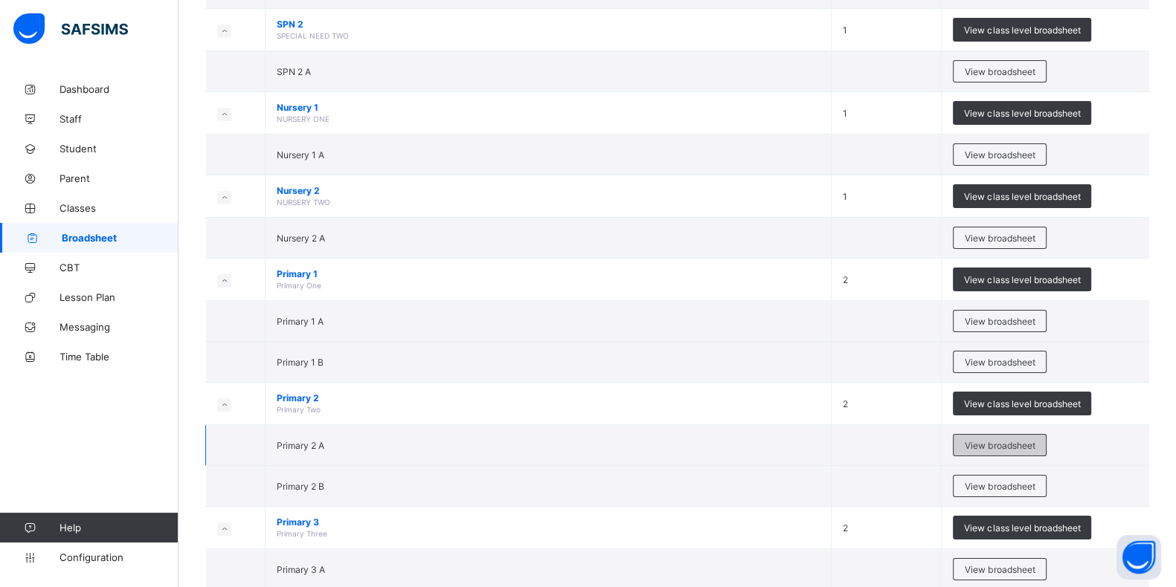
scroll to position [279, 0]
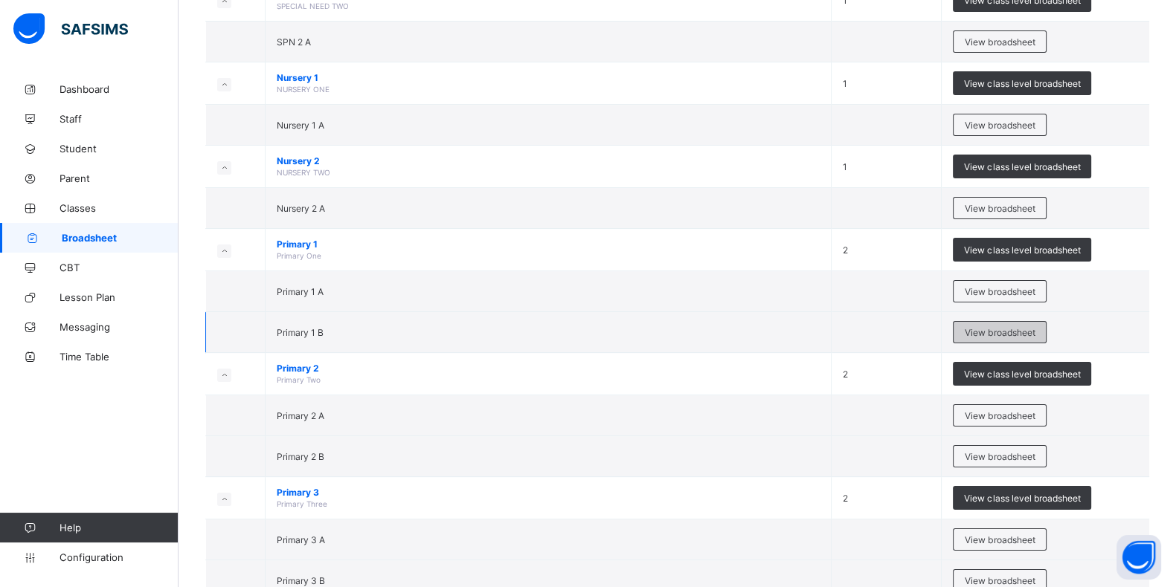
click at [1012, 333] on span "View broadsheet" at bounding box center [999, 332] width 70 height 11
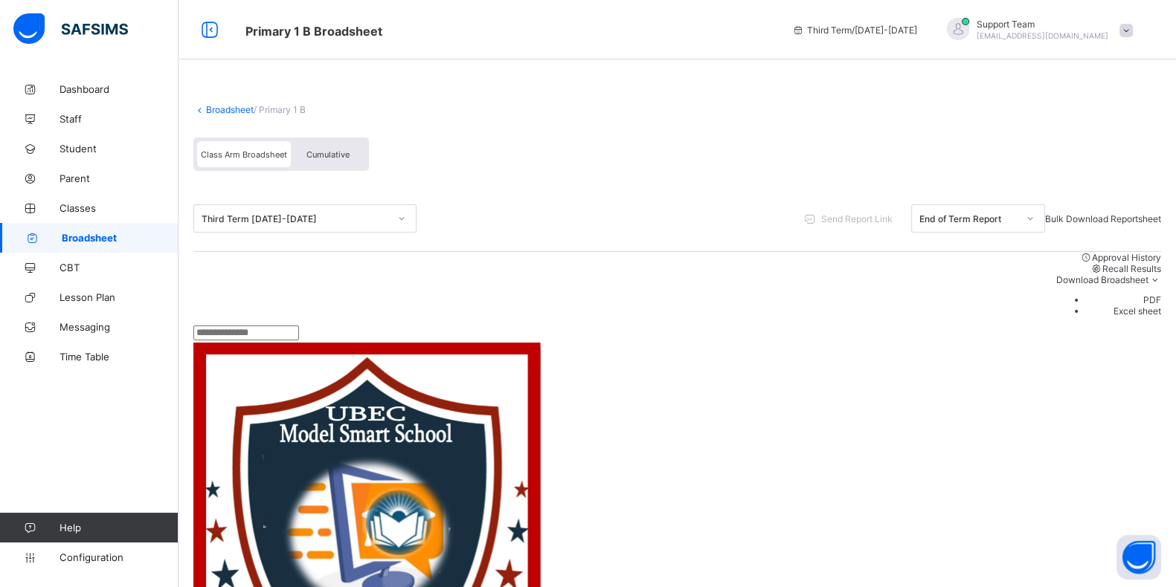
click at [321, 167] on div "Class Arm Broadsheet Cumulative" at bounding box center [280, 154] width 175 height 33
click at [336, 158] on span "Cumulative" at bounding box center [327, 154] width 43 height 10
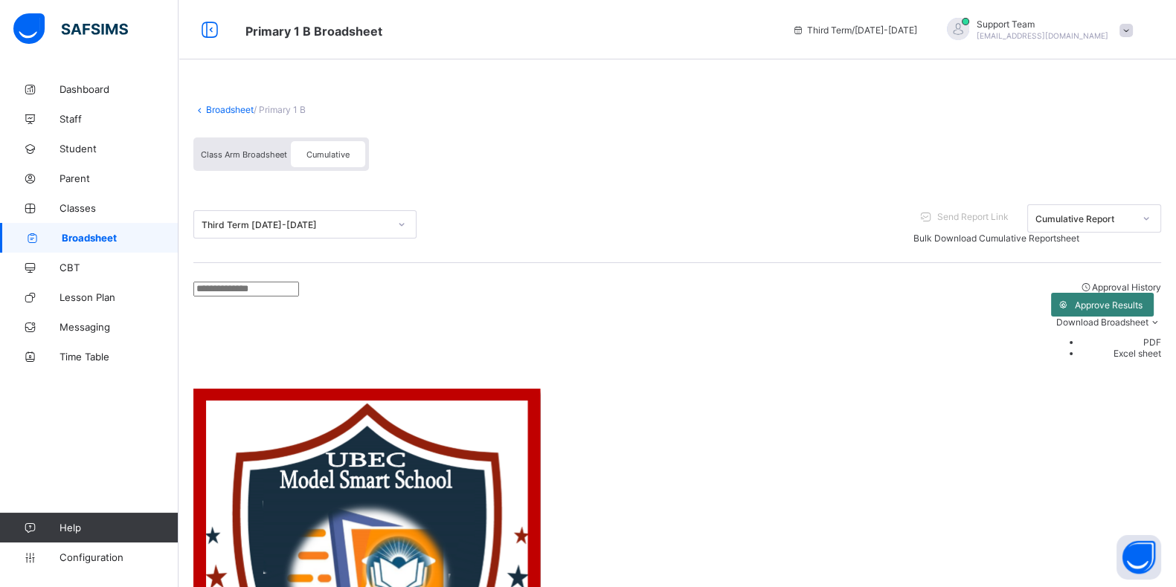
click at [1075, 300] on span "Approve Results" at bounding box center [1109, 305] width 68 height 11
click at [245, 111] on link "Broadsheet" at bounding box center [230, 109] width 48 height 11
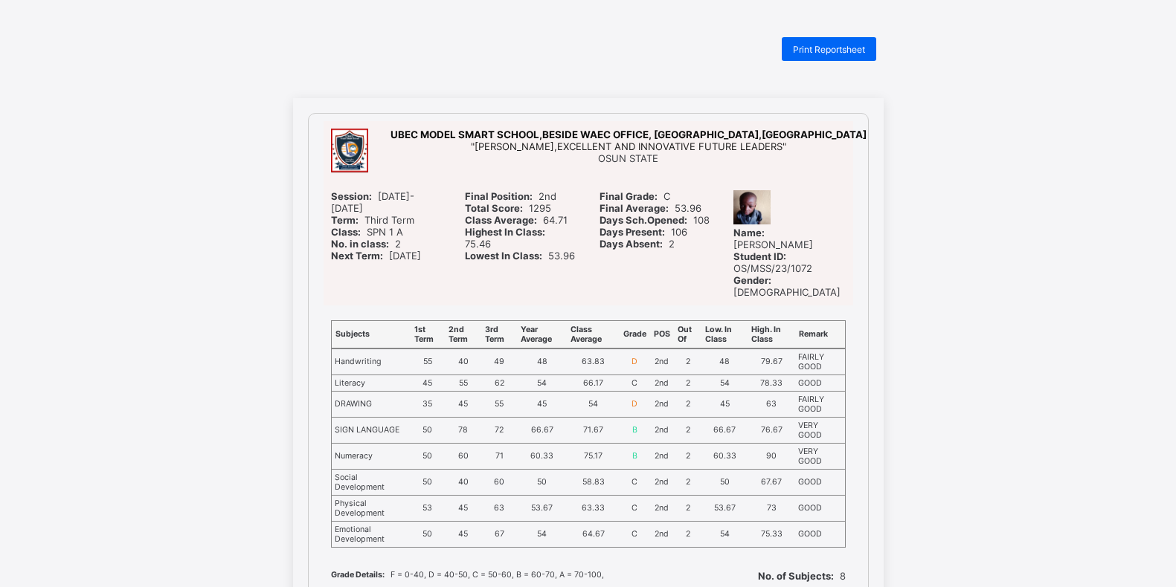
scroll to position [371, 0]
